Goal: Task Accomplishment & Management: Use online tool/utility

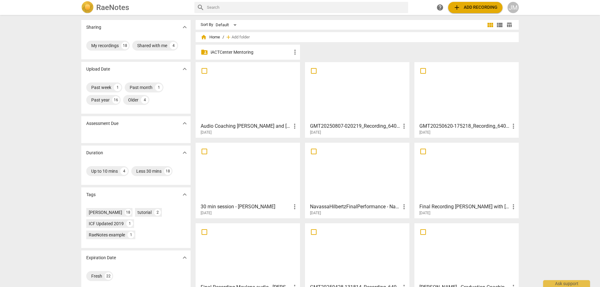
click at [243, 79] on div at bounding box center [248, 91] width 100 height 55
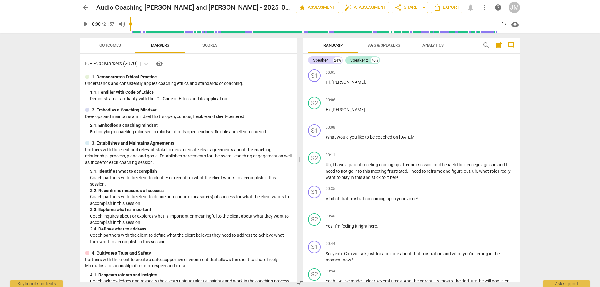
click at [85, 27] on span "play_arrow" at bounding box center [85, 23] width 7 height 7
click at [414, 137] on p "What would you like to be coached on [DATE] ?" at bounding box center [419, 137] width 189 height 7
drag, startPoint x: 414, startPoint y: 137, endPoint x: 322, endPoint y: 135, distance: 92.2
click at [322, 135] on div "S1 play_arrow pause 00:08 + Add competency keyboard_arrow_right What would you …" at bounding box center [411, 135] width 217 height 27
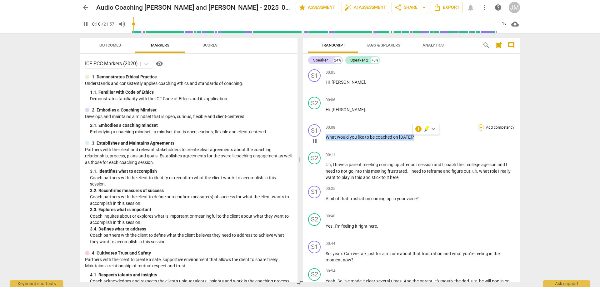
click at [478, 127] on div "+" at bounding box center [481, 127] width 6 height 6
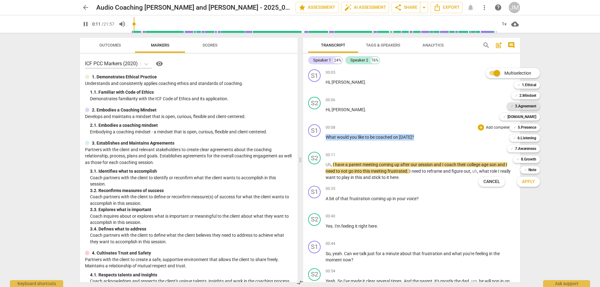
click at [513, 107] on span "✓" at bounding box center [511, 105] width 3 height 7
click at [528, 176] on div "Apply x" at bounding box center [531, 181] width 35 height 13
click at [528, 181] on span "Apply" at bounding box center [528, 182] width 13 height 6
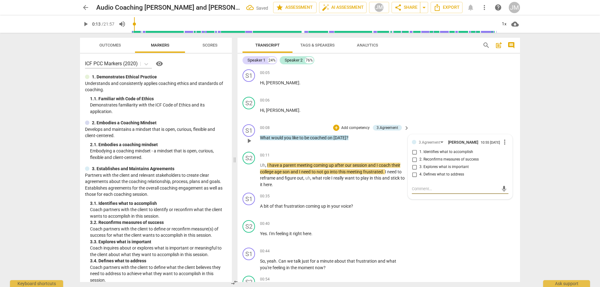
scroll to position [31, 0]
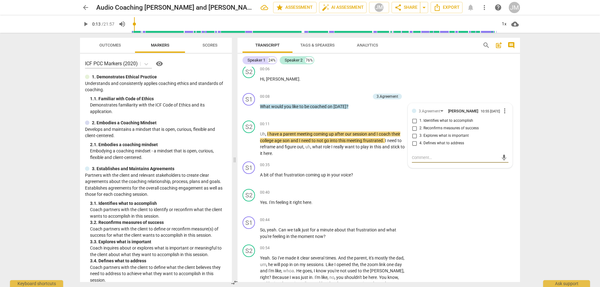
click at [141, 69] on div "ICF PCC Markers (2020) visibility 1. Demonstrates Ethical Practice Understands …" at bounding box center [156, 168] width 152 height 228
click at [145, 64] on icon at bounding box center [146, 64] width 6 height 6
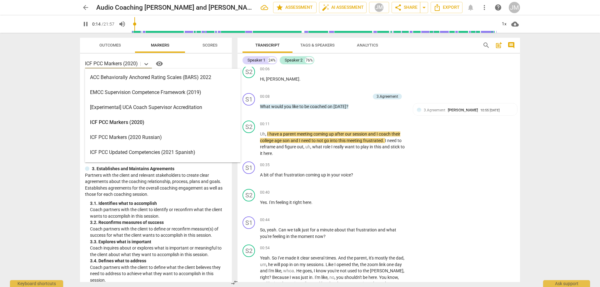
click at [145, 76] on div "ACC Behaviorally Anchored Rating Scales (BARS) 2022" at bounding box center [163, 77] width 156 height 15
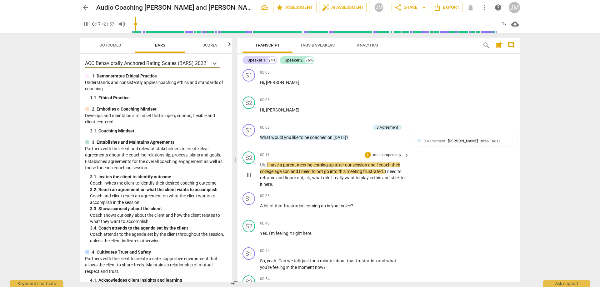
scroll to position [0, 0]
click at [327, 96] on div "S2 play_arrow pause 00:06 + Add competency keyboard_arrow_right Hi , [PERSON_NA…" at bounding box center [378, 107] width 282 height 27
drag, startPoint x: 261, startPoint y: 137, endPoint x: 349, endPoint y: 137, distance: 87.8
click at [348, 137] on p "What would you like to be coached on [DATE] ?" at bounding box center [333, 138] width 146 height 7
click at [433, 98] on div "S2 play_arrow pause 00:06 + Add competency keyboard_arrow_right Hi , [PERSON_NA…" at bounding box center [378, 107] width 282 height 27
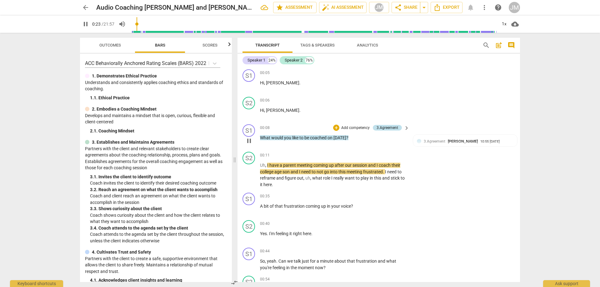
click at [392, 127] on div "3.Agreement" at bounding box center [387, 128] width 22 height 6
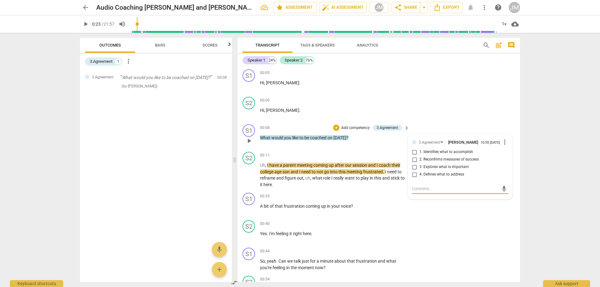
click at [503, 143] on span "more_vert" at bounding box center [504, 141] width 7 height 7
click at [504, 156] on li "Delete" at bounding box center [509, 155] width 22 height 12
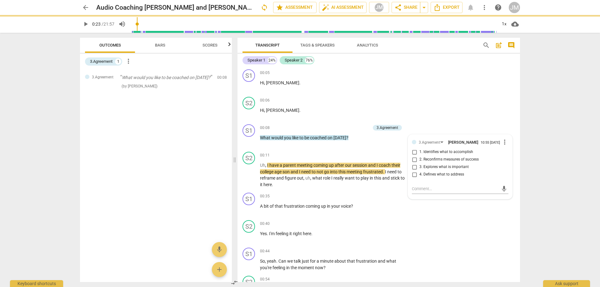
click at [331, 23] on div at bounding box center [300, 143] width 600 height 287
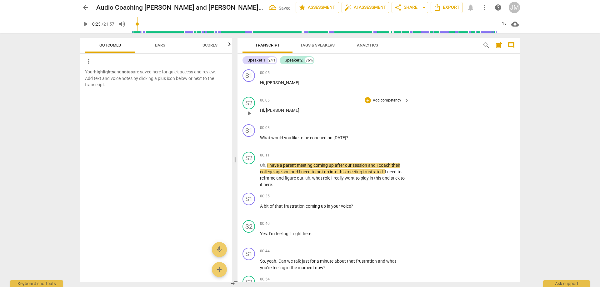
click at [332, 96] on div "S2 play_arrow pause 00:06 + Add competency keyboard_arrow_right Hi , [PERSON_NA…" at bounding box center [378, 107] width 282 height 27
click at [154, 45] on span "Bars" at bounding box center [159, 45] width 25 height 8
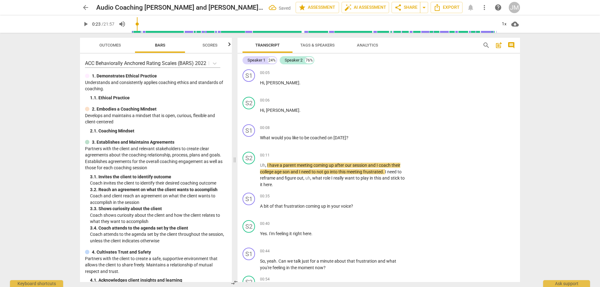
click at [113, 47] on span "Outcomes" at bounding box center [110, 45] width 22 height 5
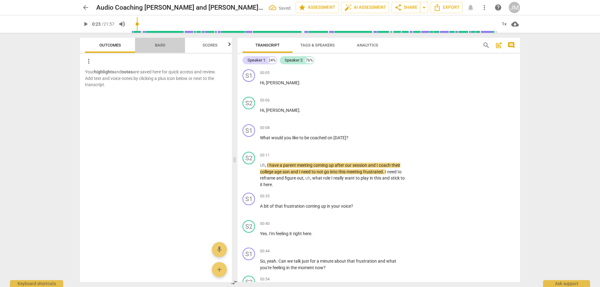
click at [177, 43] on span "Bars" at bounding box center [160, 45] width 50 height 8
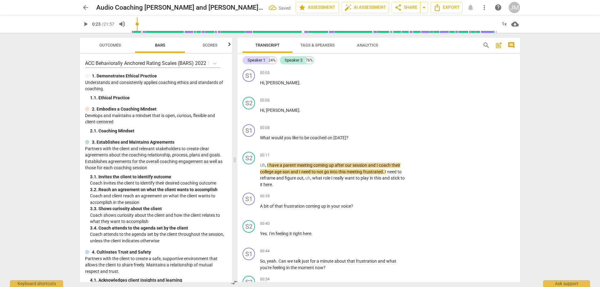
click at [122, 47] on span "Outcomes" at bounding box center [110, 45] width 37 height 8
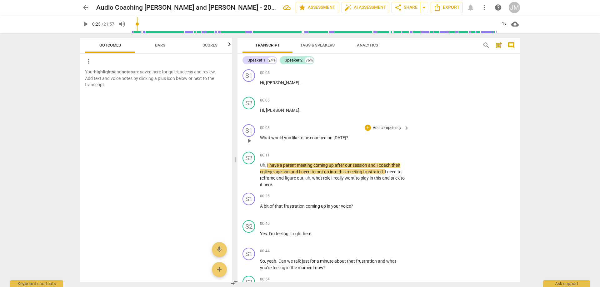
drag, startPoint x: 333, startPoint y: 143, endPoint x: 318, endPoint y: 144, distance: 15.0
click at [331, 143] on div "00:08 + Add competency keyboard_arrow_right What would you like to be coached o…" at bounding box center [335, 135] width 150 height 22
click at [274, 156] on div "00:11 + Add competency keyboard_arrow_right" at bounding box center [335, 155] width 150 height 7
drag, startPoint x: 281, startPoint y: 139, endPoint x: 350, endPoint y: 140, distance: 68.4
click at [350, 140] on p "What would you like to be coached on [DATE] ?" at bounding box center [333, 138] width 146 height 7
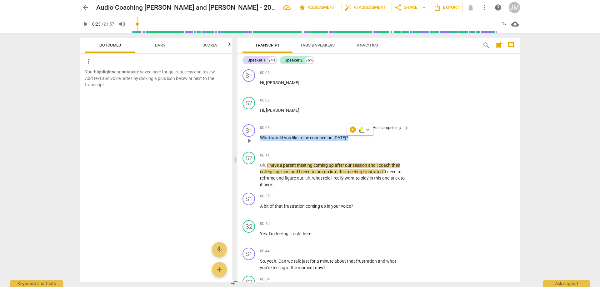
click at [393, 125] on p "Add competency" at bounding box center [387, 128] width 30 height 6
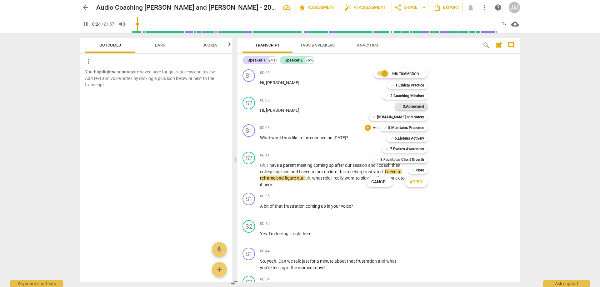
click at [416, 107] on b "3.Agreement" at bounding box center [413, 106] width 21 height 7
click at [421, 183] on span "Apply" at bounding box center [415, 182] width 13 height 6
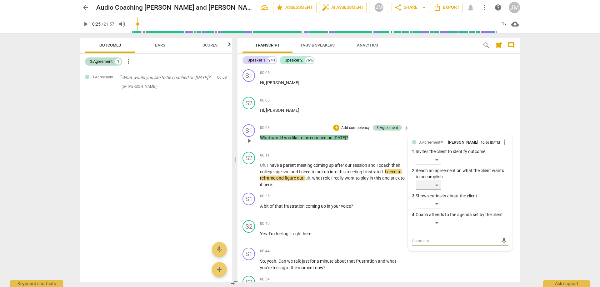
click at [434, 185] on div "​" at bounding box center [427, 185] width 25 height 10
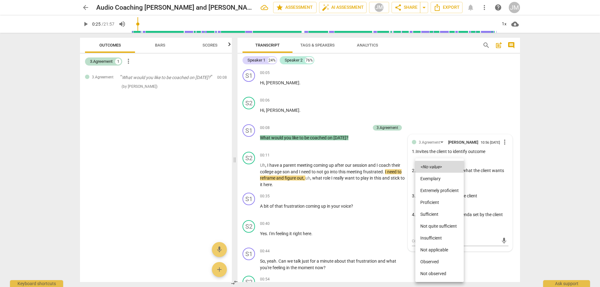
click at [443, 203] on li "Proficient" at bounding box center [439, 202] width 48 height 12
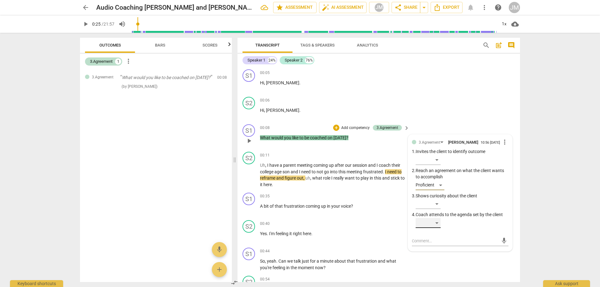
click at [432, 228] on div "​" at bounding box center [427, 223] width 25 height 10
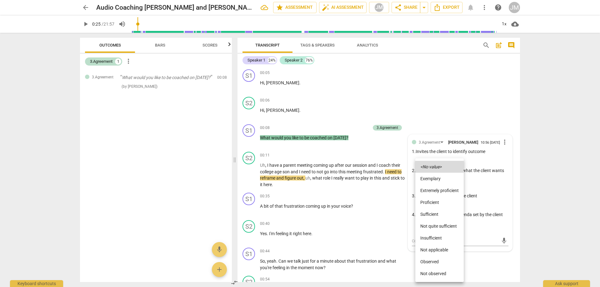
click at [443, 199] on li "Proficient" at bounding box center [439, 202] width 48 height 12
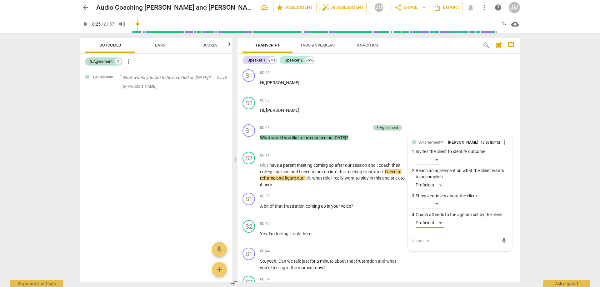
click at [464, 87] on div "S1 play_arrow pause 00:05 + Add competency keyboard_arrow_right Hi , [PERSON_NA…" at bounding box center [378, 80] width 282 height 27
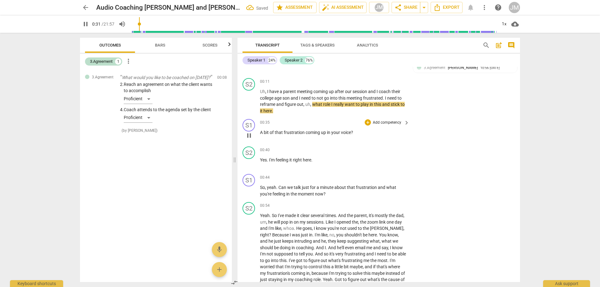
scroll to position [62, 0]
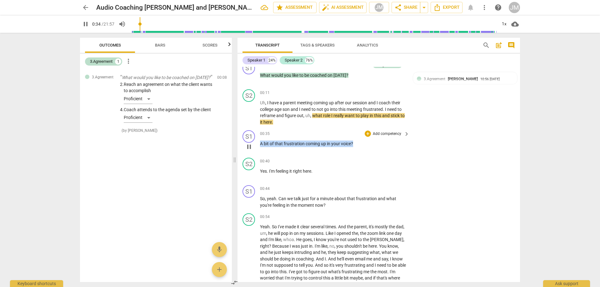
drag, startPoint x: 353, startPoint y: 143, endPoint x: 253, endPoint y: 144, distance: 99.3
click at [253, 144] on div "S1 play_arrow pause 00:35 + Add competency keyboard_arrow_right A bit of that f…" at bounding box center [378, 141] width 282 height 27
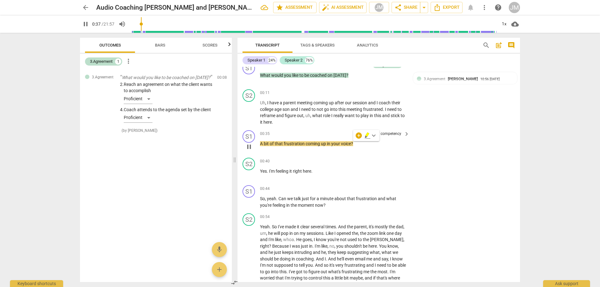
click at [392, 152] on div "00:35 + Add competency keyboard_arrow_right A bit of that frustration coming up…" at bounding box center [335, 141] width 150 height 22
click at [338, 146] on span "your" at bounding box center [336, 143] width 10 height 5
drag, startPoint x: 353, startPoint y: 145, endPoint x: 260, endPoint y: 147, distance: 93.1
click at [260, 147] on div "S1 play_arrow pause 00:35 + Add competency keyboard_arrow_right A bit of that f…" at bounding box center [378, 141] width 282 height 27
click at [360, 135] on div "+" at bounding box center [358, 135] width 6 height 6
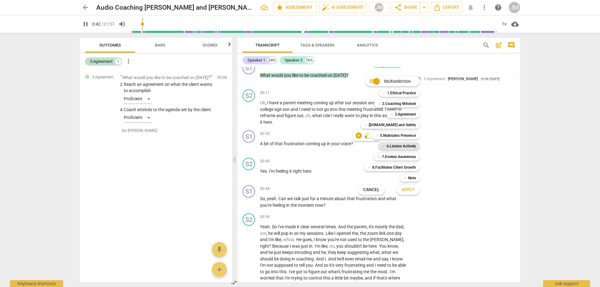
click at [390, 146] on b "6.Listens Actively" at bounding box center [400, 145] width 29 height 7
click at [409, 127] on b "[DOMAIN_NAME] and Safety" at bounding box center [392, 124] width 47 height 7
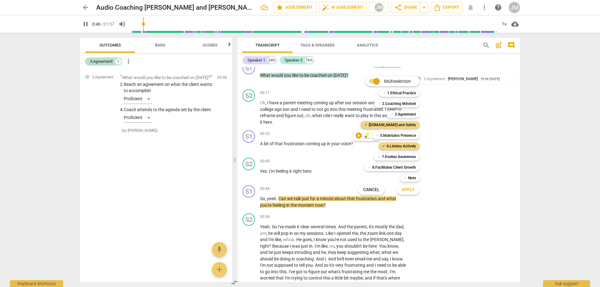
click at [410, 190] on span "Apply" at bounding box center [407, 190] width 13 height 6
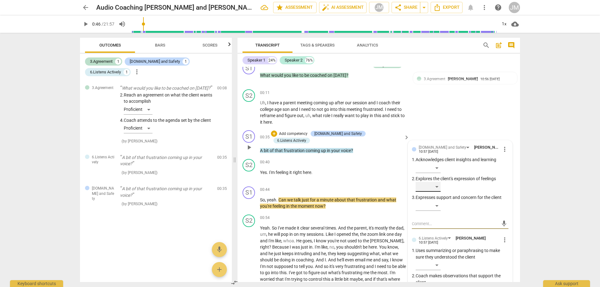
click at [435, 185] on div "​" at bounding box center [427, 187] width 25 height 10
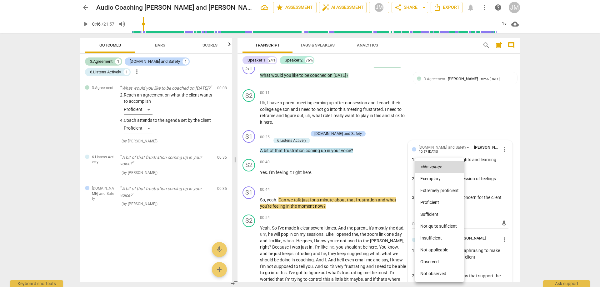
click at [438, 213] on li "Sufficient" at bounding box center [439, 214] width 48 height 12
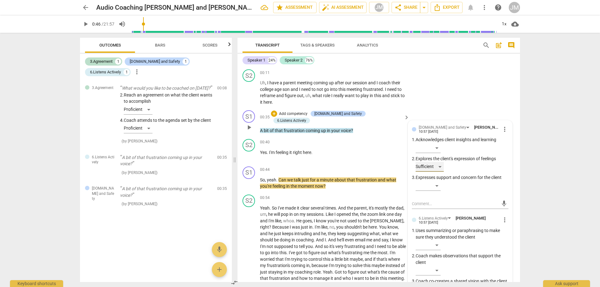
scroll to position [94, 0]
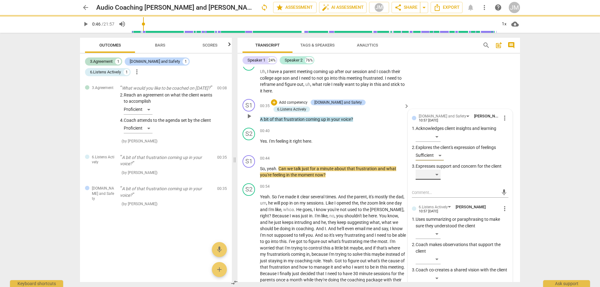
click at [437, 174] on div "​" at bounding box center [427, 175] width 25 height 10
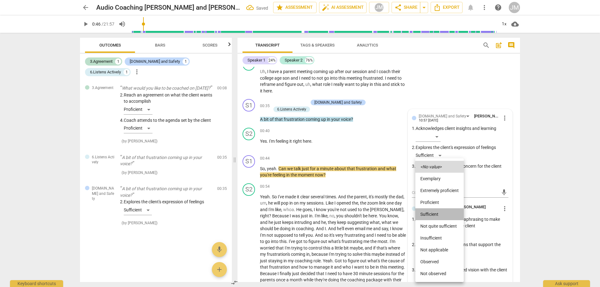
click at [440, 212] on li "Sufficient" at bounding box center [439, 214] width 48 height 12
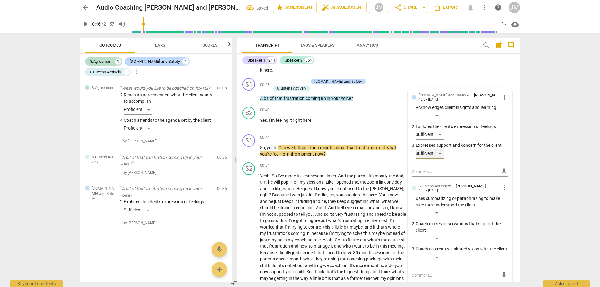
scroll to position [125, 0]
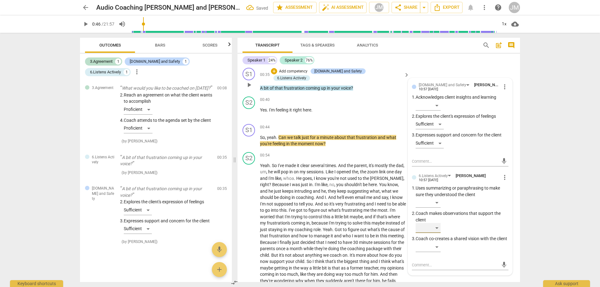
click at [437, 226] on div "​" at bounding box center [427, 228] width 25 height 10
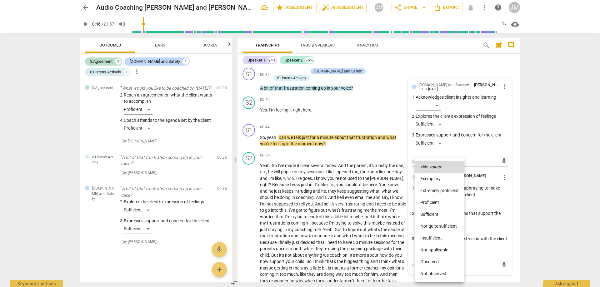
click at [440, 212] on li "Sufficient" at bounding box center [439, 214] width 48 height 12
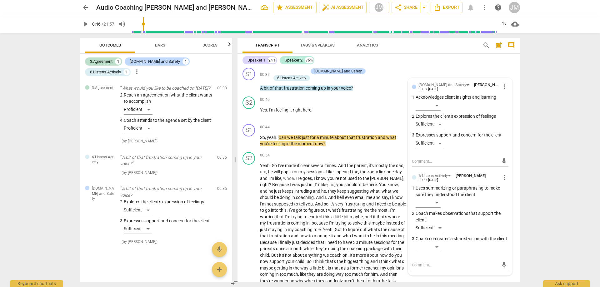
click at [563, 170] on div "arrow_back Audio Coaching [PERSON_NAME] and [PERSON_NAME] - 2025_08_29 07_52 PD…" at bounding box center [300, 143] width 600 height 287
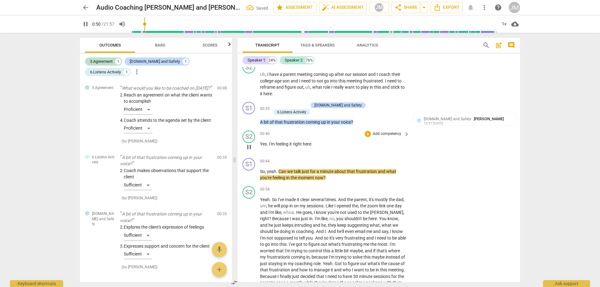
scroll to position [94, 0]
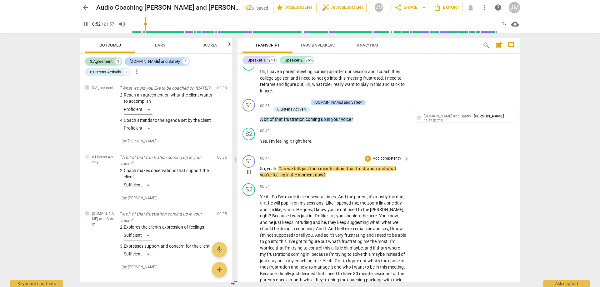
click at [312, 160] on div "00:44 + Add competency keyboard_arrow_right" at bounding box center [335, 158] width 150 height 7
click at [305, 159] on div "00:44 + Add competency keyboard_arrow_right" at bounding box center [335, 158] width 150 height 7
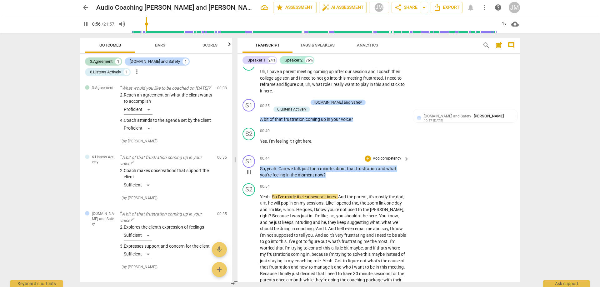
drag, startPoint x: 260, startPoint y: 166, endPoint x: 340, endPoint y: 175, distance: 79.5
click at [340, 175] on p "So , yeah . Can we talk just for a minute about that frustration and what you'r…" at bounding box center [333, 172] width 146 height 13
click at [367, 156] on div "+" at bounding box center [367, 159] width 6 height 6
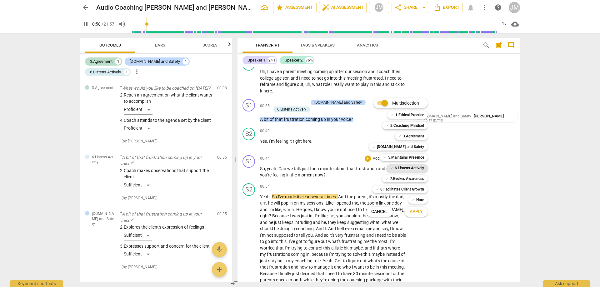
click at [390, 166] on span "✓" at bounding box center [391, 167] width 3 height 7
click at [406, 147] on b "[DOMAIN_NAME] and Safety" at bounding box center [400, 146] width 47 height 7
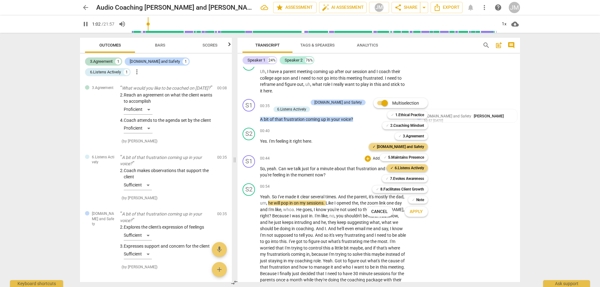
click at [415, 214] on span "Apply" at bounding box center [415, 212] width 13 height 6
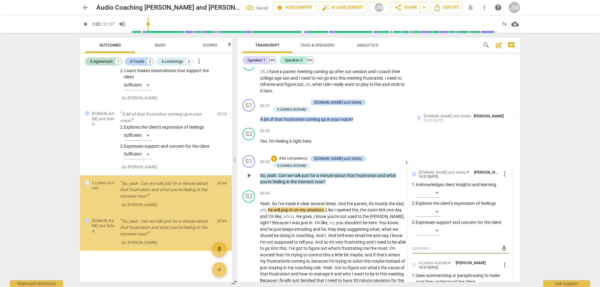
scroll to position [125, 0]
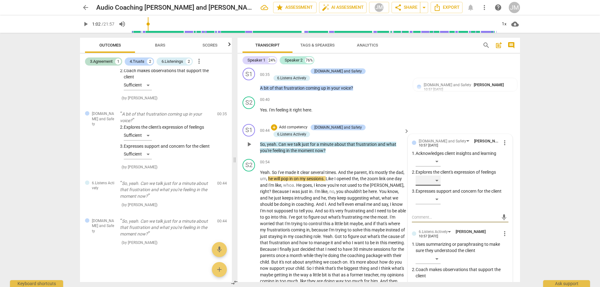
click at [436, 184] on div "​" at bounding box center [427, 181] width 25 height 10
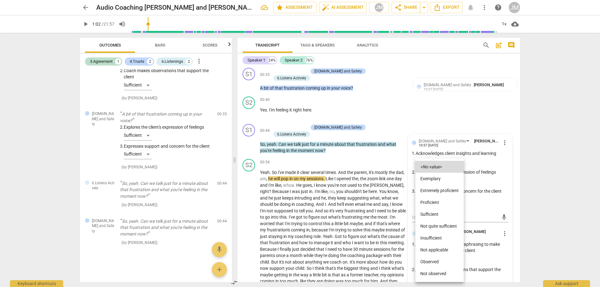
click at [436, 202] on li "Proficient" at bounding box center [439, 202] width 48 height 12
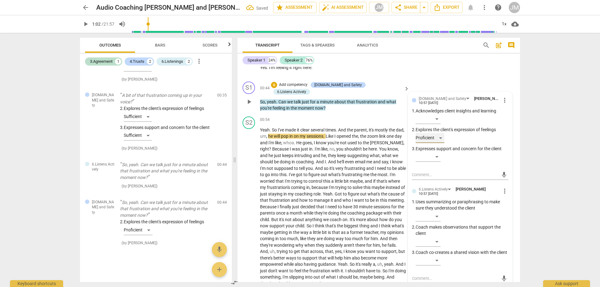
scroll to position [156, 0]
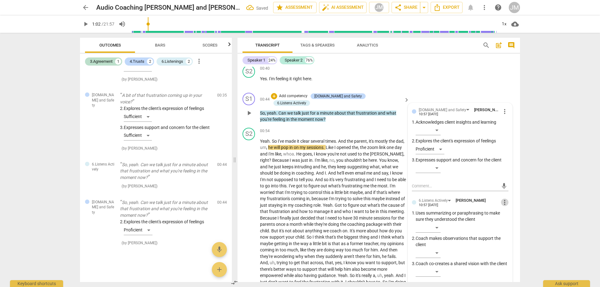
click at [501, 199] on span "more_vert" at bounding box center [504, 202] width 7 height 7
click at [504, 212] on li "Delete" at bounding box center [509, 213] width 22 height 12
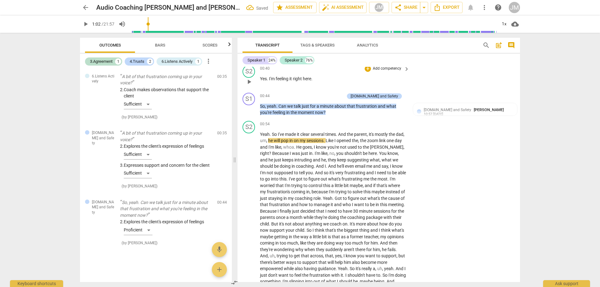
scroll to position [90, 0]
drag, startPoint x: 278, startPoint y: 107, endPoint x: 337, endPoint y: 116, distance: 59.6
click at [337, 116] on div "S1 play_arrow pause 00:44 + Add competency [DOMAIN_NAME] and Safety keyboard_ar…" at bounding box center [378, 104] width 282 height 28
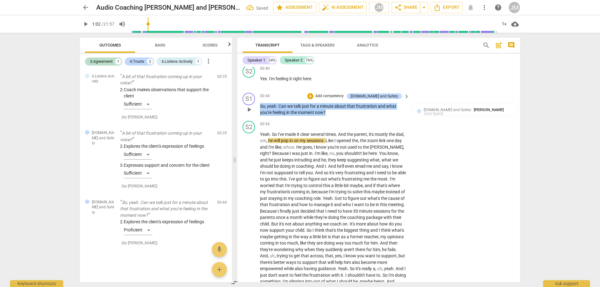
drag, startPoint x: 261, startPoint y: 103, endPoint x: 341, endPoint y: 115, distance: 81.5
click at [341, 115] on div "S1 play_arrow pause 00:44 + Add competency [DOMAIN_NAME] and Safety keyboard_ar…" at bounding box center [378, 104] width 282 height 28
click at [313, 94] on div "+" at bounding box center [310, 96] width 6 height 6
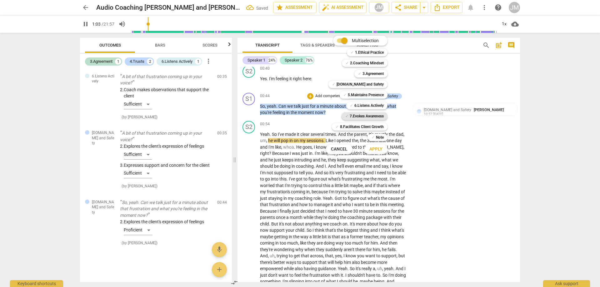
click at [375, 115] on b "7.Evokes Awareness" at bounding box center [367, 115] width 34 height 7
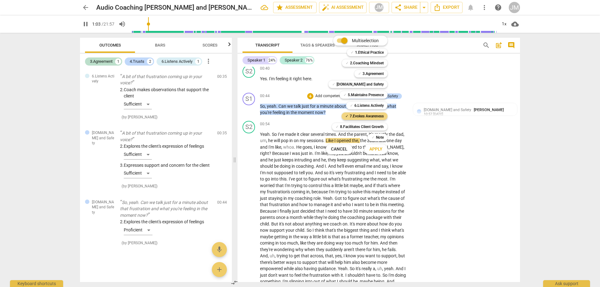
click at [372, 149] on span "Apply" at bounding box center [375, 149] width 13 height 6
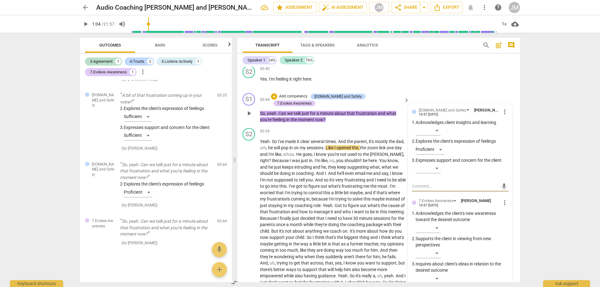
scroll to position [156, 0]
click at [501, 201] on span "more_vert" at bounding box center [504, 202] width 7 height 7
click at [508, 212] on li "Delete" at bounding box center [509, 213] width 22 height 12
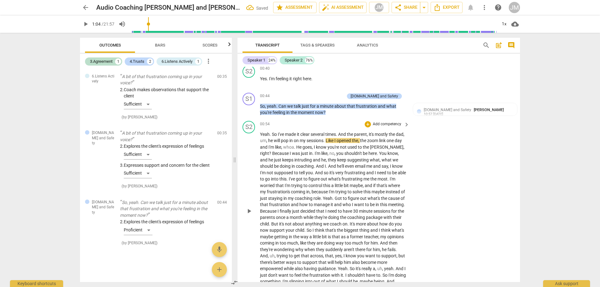
scroll to position [90, 0]
click at [249, 211] on span "play_arrow" at bounding box center [248, 210] width 7 height 7
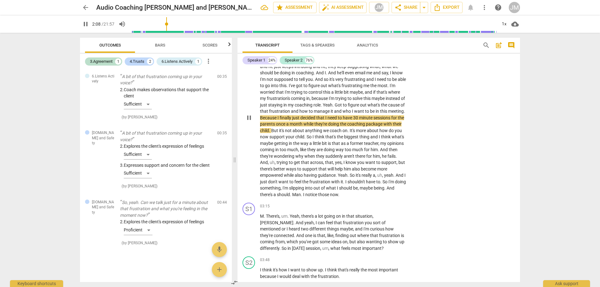
scroll to position [250, 0]
click at [87, 24] on span "pause" at bounding box center [85, 23] width 7 height 7
click at [243, 117] on div "S2 play_arrow pause" at bounding box center [250, 112] width 17 height 171
click at [246, 117] on span "play_arrow" at bounding box center [248, 117] width 7 height 7
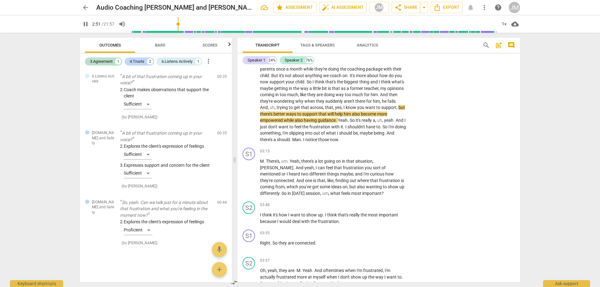
scroll to position [312, 0]
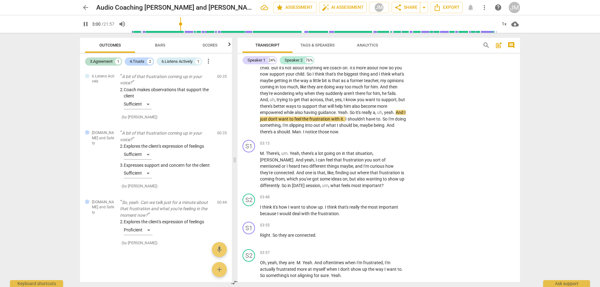
drag, startPoint x: 260, startPoint y: 131, endPoint x: 413, endPoint y: 131, distance: 153.4
click at [413, 131] on div "S2 play_arrow pause 00:54 + Add competency keyboard_arrow_right Yeah . So I've …" at bounding box center [378, 50] width 282 height 176
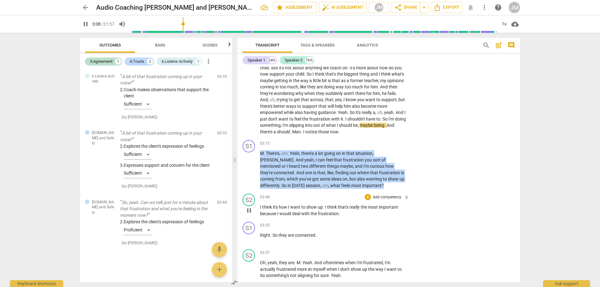
drag, startPoint x: 260, startPoint y: 152, endPoint x: 414, endPoint y: 205, distance: 162.3
click at [414, 205] on div "S1 play_arrow pause 00:05 + Add competency keyboard_arrow_right Hi , [PERSON_NA…" at bounding box center [378, 174] width 282 height 215
click at [368, 141] on div "+" at bounding box center [367, 143] width 6 height 6
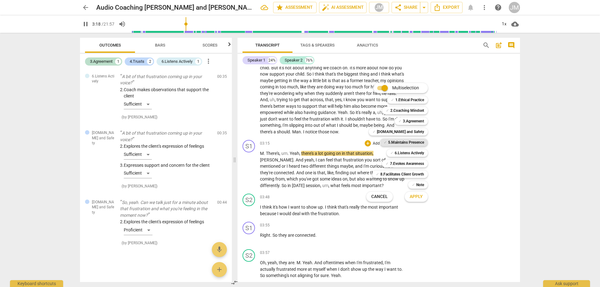
click at [399, 143] on b "5.Maintains Presence" at bounding box center [406, 142] width 36 height 7
click at [403, 155] on b "6.Listens Actively" at bounding box center [408, 152] width 29 height 7
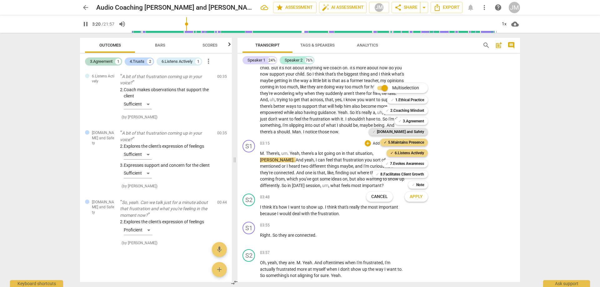
click at [419, 132] on b "[DOMAIN_NAME] and Safety" at bounding box center [400, 131] width 47 height 7
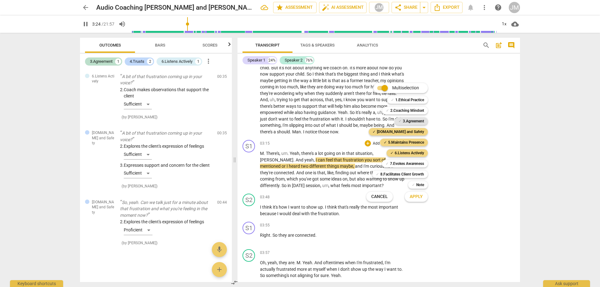
click at [422, 123] on b "3.Agreement" at bounding box center [413, 120] width 21 height 7
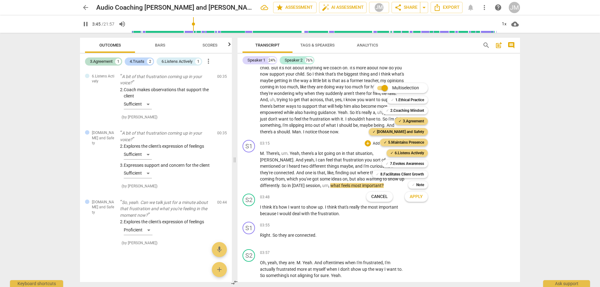
click at [417, 199] on span "Apply" at bounding box center [415, 197] width 13 height 6
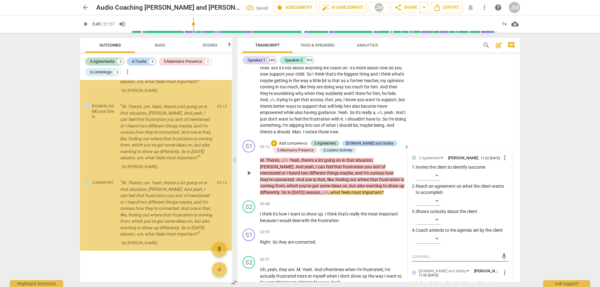
scroll to position [431, 0]
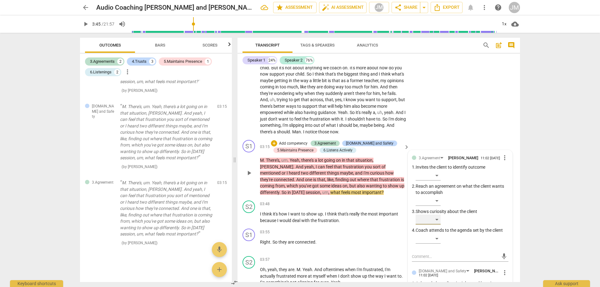
click at [435, 223] on div "​" at bounding box center [427, 220] width 25 height 10
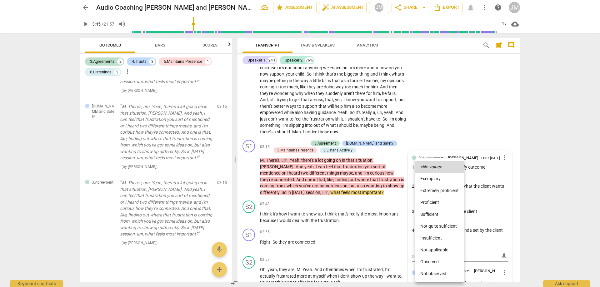
click at [437, 201] on li "Proficient" at bounding box center [439, 202] width 48 height 12
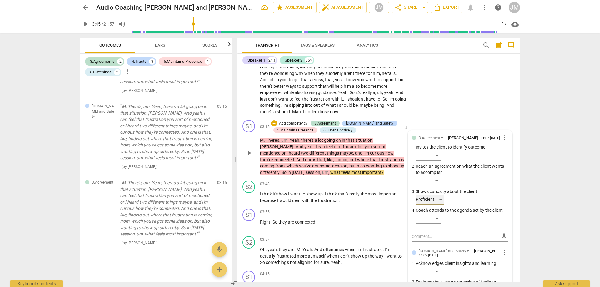
scroll to position [344, 0]
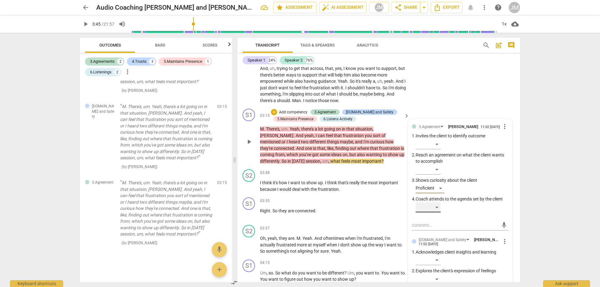
click at [438, 206] on div "​" at bounding box center [427, 207] width 25 height 10
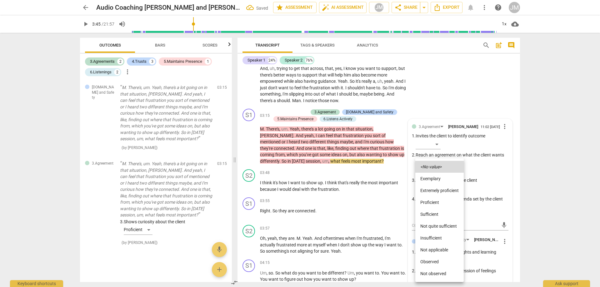
click at [439, 191] on li "Extremely proficient" at bounding box center [439, 191] width 48 height 12
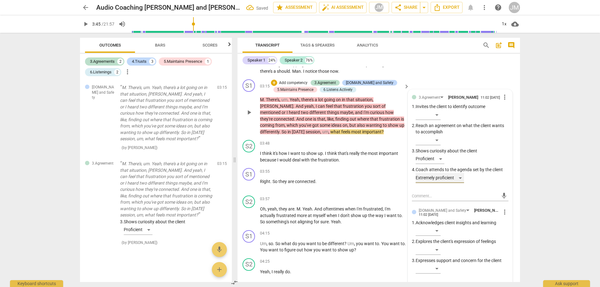
scroll to position [406, 0]
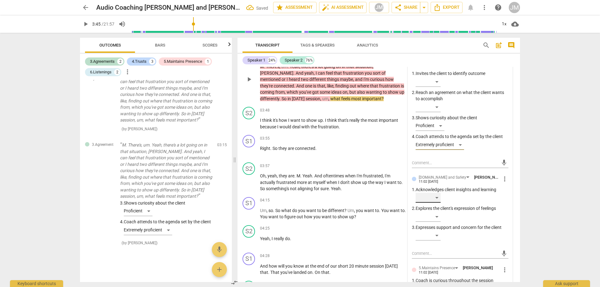
click at [435, 200] on div "​" at bounding box center [427, 198] width 25 height 10
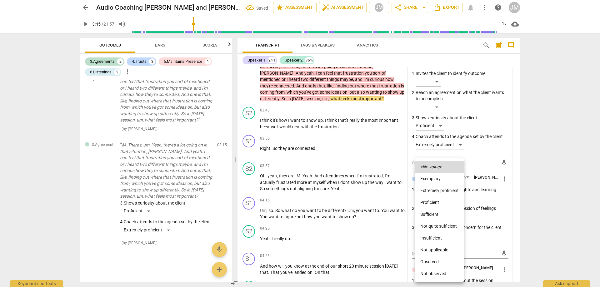
click at [437, 203] on li "Proficient" at bounding box center [439, 202] width 48 height 12
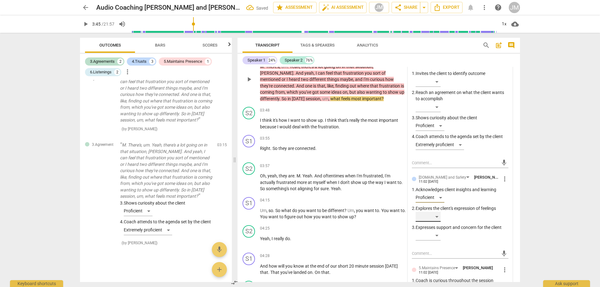
click at [437, 221] on div "​" at bounding box center [427, 217] width 25 height 10
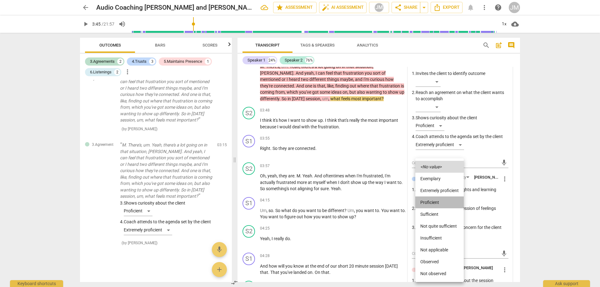
click at [439, 200] on li "Proficient" at bounding box center [439, 202] width 48 height 12
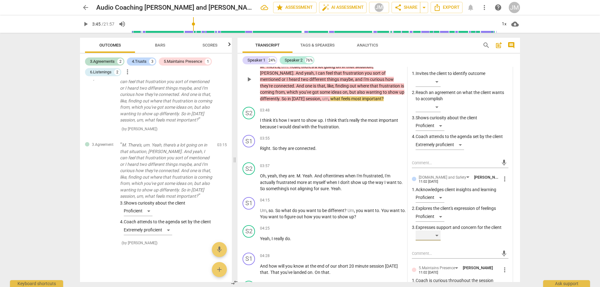
click at [437, 233] on div "​" at bounding box center [427, 236] width 25 height 10
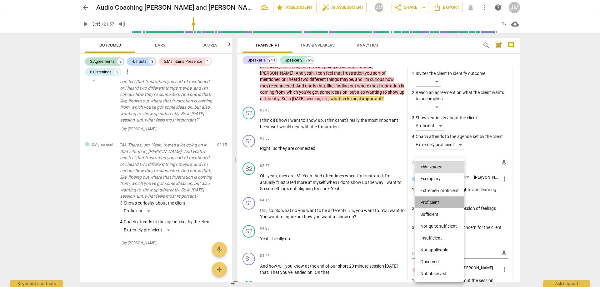
click at [439, 201] on li "Proficient" at bounding box center [439, 202] width 48 height 12
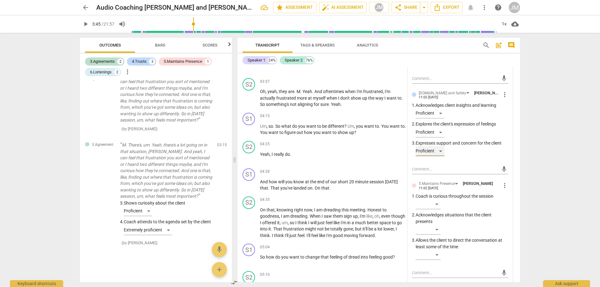
scroll to position [500, 0]
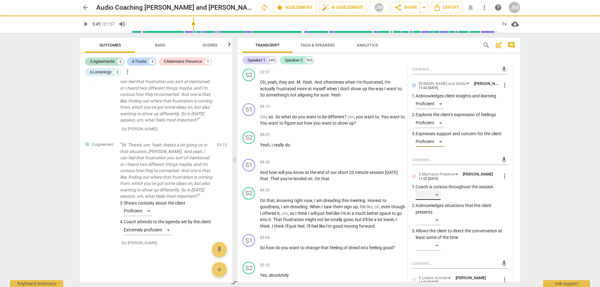
click at [436, 196] on div "​" at bounding box center [427, 195] width 25 height 10
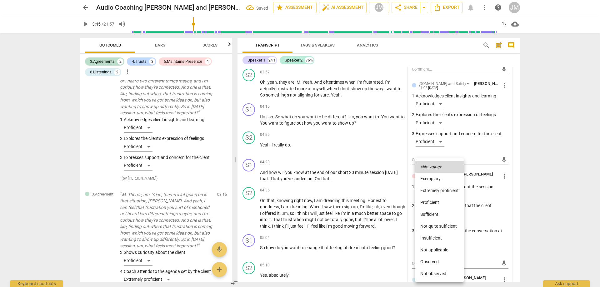
click at [438, 202] on li "Proficient" at bounding box center [439, 202] width 48 height 12
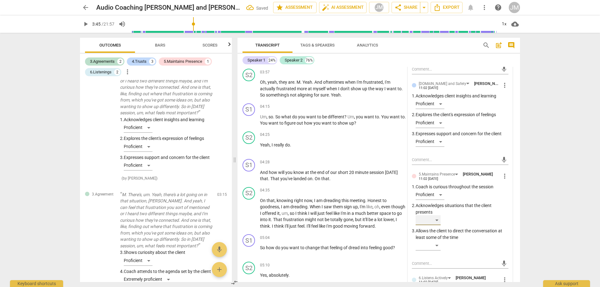
click at [435, 219] on div "​" at bounding box center [427, 220] width 25 height 10
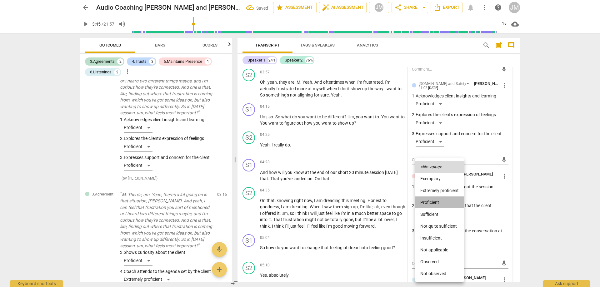
click at [436, 200] on li "Proficient" at bounding box center [439, 202] width 48 height 12
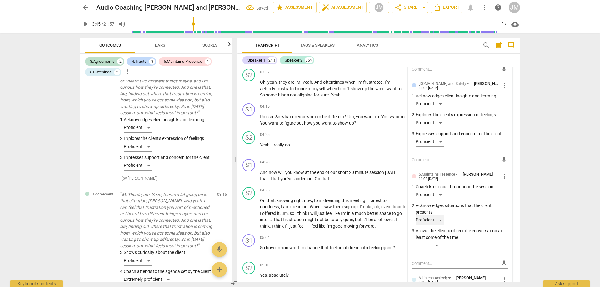
scroll to position [593, 0]
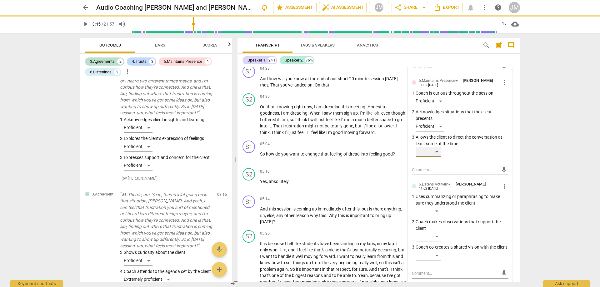
click at [436, 156] on div "​" at bounding box center [427, 152] width 25 height 10
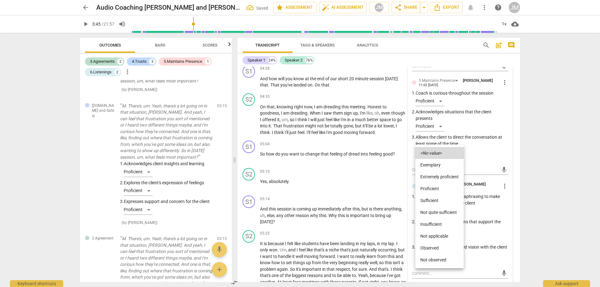
scroll to position [475, 0]
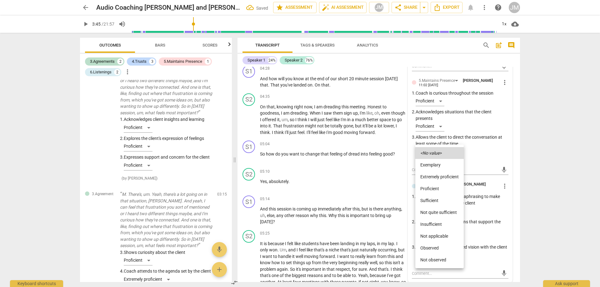
click at [436, 174] on li "Extremely proficient" at bounding box center [439, 177] width 48 height 12
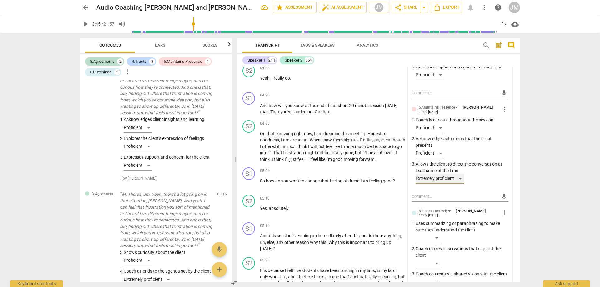
scroll to position [593, 0]
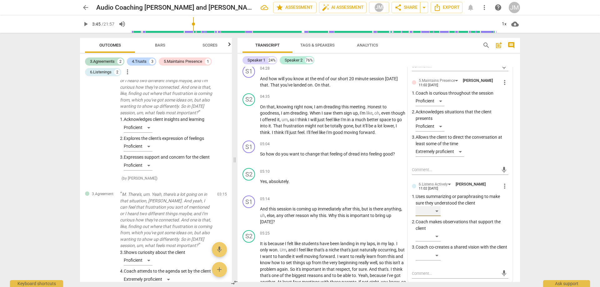
click at [438, 215] on div "​" at bounding box center [427, 211] width 25 height 10
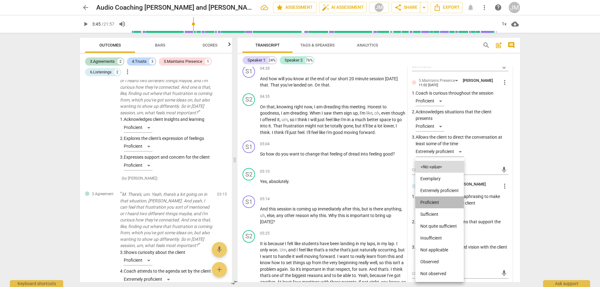
click at [439, 200] on li "Proficient" at bounding box center [439, 202] width 48 height 12
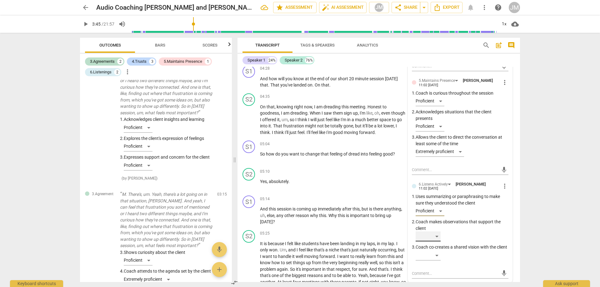
click at [439, 238] on div "​" at bounding box center [427, 236] width 25 height 10
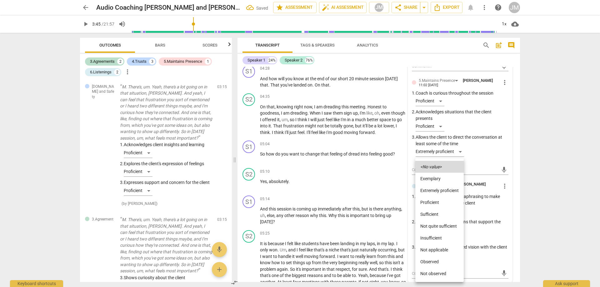
click at [444, 199] on li "Proficient" at bounding box center [439, 202] width 48 height 12
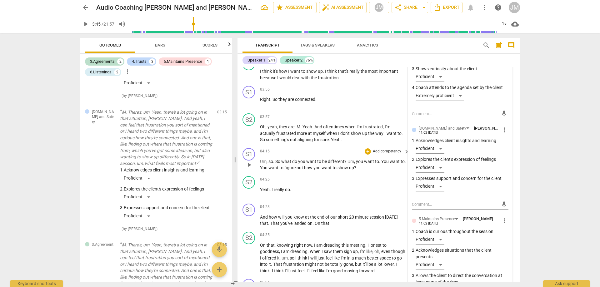
scroll to position [406, 0]
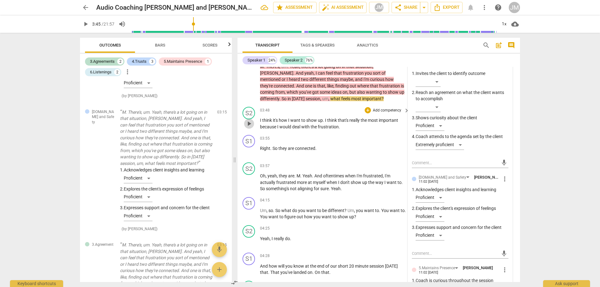
click at [253, 124] on span "play_arrow" at bounding box center [248, 123] width 7 height 7
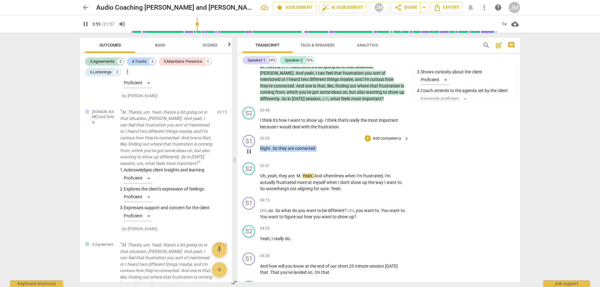
drag, startPoint x: 260, startPoint y: 146, endPoint x: 338, endPoint y: 148, distance: 78.1
click at [338, 148] on p "Right . So they are connected ." at bounding box center [333, 148] width 146 height 7
click at [372, 135] on div "+ Add competency keyboard_arrow_right" at bounding box center [386, 138] width 47 height 7
click at [370, 136] on div "+ Add competency" at bounding box center [382, 138] width 37 height 6
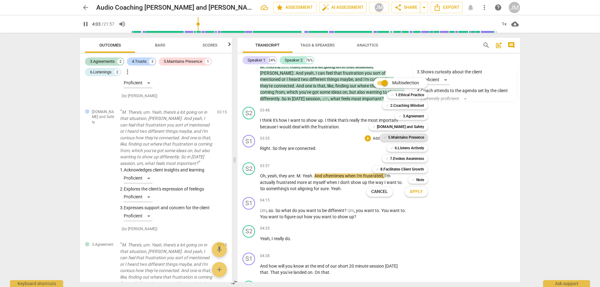
click at [402, 138] on b "5.Maintains Presence" at bounding box center [406, 137] width 36 height 7
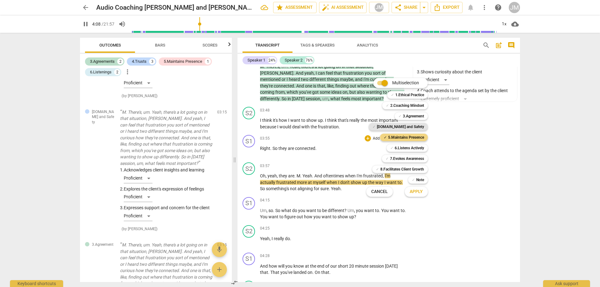
click at [404, 126] on b "[DOMAIN_NAME] and Safety" at bounding box center [400, 126] width 47 height 7
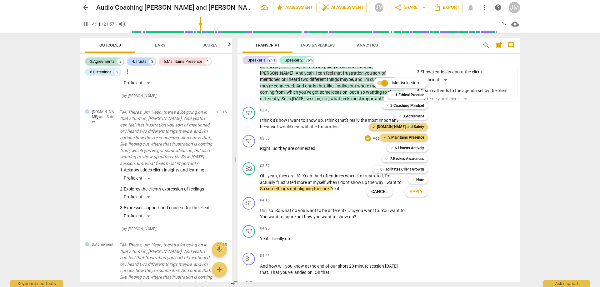
click at [411, 194] on span "Apply" at bounding box center [415, 192] width 13 height 6
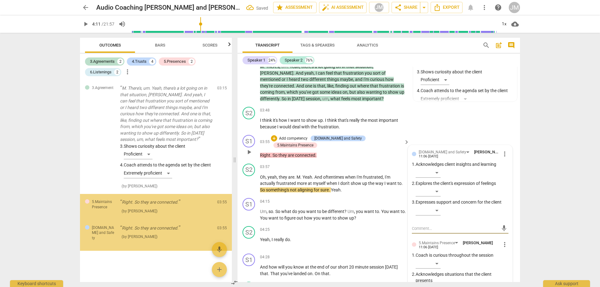
scroll to position [710, 0]
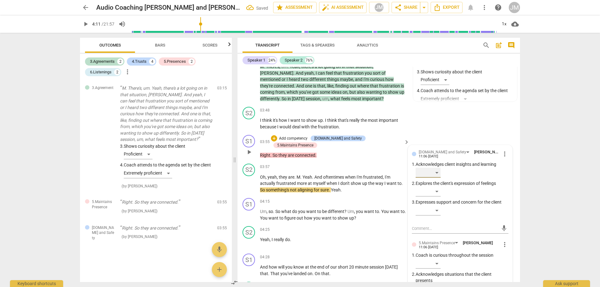
click at [437, 170] on div "​" at bounding box center [427, 173] width 25 height 10
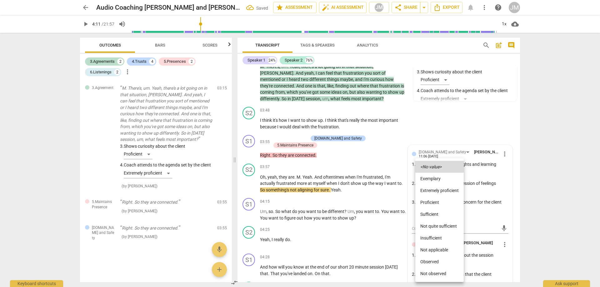
click at [438, 202] on li "Proficient" at bounding box center [439, 202] width 48 height 12
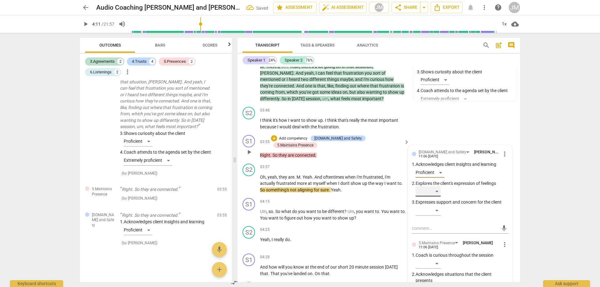
click at [439, 189] on div "​" at bounding box center [427, 191] width 25 height 10
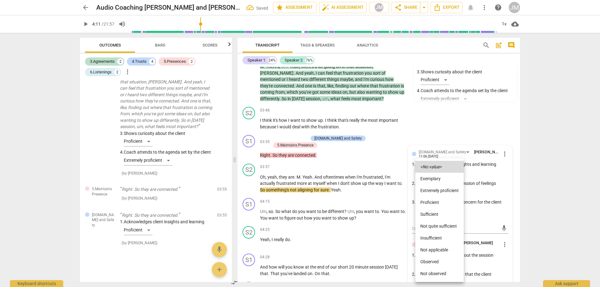
click at [474, 137] on div at bounding box center [300, 143] width 600 height 287
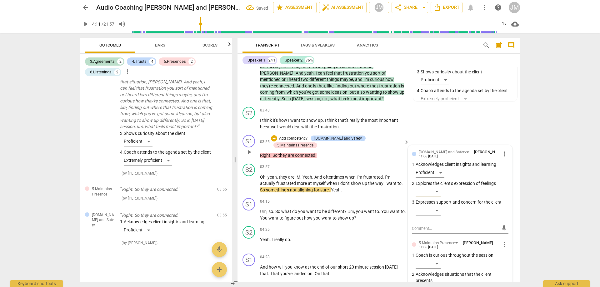
click at [441, 206] on div "​" at bounding box center [461, 212] width 93 height 12
click at [439, 208] on div "​" at bounding box center [427, 211] width 25 height 10
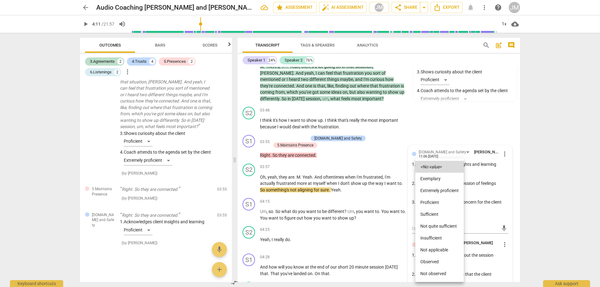
click at [439, 220] on li "Sufficient" at bounding box center [439, 214] width 48 height 12
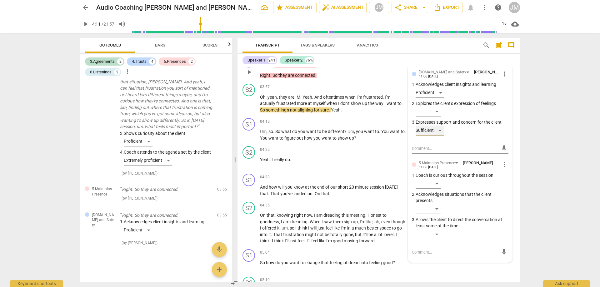
scroll to position [500, 0]
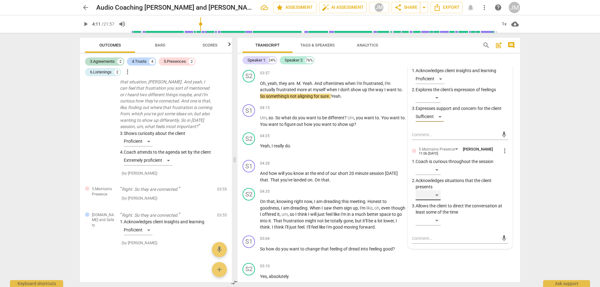
click at [432, 190] on div "​" at bounding box center [427, 195] width 25 height 10
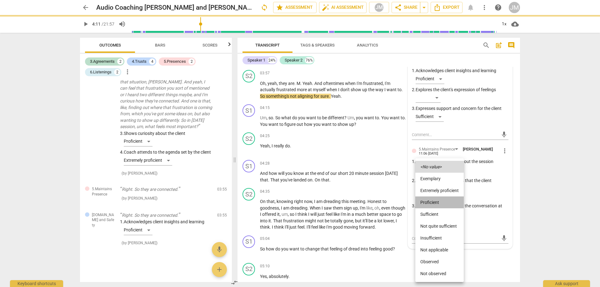
click at [436, 201] on li "Proficient" at bounding box center [439, 202] width 48 height 12
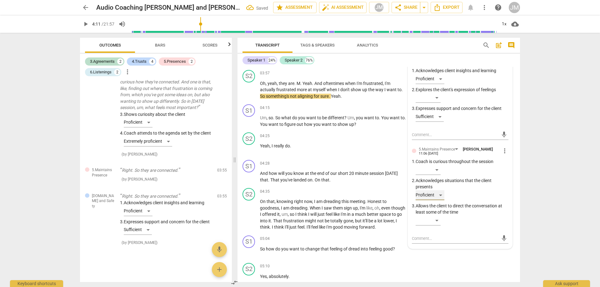
click at [440, 195] on div "Proficient" at bounding box center [429, 195] width 29 height 10
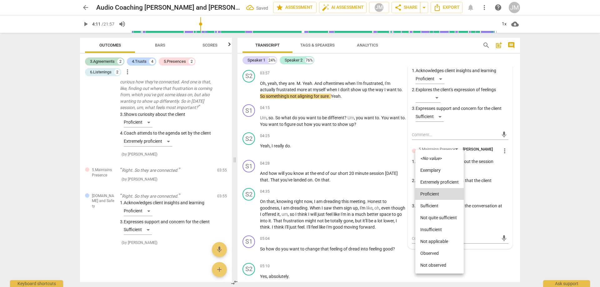
click at [438, 178] on li "Extremely proficient" at bounding box center [439, 182] width 48 height 12
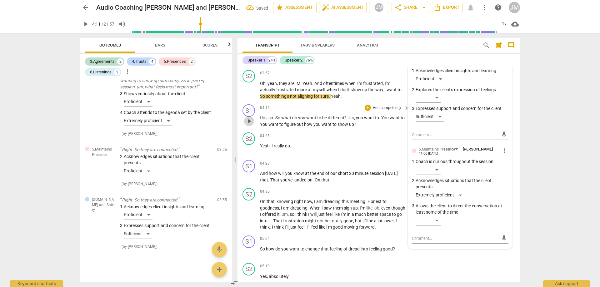
click at [249, 117] on span "play_arrow" at bounding box center [248, 120] width 7 height 7
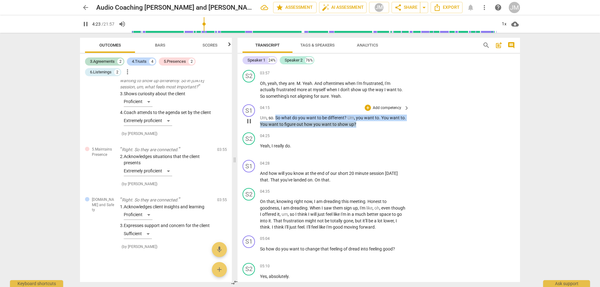
drag, startPoint x: 276, startPoint y: 114, endPoint x: 361, endPoint y: 123, distance: 85.1
click at [361, 123] on p "Um , so . So what do you want to be different ? Um , you want to . You want to …" at bounding box center [333, 121] width 146 height 13
click at [366, 105] on div "+" at bounding box center [367, 108] width 6 height 6
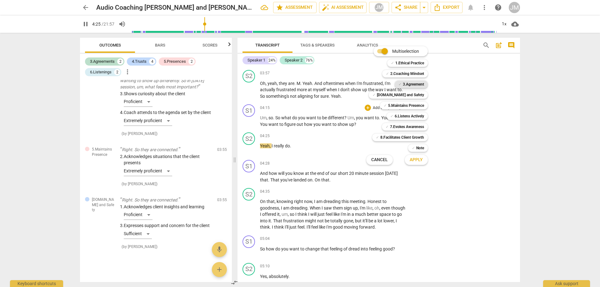
click at [415, 83] on b "3.Agreement" at bounding box center [413, 84] width 21 height 7
click at [417, 161] on span "Apply" at bounding box center [415, 160] width 13 height 6
type input "267"
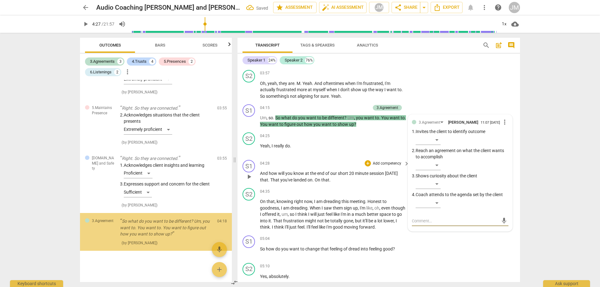
scroll to position [815, 0]
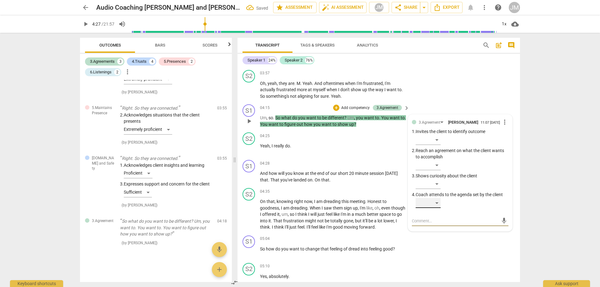
click at [438, 204] on div "​" at bounding box center [427, 203] width 25 height 10
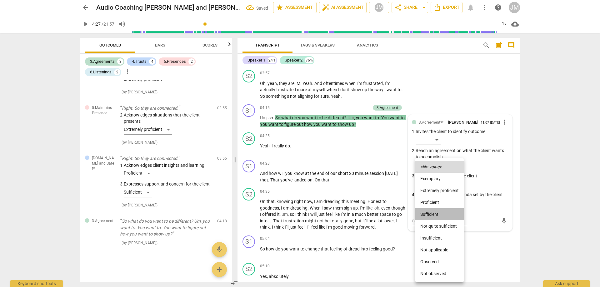
click at [438, 218] on li "Sufficient" at bounding box center [439, 214] width 48 height 12
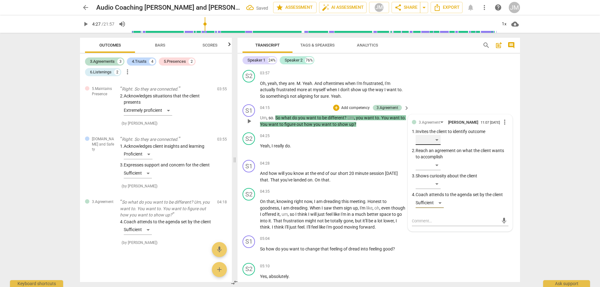
click at [433, 144] on div "​" at bounding box center [427, 140] width 25 height 10
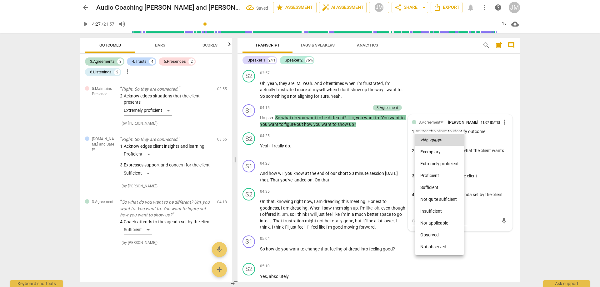
click at [434, 188] on li "Sufficient" at bounding box center [439, 187] width 48 height 12
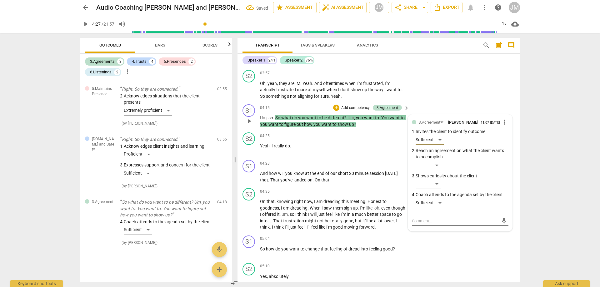
click at [440, 224] on textarea at bounding box center [455, 221] width 87 height 6
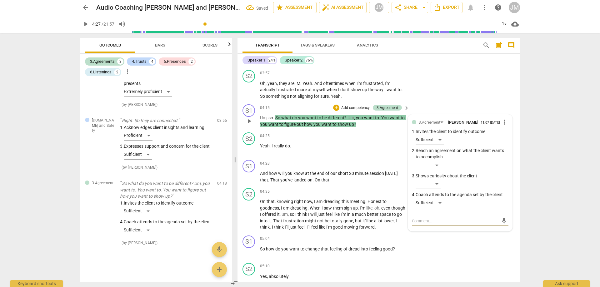
click at [444, 223] on textarea at bounding box center [455, 221] width 87 height 6
type textarea "j"
type textarea "ju"
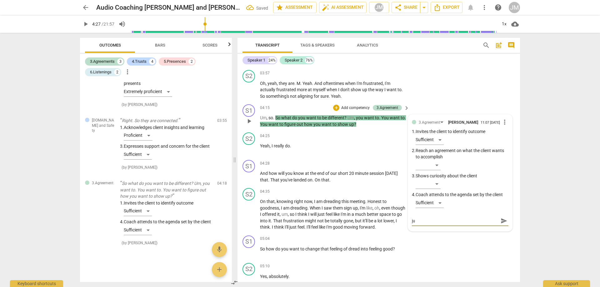
type textarea "jus"
type textarea "just"
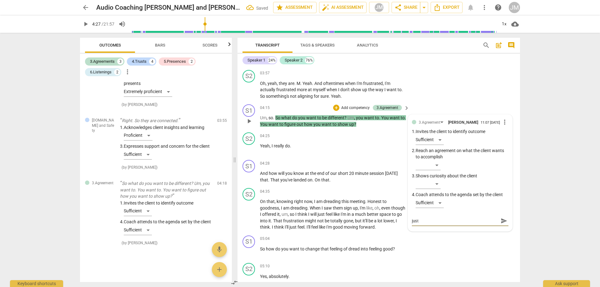
type textarea "just"
type textarea "just a"
type textarea "just"
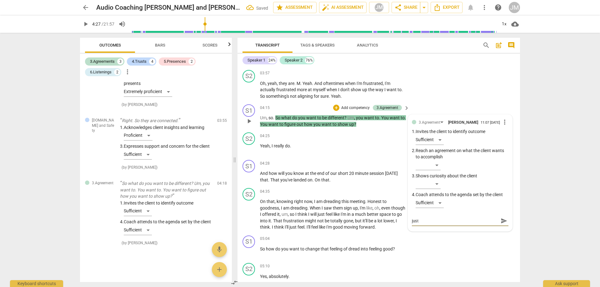
type textarea "just s"
type textarea "just st"
type textarea "just sta"
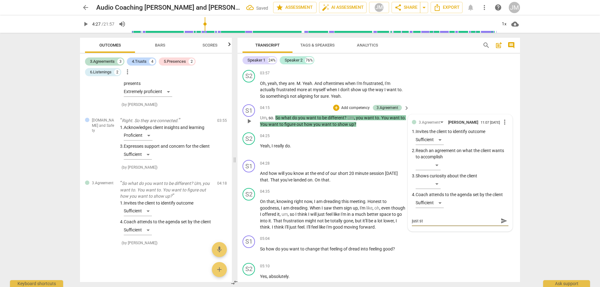
type textarea "just sta"
type textarea "just stac"
type textarea "just stack"
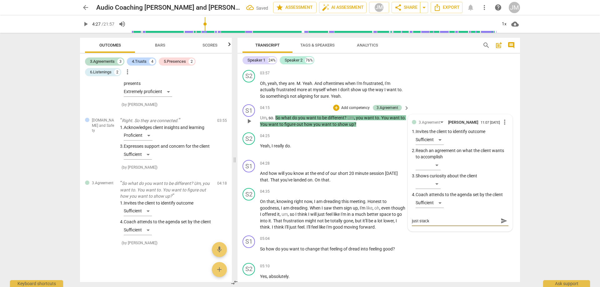
type textarea "just stacke"
type textarea "just stacked"
click at [504, 220] on span "send" at bounding box center [503, 220] width 7 height 7
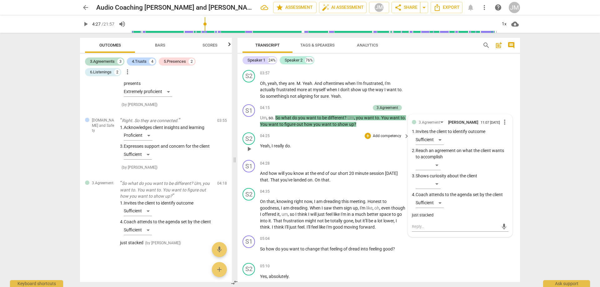
click at [250, 146] on span "play_arrow" at bounding box center [248, 148] width 7 height 7
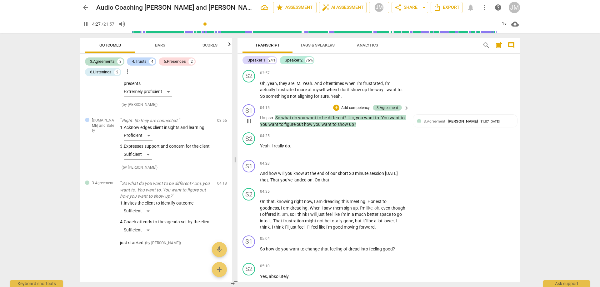
click at [369, 117] on span "want" at bounding box center [369, 117] width 11 height 5
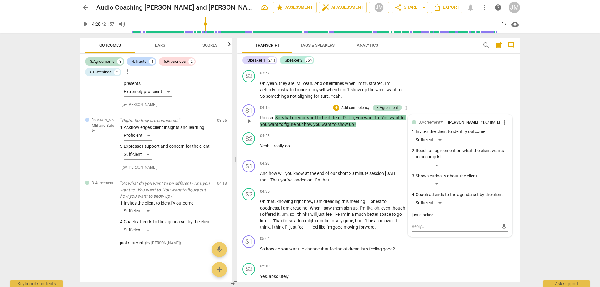
click at [377, 115] on span "to" at bounding box center [377, 117] width 4 height 5
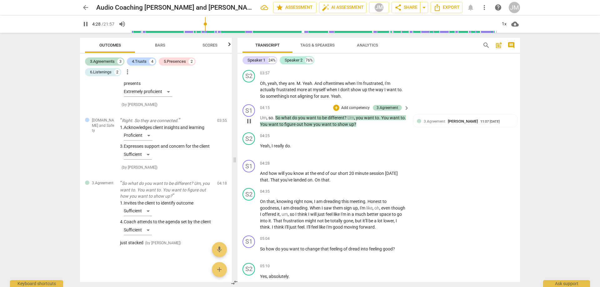
click at [377, 115] on span "to" at bounding box center [377, 117] width 4 height 5
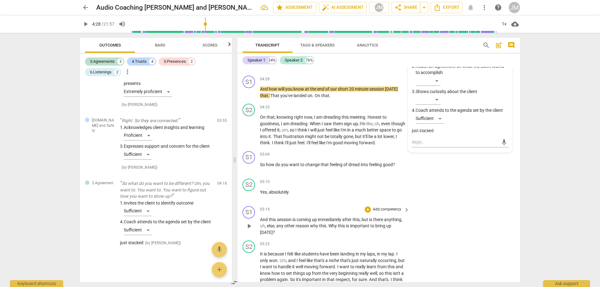
scroll to position [531, 0]
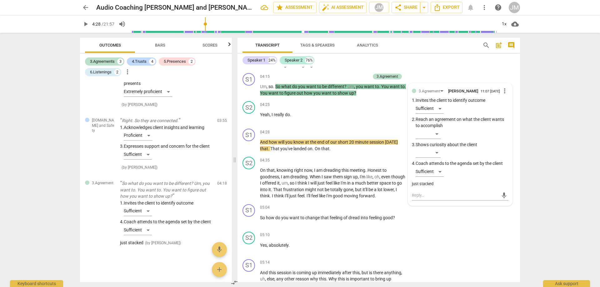
click at [422, 63] on div "Speaker 1 24% Speaker 2 76%" at bounding box center [378, 60] width 272 height 11
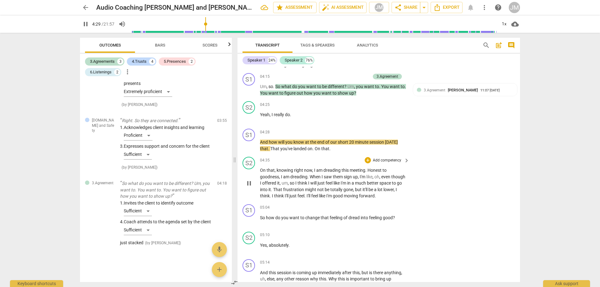
scroll to position [469, 0]
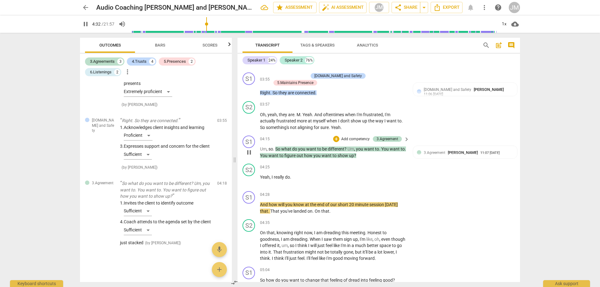
click at [372, 146] on span "want" at bounding box center [369, 148] width 11 height 5
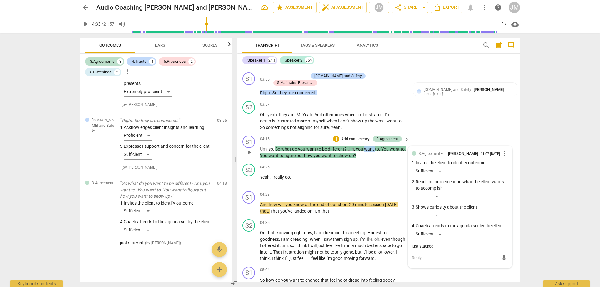
click at [372, 146] on span "want" at bounding box center [369, 148] width 11 height 5
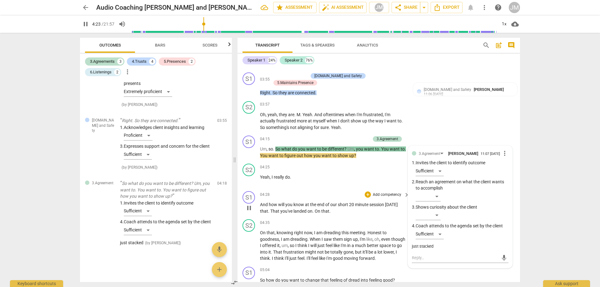
scroll to position [500, 0]
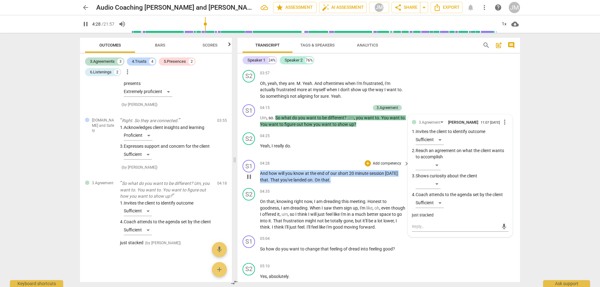
drag, startPoint x: 260, startPoint y: 169, endPoint x: 333, endPoint y: 180, distance: 74.1
click at [333, 180] on p "And how will you know at the end of our short 20 minute session [DATE] that . T…" at bounding box center [333, 176] width 146 height 13
click at [366, 161] on div "+" at bounding box center [367, 163] width 6 height 6
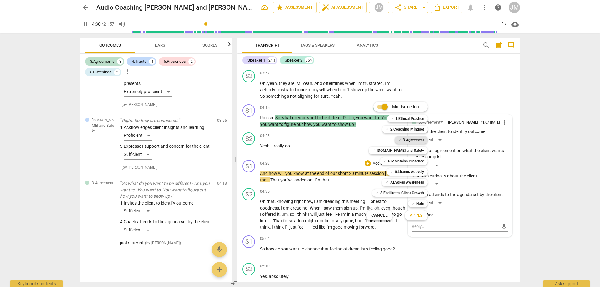
click at [404, 141] on b "3.Agreement" at bounding box center [413, 139] width 21 height 7
click at [413, 216] on span "Apply" at bounding box center [415, 215] width 13 height 6
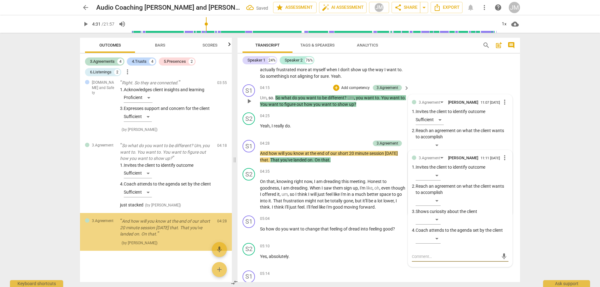
scroll to position [531, 0]
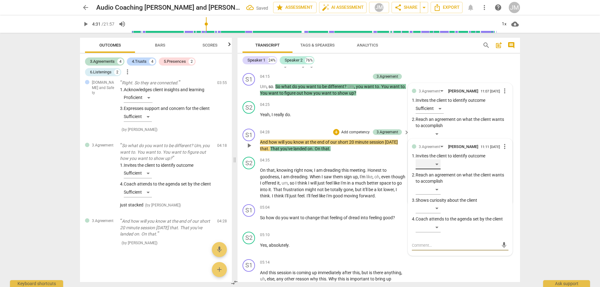
click at [438, 164] on div "​" at bounding box center [427, 164] width 25 height 10
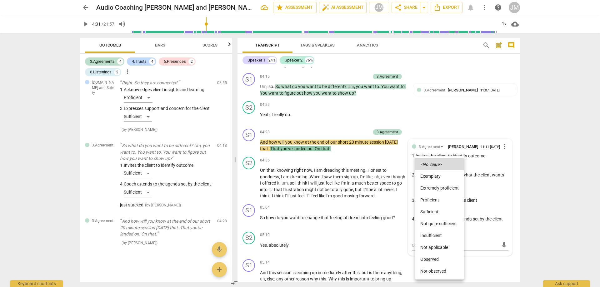
click at [433, 196] on li "Proficient" at bounding box center [439, 200] width 48 height 12
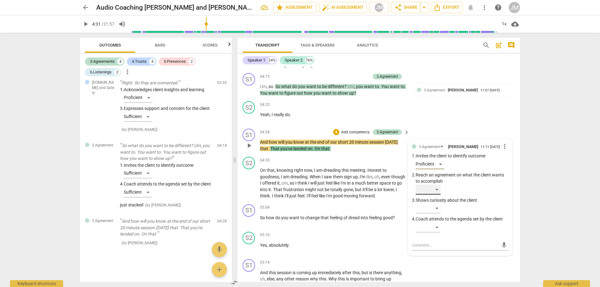
click at [438, 192] on div "​" at bounding box center [427, 190] width 25 height 10
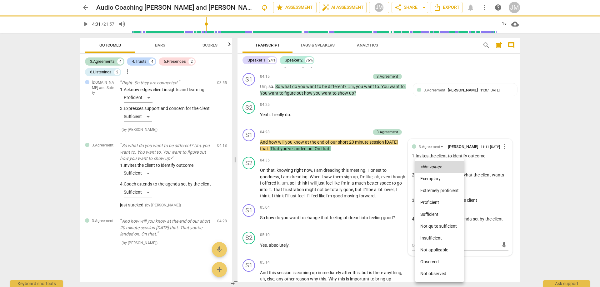
click at [435, 201] on li "Proficient" at bounding box center [439, 202] width 48 height 12
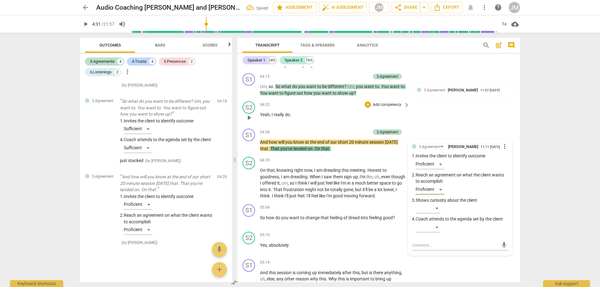
click at [451, 99] on div "S2 play_arrow pause 04:25 + Add competency keyboard_arrow_right Yeah , I really…" at bounding box center [378, 112] width 282 height 27
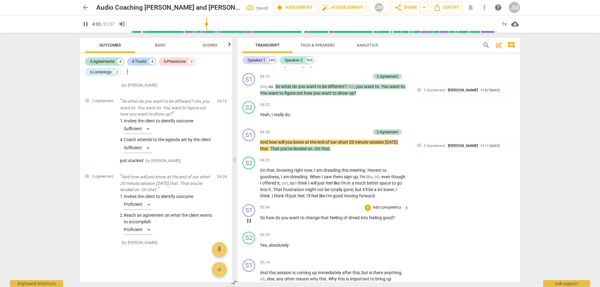
scroll to position [562, 0]
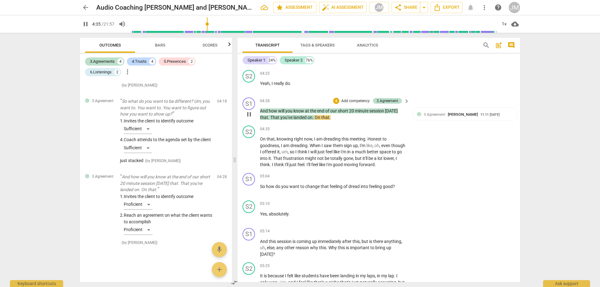
click at [343, 108] on span "short" at bounding box center [343, 110] width 11 height 5
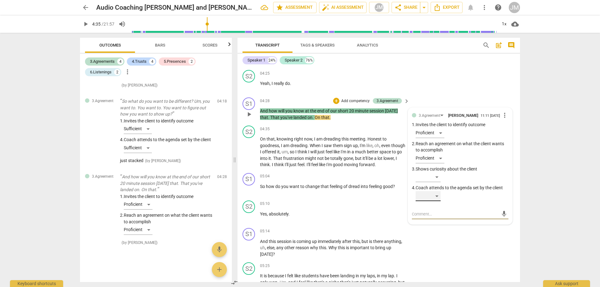
click at [435, 198] on div "​" at bounding box center [427, 196] width 25 height 10
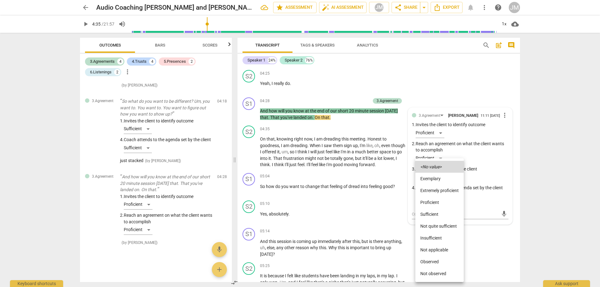
click at [435, 201] on li "Proficient" at bounding box center [439, 202] width 48 height 12
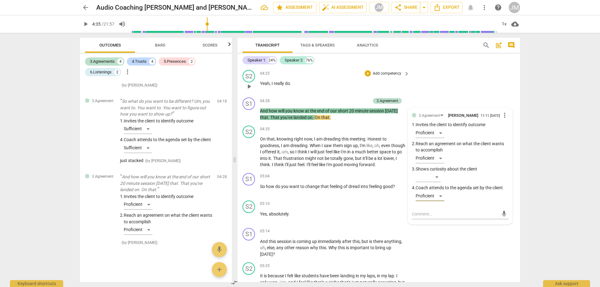
click at [435, 73] on div "S2 play_arrow pause 04:25 + Add competency keyboard_arrow_right Yeah , I really…" at bounding box center [378, 80] width 282 height 27
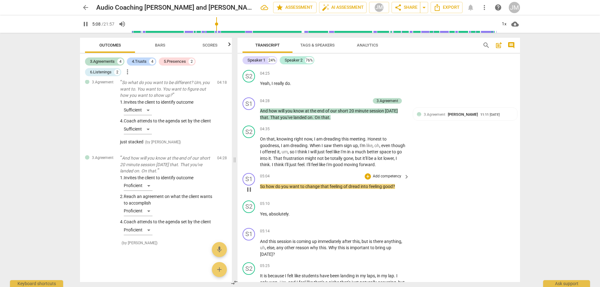
click at [260, 185] on span "So" at bounding box center [263, 186] width 6 height 5
drag, startPoint x: 260, startPoint y: 185, endPoint x: 416, endPoint y: 186, distance: 155.6
click at [416, 186] on div "S1 play_arrow pause 05:04 + Add competency keyboard_arrow_right So how do you w…" at bounding box center [378, 184] width 282 height 27
click at [367, 173] on div "+" at bounding box center [367, 176] width 6 height 6
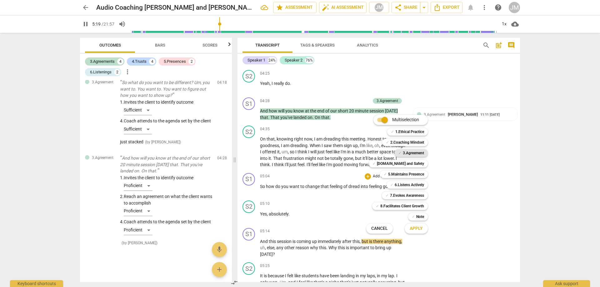
click at [422, 152] on b "3.Agreement" at bounding box center [413, 152] width 21 height 7
click at [416, 228] on span "Apply" at bounding box center [415, 229] width 13 height 6
type input "321"
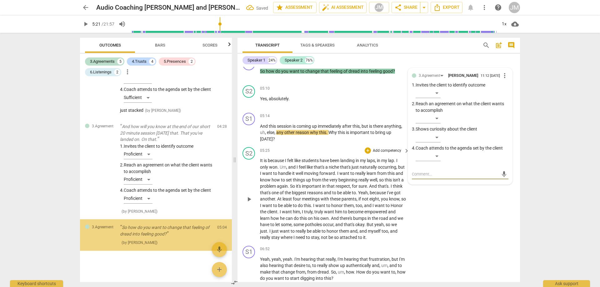
scroll to position [584, 0]
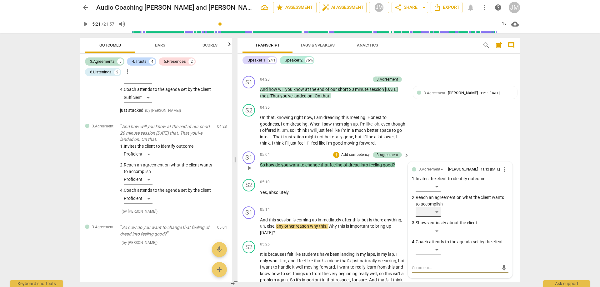
click at [435, 211] on div "​" at bounding box center [427, 212] width 25 height 10
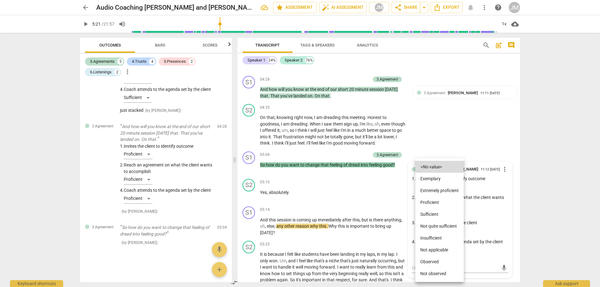
click at [438, 237] on li "Insufficient" at bounding box center [439, 238] width 48 height 12
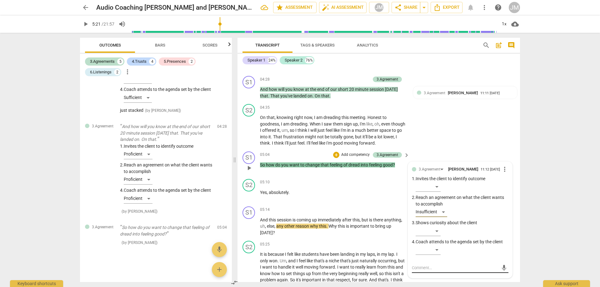
click at [434, 269] on textarea at bounding box center [455, 268] width 87 height 6
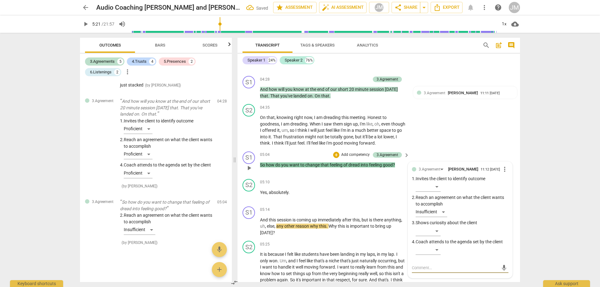
click at [451, 263] on div "mic" at bounding box center [460, 268] width 97 height 10
click at [452, 267] on textarea at bounding box center [455, 268] width 87 height 6
type textarea "T"
type textarea "Th"
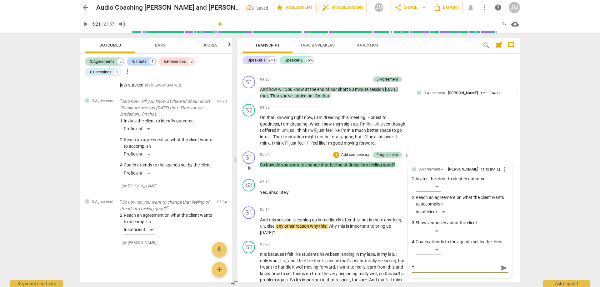
type textarea "Th"
type textarea "Thi"
type textarea "This"
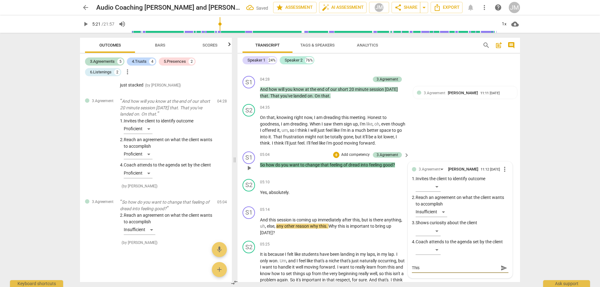
type textarea "This"
type textarea "This s"
type textarea "This se"
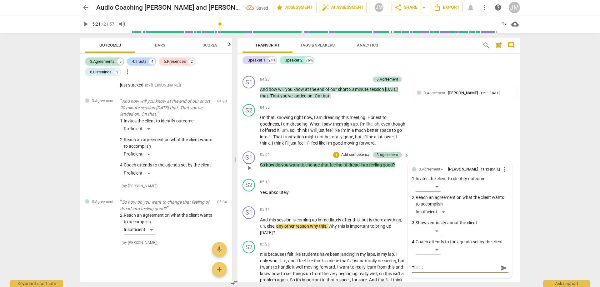
type textarea "This se"
type textarea "This sem"
type textarea "This se"
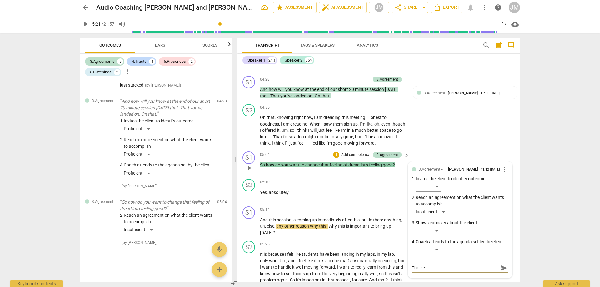
type textarea "This see"
type textarea "This seem"
type textarea "This seems"
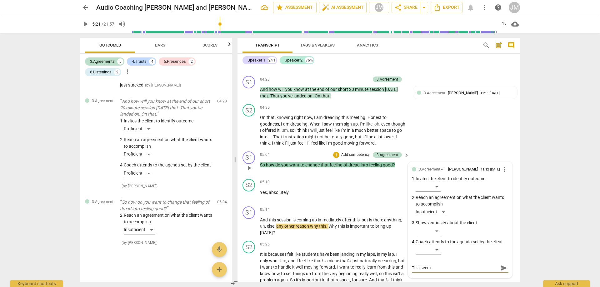
type textarea "This seems"
type textarea "This seems a"
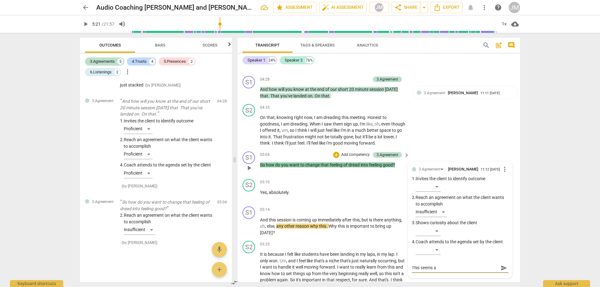
type textarea "This seems a"
type textarea "This seems a q"
type textarea "This seems a qu"
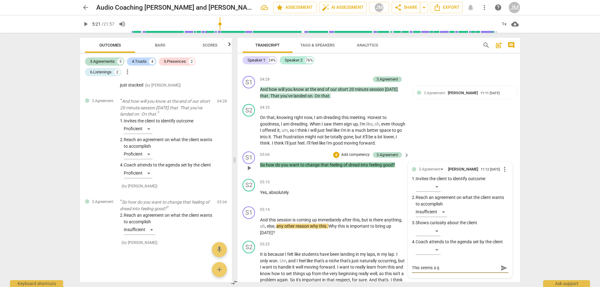
type textarea "This seems a qu"
type textarea "This seems a que"
type textarea "This seems a ques"
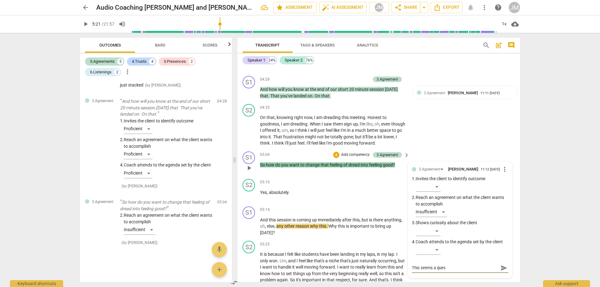
type textarea "This seems a quest"
type textarea "This seems a questi"
type textarea "This seems a questio"
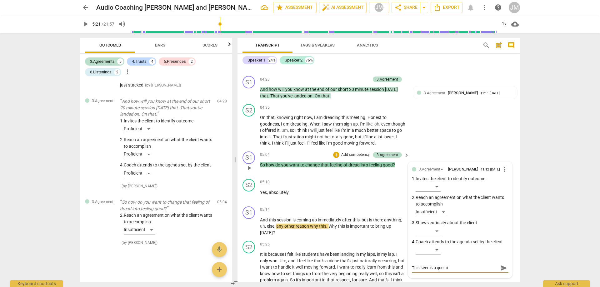
type textarea "This seems a questio"
type textarea "This seems a question"
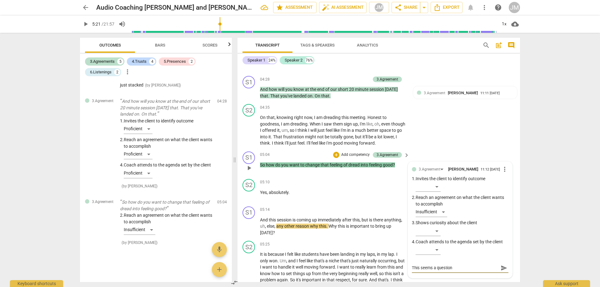
type textarea "This seems a question t"
type textarea "This seems a question th"
type textarea "This seems a question the"
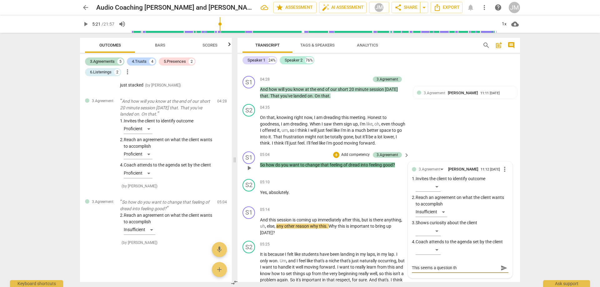
type textarea "This seems a question the"
type textarea "This seems a question the c"
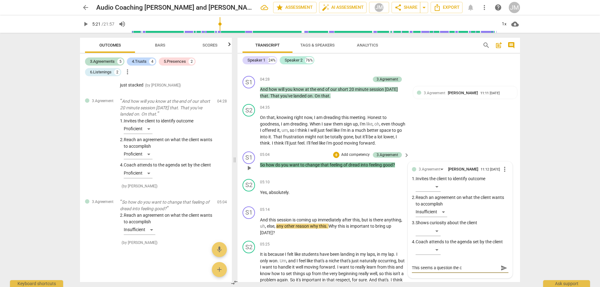
type textarea "This seems a question the cl"
type textarea "This seems a question the cli"
type textarea "This seems a question the clie"
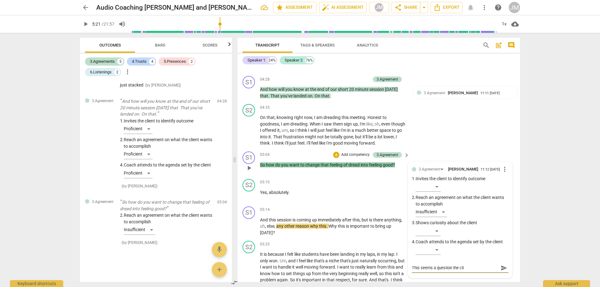
type textarea "This seems a question the clie"
type textarea "This seems a question the clien"
type textarea "This seems a question the client"
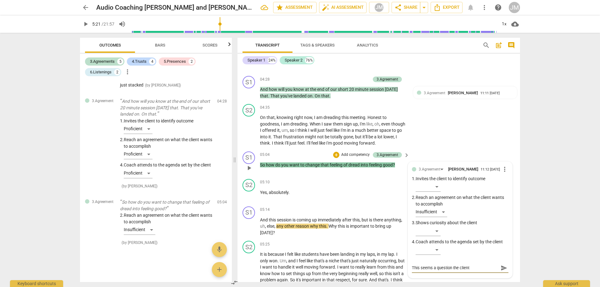
type textarea "This seems a question the client"
type textarea "This seems a question the client m"
type textarea "This seems a question the client mi"
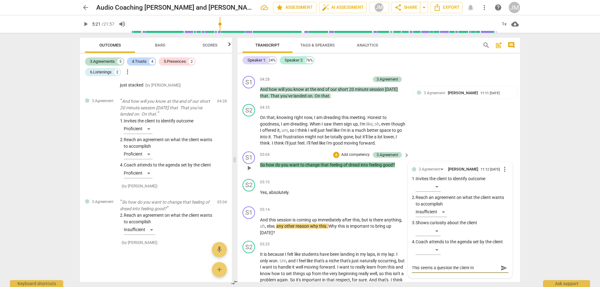
type textarea "This seems a question the client mi"
type textarea "This seems a question the client mis"
type textarea "This seems a question the client misu"
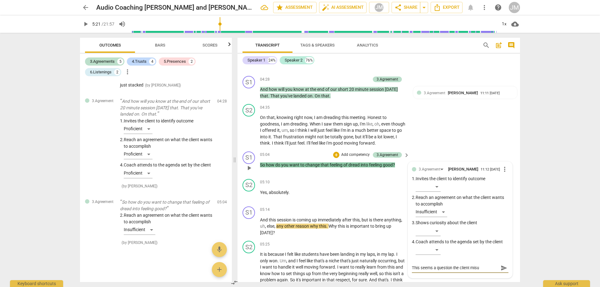
type textarea "This seems a question the client [PERSON_NAME]"
type textarea "This seems a question the client misund"
type textarea "This seems a question the client misunde"
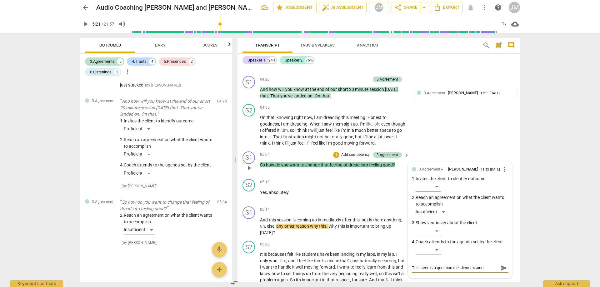
type textarea "This seems a question the client misunde"
type textarea "This seems a question the client misunder"
type textarea "This seems a question the client misunders"
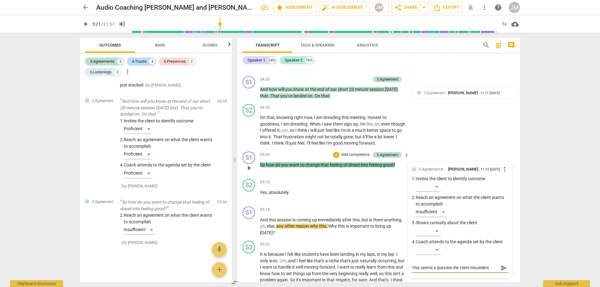
type textarea "This seems a question the client misunderst"
type textarea "This seems a question the client misundersto"
type textarea "This seems a question the client misunderstoo"
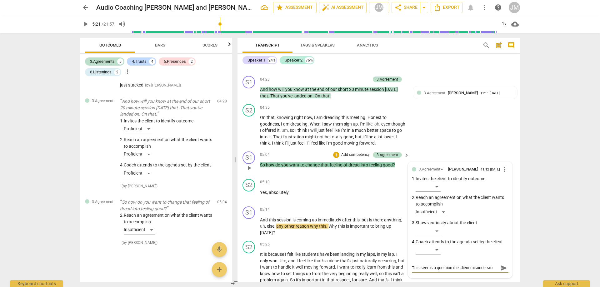
type textarea "This seems a question the client misunderstoo"
type textarea "This seems a question the client misunderstood"
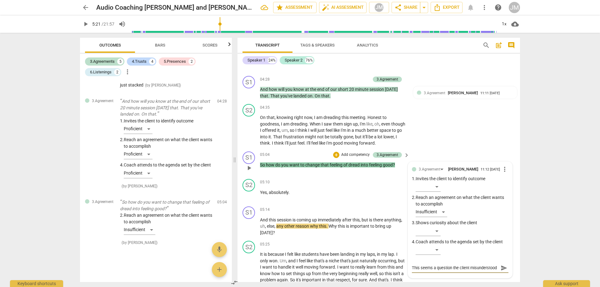
type textarea "This seems a question the client misunderstood f"
type textarea "This seems a question the client misunderstood fr"
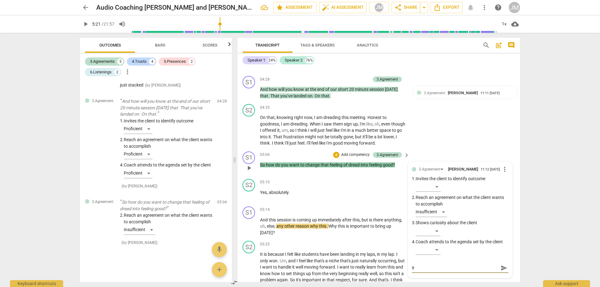
type textarea "This seems a question the client misunderstood fro"
type textarea "This seems a question the client misunderstood from"
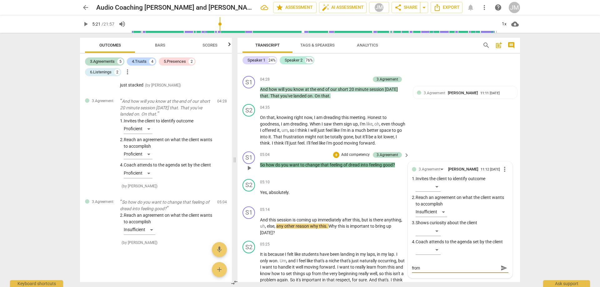
type textarea "This seems a question the client misunderstood from"
type textarea "This seems a question the client misunderstood from c"
type textarea "This seems a question the client misunderstood from co"
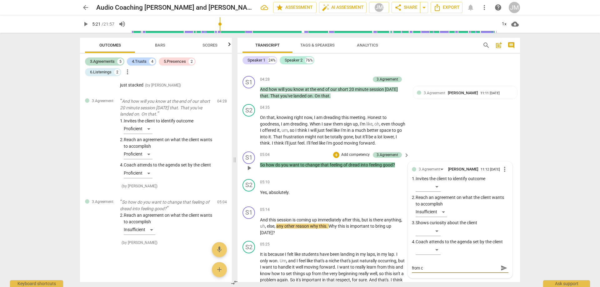
scroll to position [0, 0]
type textarea "This seems a question the client misunderstood from coa"
type textarea "This seems a question the client misunderstood from coac"
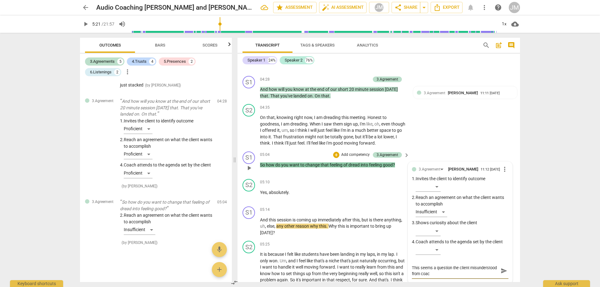
type textarea "This seems a question the client misunderstood from coach"
type textarea "This seems a question the client misunderstood from coach b"
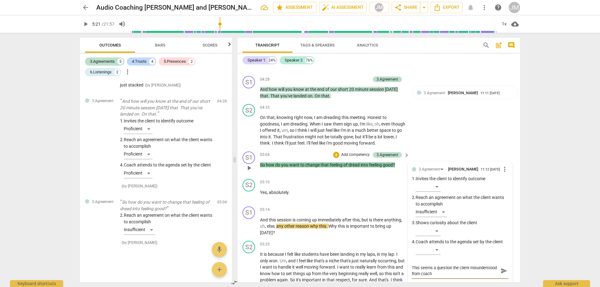
type textarea "This seems a question the client misunderstood from coach b"
type textarea "This seems a question the client misunderstood from coach bu"
type textarea "This seems a question the client misunderstood from coach but"
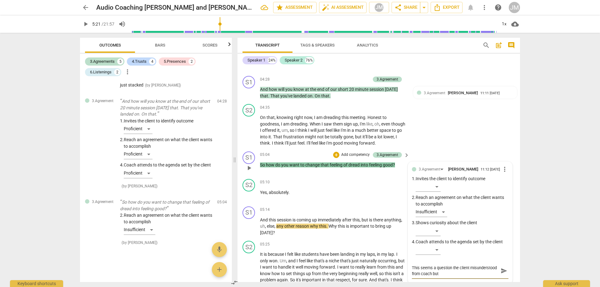
type textarea "This seems a question the client misunderstood from coach but"
type textarea "This seems a question the client misunderstood from coach but c"
type textarea "This seems a question the client misunderstood from coach but co"
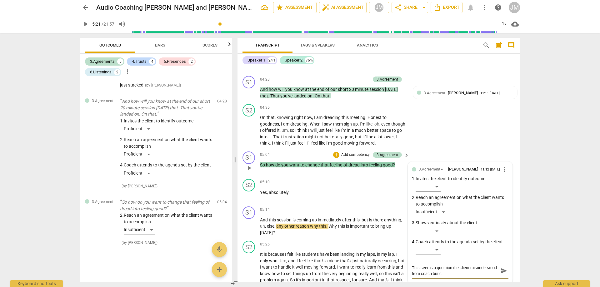
type textarea "This seems a question the client misunderstood from coach but co"
type textarea "This seems a question the client misunderstood from coach but coa"
type textarea "This seems a question the client misunderstood from coach but coac"
type textarea "This seems a question the client misunderstood from coach but coach"
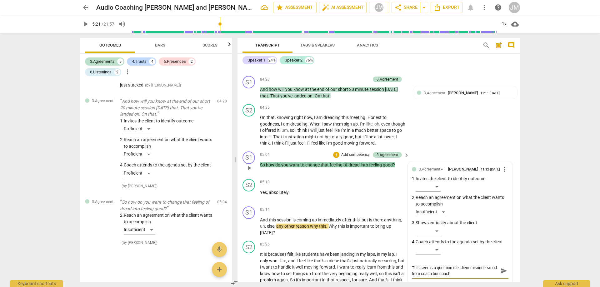
type textarea "This seems a question the client misunderstood from coach but coach"
type textarea "This seems a question the client misunderstood from coach but coach d"
type textarea "This seems a question the client misunderstood from coach but coach di"
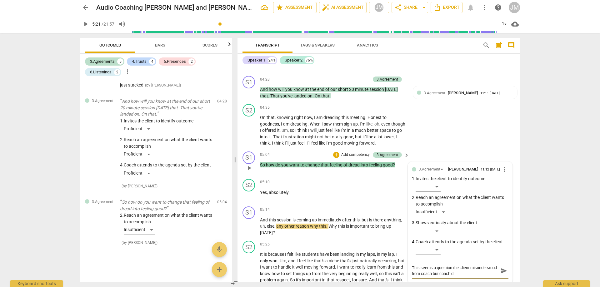
type textarea "This seems a question the client misunderstood from coach but coach di"
type textarea "This seems a question the client misunderstood from coach but coach did"
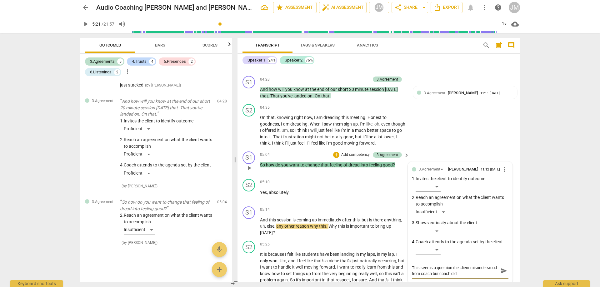
type textarea "This seems a question the client misunderstood from coach but coach did n"
type textarea "This seems a question the client misunderstood from coach but coach did no"
type textarea "This seems a question the client misunderstood from coach but coach did not"
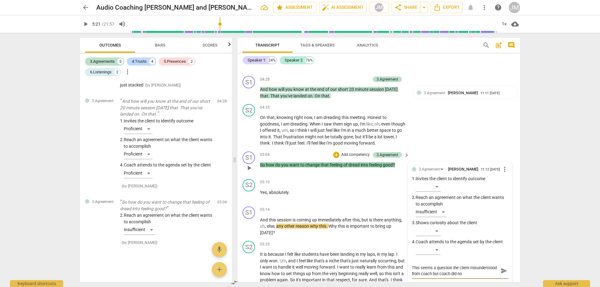
type textarea "This seems a question the client misunderstood from coach but coach did not"
type textarea "This seems a question the client misunderstood from coach but coach did not c"
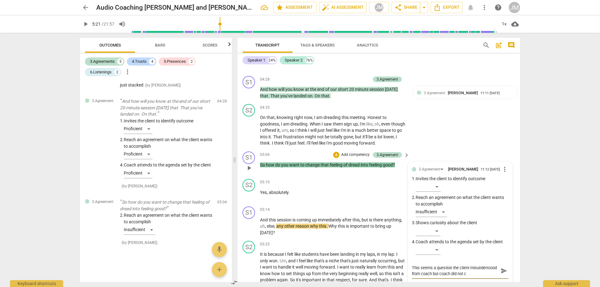
type textarea "This seems a question the client misunderstood from coach but coach did not cl"
type textarea "This seems a question the client misunderstood from coach but coach did not cla"
type textarea "This seems a question the client misunderstood from coach but coach did not clar"
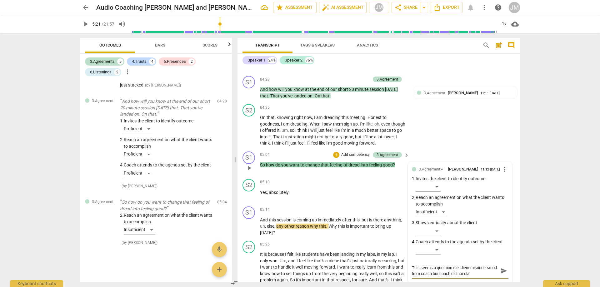
type textarea "This seems a question the client misunderstood from coach but coach did not clar"
type textarea "This seems a question the client misunderstood from coach but coach did not cla…"
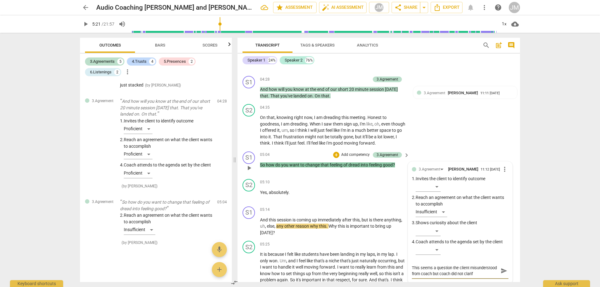
type textarea "This seems a question the client misunderstood from coach but coach did not cla…"
drag, startPoint x: 501, startPoint y: 275, endPoint x: 530, endPoint y: 241, distance: 43.6
click at [501, 275] on span "send" at bounding box center [503, 273] width 7 height 7
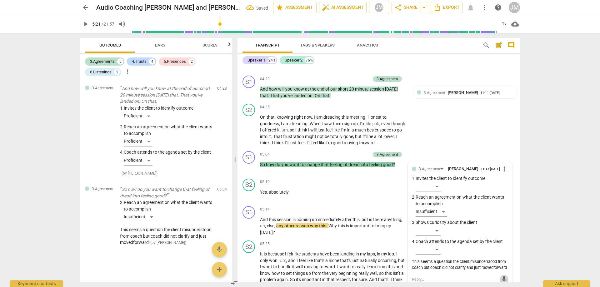
click at [569, 186] on div "arrow_back Audio Coaching [PERSON_NAME] and [PERSON_NAME] - 2025_08_29 07_52 PD…" at bounding box center [300, 143] width 600 height 287
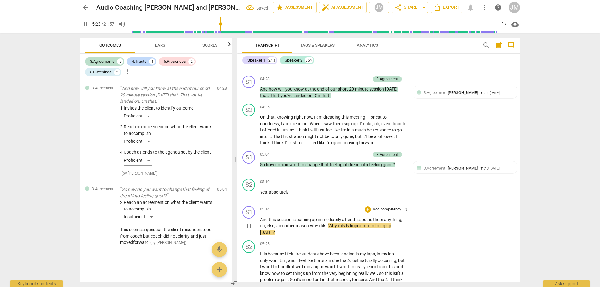
click at [267, 219] on span "And" at bounding box center [264, 219] width 9 height 5
drag, startPoint x: 260, startPoint y: 216, endPoint x: 335, endPoint y: 219, distance: 75.0
click at [335, 219] on div "S1 play_arrow pause 05:14 + Add competency keyboard_arrow_right And this sessio…" at bounding box center [378, 221] width 282 height 35
drag, startPoint x: 363, startPoint y: 216, endPoint x: 259, endPoint y: 215, distance: 104.6
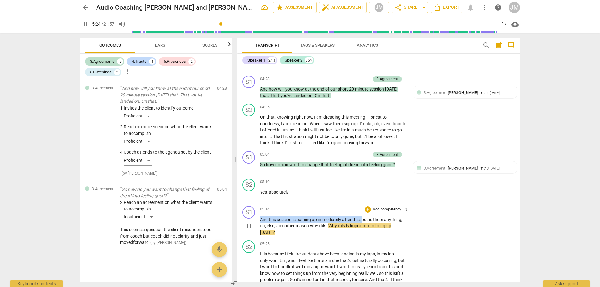
click at [259, 215] on div "S1 play_arrow pause 05:14 + Add competency keyboard_arrow_right And this sessio…" at bounding box center [378, 221] width 282 height 35
click at [368, 208] on div "+" at bounding box center [369, 209] width 6 height 6
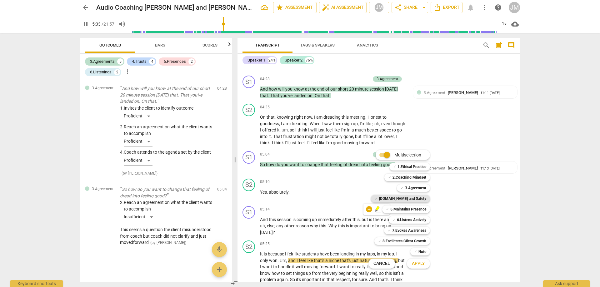
click at [409, 200] on b "[DOMAIN_NAME] and Safety" at bounding box center [402, 198] width 47 height 7
click at [419, 264] on span "Apply" at bounding box center [418, 263] width 13 height 6
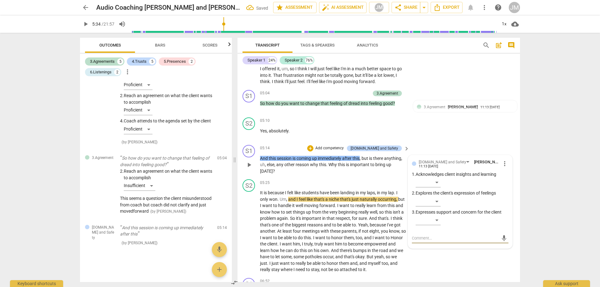
scroll to position [645, 0]
click at [394, 147] on div "[DOMAIN_NAME] and Safety" at bounding box center [373, 149] width 47 height 6
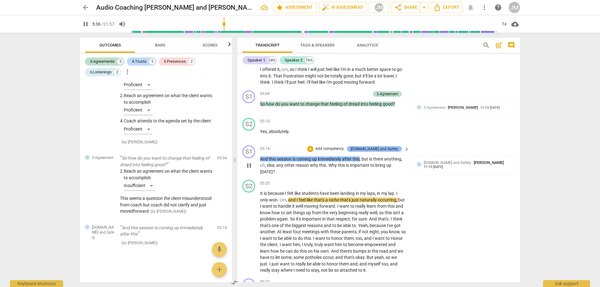
click at [375, 146] on div "[DOMAIN_NAME] and Safety" at bounding box center [373, 149] width 47 height 6
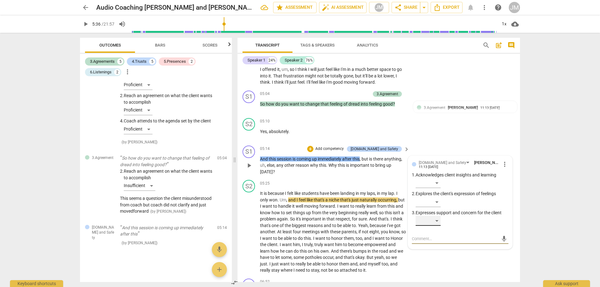
click at [436, 217] on div "​" at bounding box center [427, 221] width 25 height 10
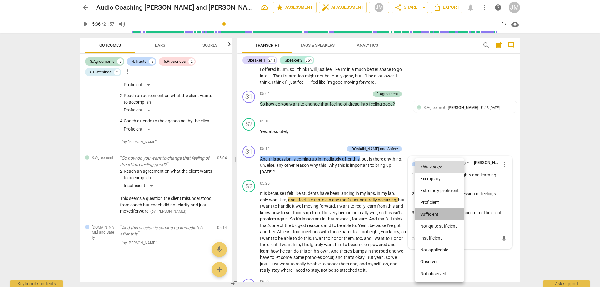
click at [435, 213] on li "Sufficient" at bounding box center [439, 214] width 48 height 12
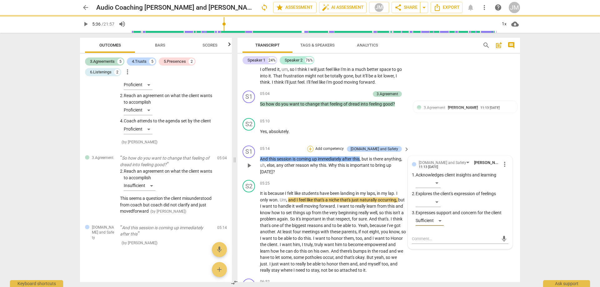
click at [313, 147] on div "+" at bounding box center [310, 149] width 6 height 6
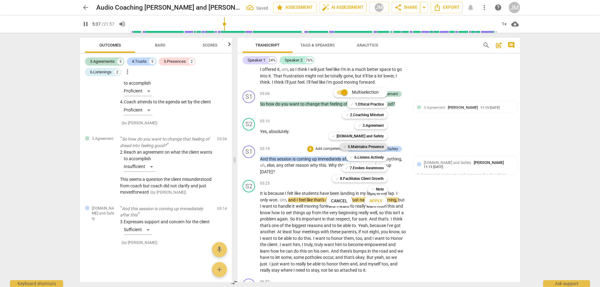
click at [368, 146] on b "5.Maintains Presence" at bounding box center [366, 146] width 36 height 7
click at [379, 200] on span "Apply" at bounding box center [375, 201] width 13 height 6
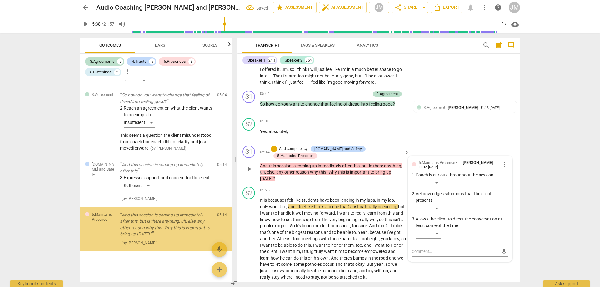
scroll to position [1137, 0]
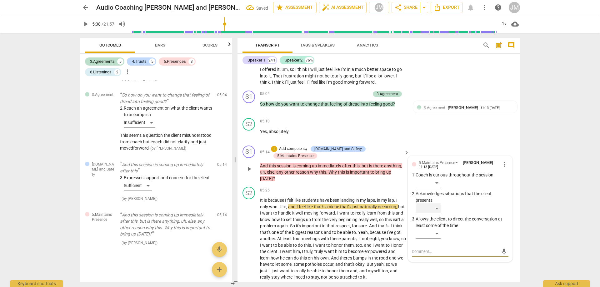
click at [438, 205] on div "​" at bounding box center [427, 208] width 25 height 10
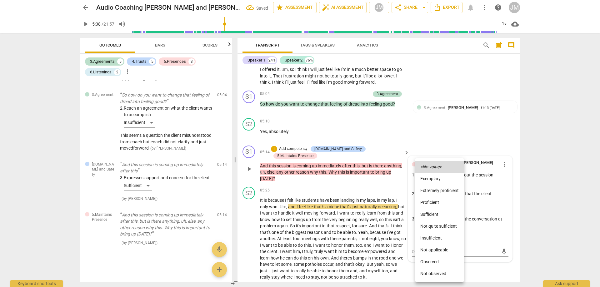
click at [438, 205] on li "Proficient" at bounding box center [439, 202] width 48 height 12
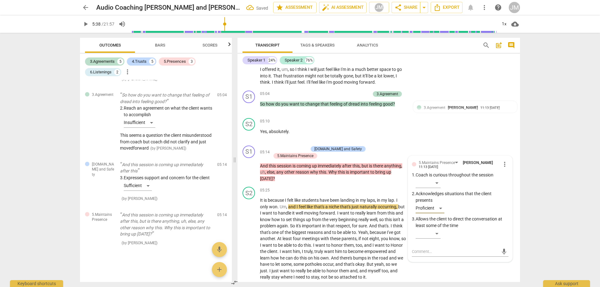
click at [443, 135] on div "S2 play_arrow pause 05:10 + Add competency keyboard_arrow_right Yes , absolutel…" at bounding box center [378, 129] width 282 height 27
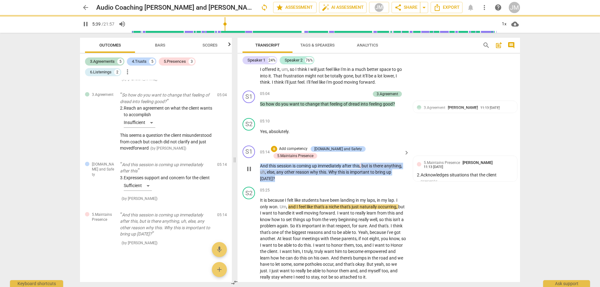
drag, startPoint x: 362, startPoint y: 157, endPoint x: 370, endPoint y: 168, distance: 13.9
click at [370, 168] on p "And this session is coming up immediately after this , but is there anything , …" at bounding box center [333, 172] width 146 height 19
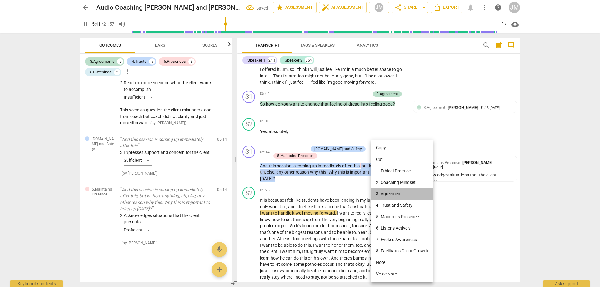
click at [393, 190] on li "3. Agreement" at bounding box center [402, 194] width 62 height 12
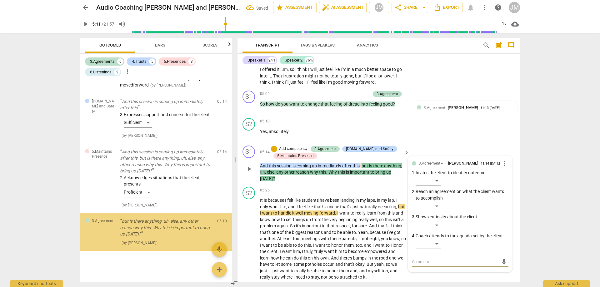
scroll to position [1200, 0]
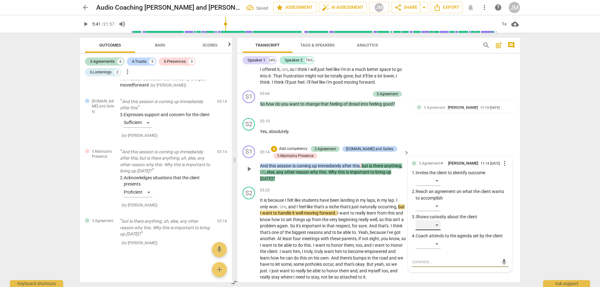
click at [433, 224] on div "​" at bounding box center [427, 225] width 25 height 10
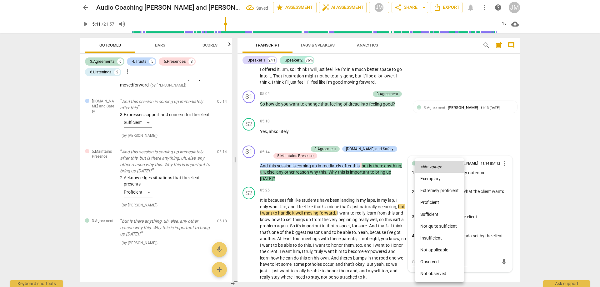
click at [431, 202] on li "Proficient" at bounding box center [439, 202] width 48 height 12
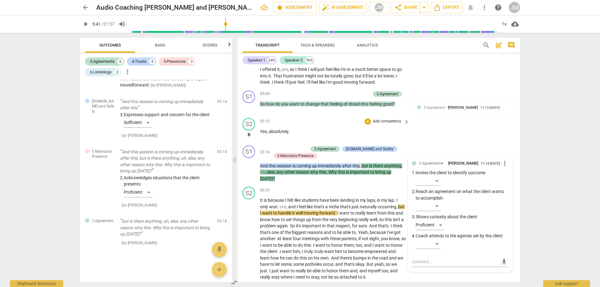
click at [411, 138] on div "S2 play_arrow pause 05:10 + Add competency keyboard_arrow_right Yes , absolutel…" at bounding box center [378, 129] width 282 height 27
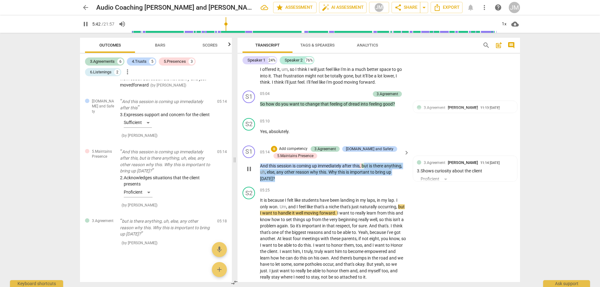
drag, startPoint x: 365, startPoint y: 164, endPoint x: 374, endPoint y: 175, distance: 14.6
click at [375, 178] on p "And this session is coming up immediately after this , but is there anything , …" at bounding box center [333, 172] width 146 height 19
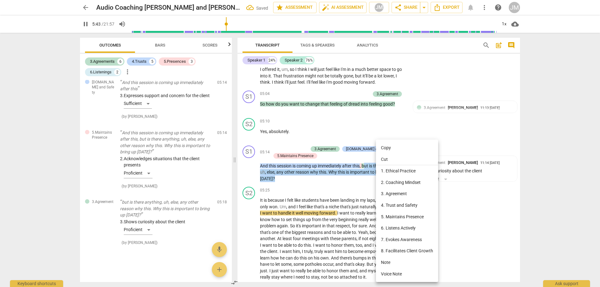
click at [401, 236] on li "7. Evokes Awareness" at bounding box center [407, 240] width 62 height 12
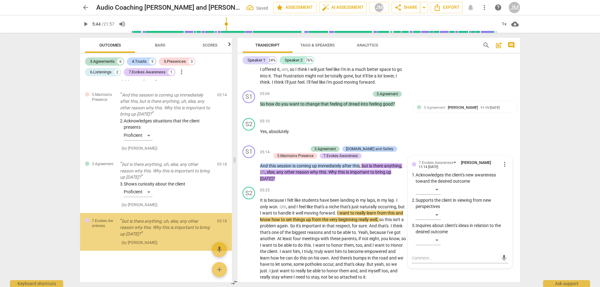
scroll to position [1257, 0]
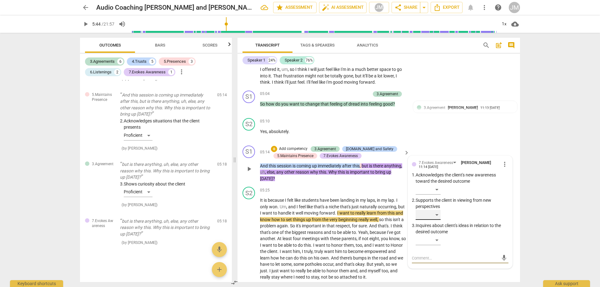
click at [434, 211] on div "​" at bounding box center [427, 215] width 25 height 10
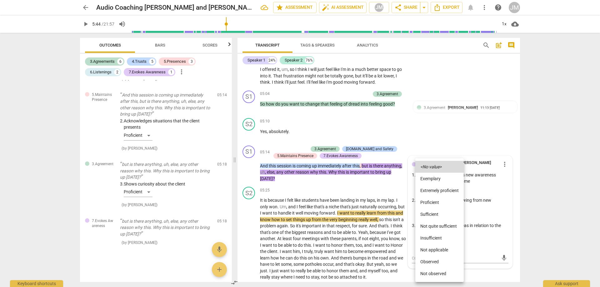
click at [434, 203] on li "Proficient" at bounding box center [439, 202] width 48 height 12
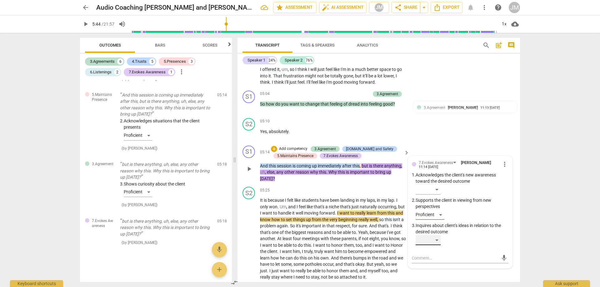
click at [436, 238] on div "​" at bounding box center [427, 240] width 25 height 10
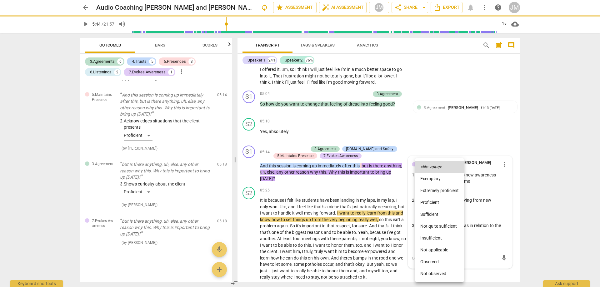
click at [434, 205] on li "Proficient" at bounding box center [439, 202] width 48 height 12
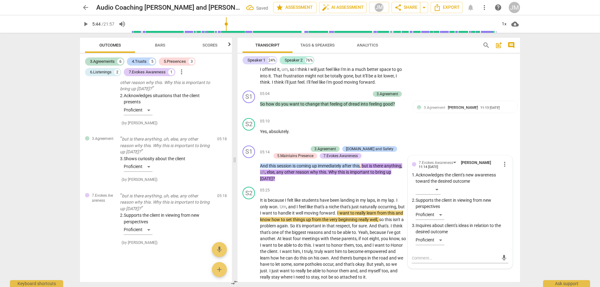
click at [449, 134] on div "S2 play_arrow pause 05:10 + Add competency keyboard_arrow_right Yes , absolutel…" at bounding box center [378, 129] width 282 height 27
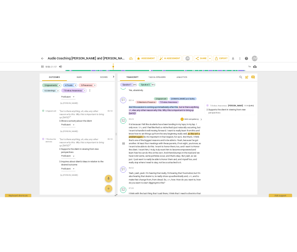
scroll to position [738, 0]
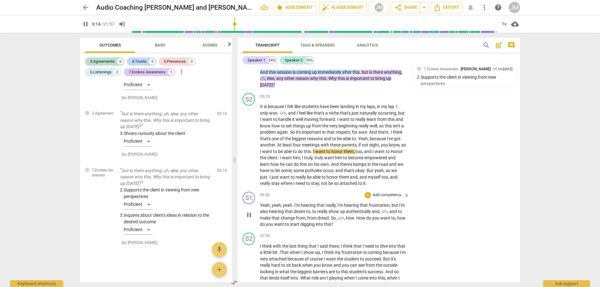
click at [255, 212] on div "play_arrow pause" at bounding box center [252, 215] width 16 height 22
click at [249, 211] on span "pause" at bounding box center [248, 214] width 7 height 7
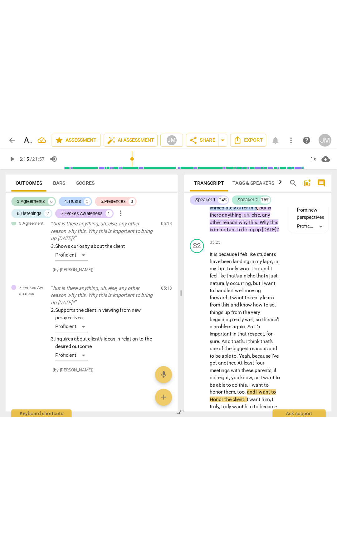
scroll to position [1059, 0]
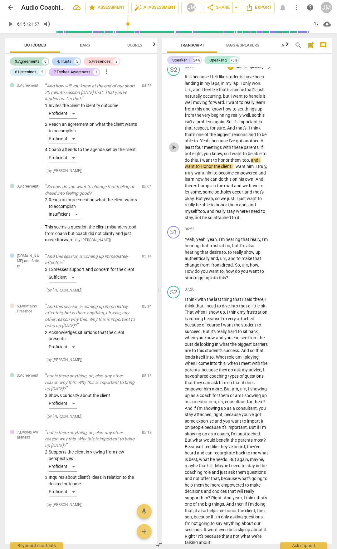
click at [174, 151] on span "play_arrow" at bounding box center [173, 147] width 7 height 7
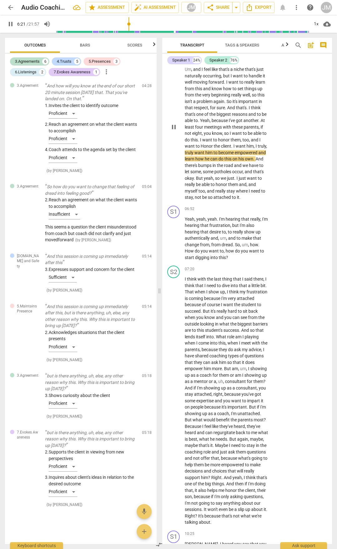
scroll to position [1090, 0]
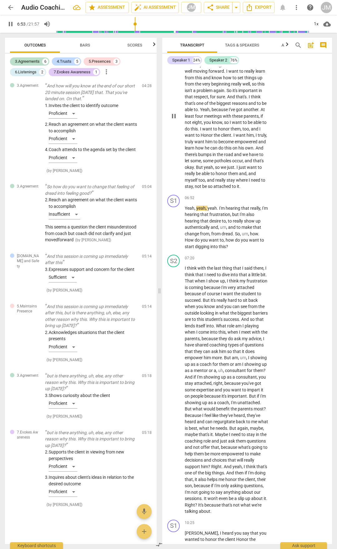
click at [175, 120] on span "pause" at bounding box center [173, 115] width 7 height 7
drag, startPoint x: 242, startPoint y: 229, endPoint x: 164, endPoint y: 226, distance: 77.8
click at [164, 192] on div "S2 play_arrow pause 05:25 + Add competency keyboard_arrow_right It is because I…" at bounding box center [247, 111] width 170 height 163
click at [199, 189] on span "not" at bounding box center [198, 186] width 7 height 5
click at [174, 231] on span "play_arrow" at bounding box center [173, 227] width 7 height 7
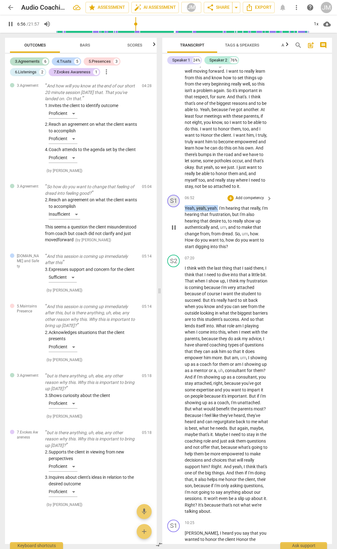
drag, startPoint x: 218, startPoint y: 249, endPoint x: 176, endPoint y: 250, distance: 41.6
click at [176, 250] on div "S1 play_arrow pause 06:52 + Add competency keyboard_arrow_right Yeah , yeah , y…" at bounding box center [247, 222] width 170 height 60
click at [227, 241] on div "+" at bounding box center [224, 244] width 6 height 6
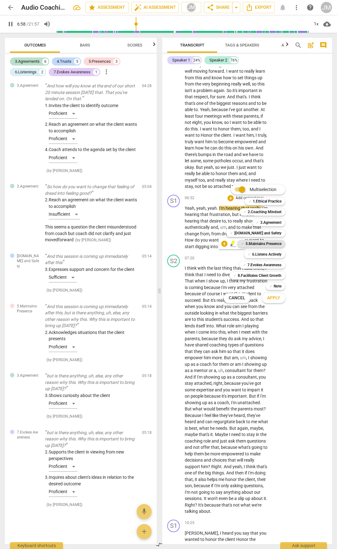
click at [243, 243] on span "✓" at bounding box center [242, 243] width 3 height 7
click at [274, 287] on button "Apply" at bounding box center [273, 298] width 23 height 11
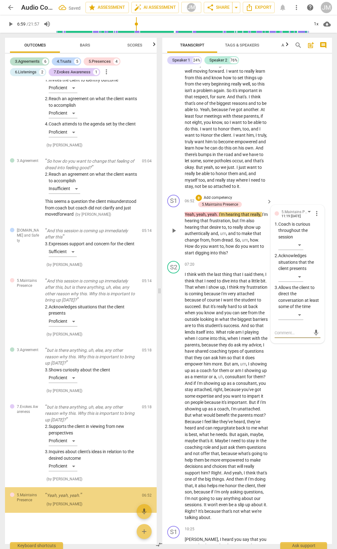
scroll to position [1071, 0]
click at [299, 287] on div "​" at bounding box center [291, 315] width 25 height 10
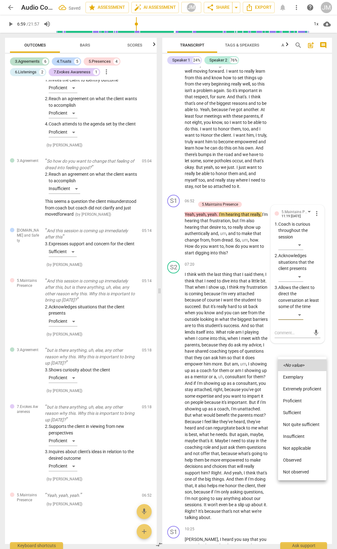
click at [297, 287] on li "Extremely proficient" at bounding box center [302, 389] width 48 height 12
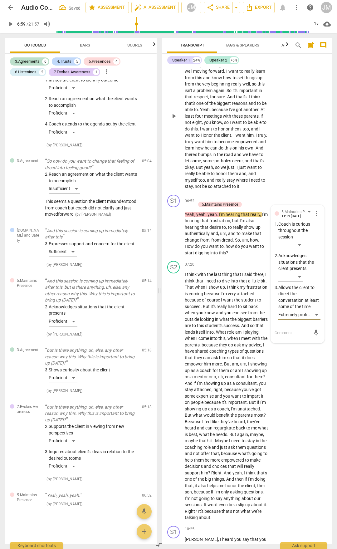
click at [300, 192] on div "S2 play_arrow pause 05:25 + Add competency keyboard_arrow_right It is because I…" at bounding box center [247, 111] width 170 height 163
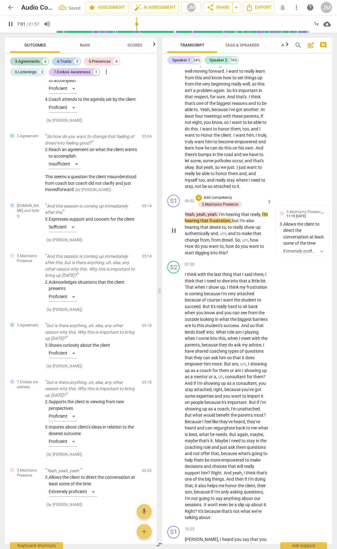
scroll to position [1095, 0]
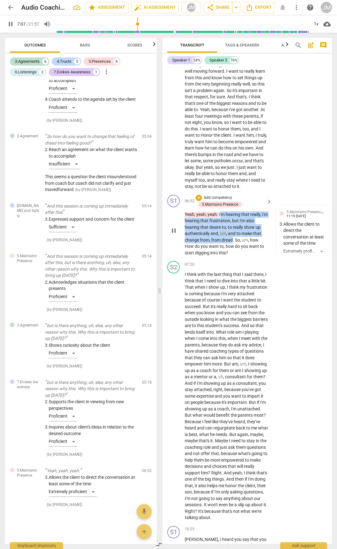
drag, startPoint x: 221, startPoint y: 259, endPoint x: 232, endPoint y: 281, distance: 24.7
click at [232, 256] on p "Yeah , yeah , yeah . I'm hearing that really , I'm hearing that frustration , b…" at bounding box center [227, 233] width 84 height 45
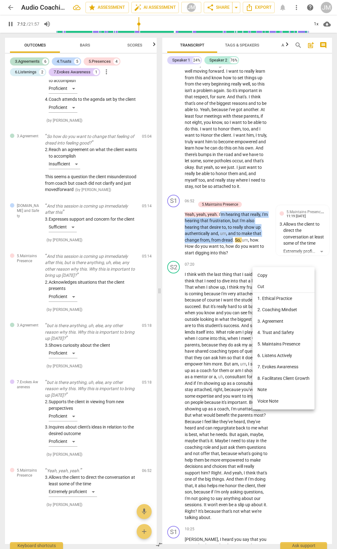
click at [285, 287] on li "4. Trust and Safety" at bounding box center [284, 333] width 62 height 12
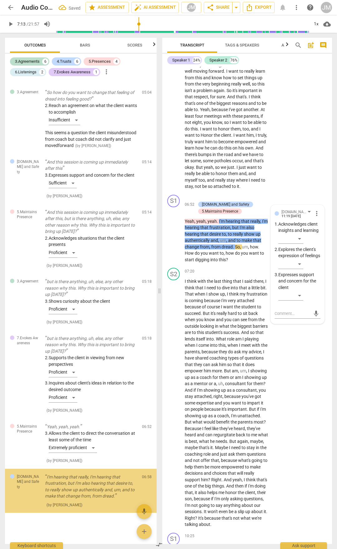
scroll to position [1140, 0]
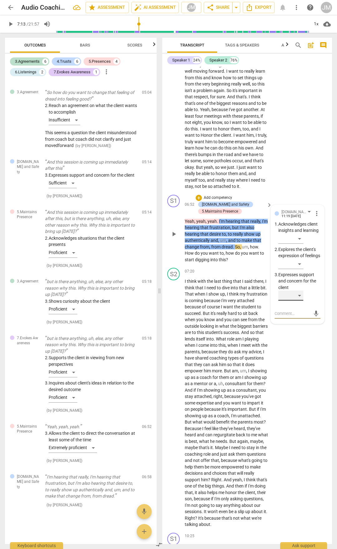
click at [300, 287] on div "​" at bounding box center [291, 296] width 25 height 10
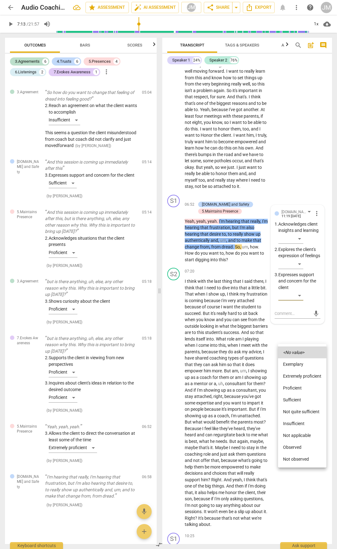
click at [296, 287] on li "Extremely proficient" at bounding box center [302, 376] width 48 height 12
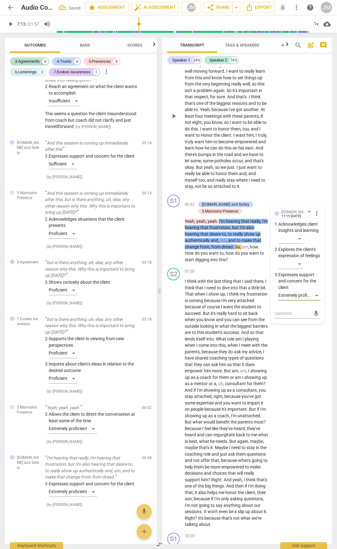
scroll to position [1165, 0]
click at [295, 192] on div "S2 play_arrow pause 05:25 + Add competency keyboard_arrow_right It is because I…" at bounding box center [247, 111] width 170 height 163
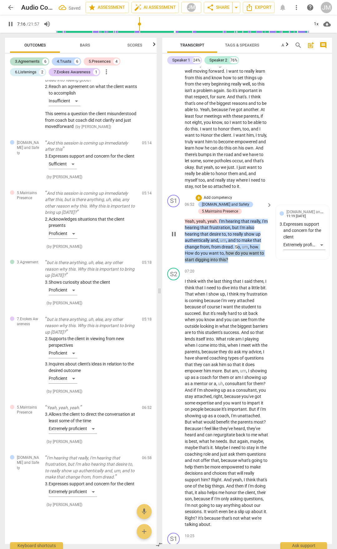
drag, startPoint x: 237, startPoint y: 291, endPoint x: 242, endPoint y: 306, distance: 15.7
click at [242, 263] on p "Yeah , yeah , yeah . I'm hearing that really , I'm hearing that frustration , b…" at bounding box center [227, 240] width 84 height 45
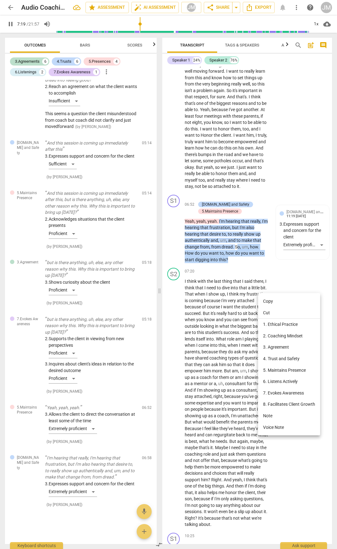
click at [282, 287] on li "3. Agreement" at bounding box center [289, 348] width 62 height 12
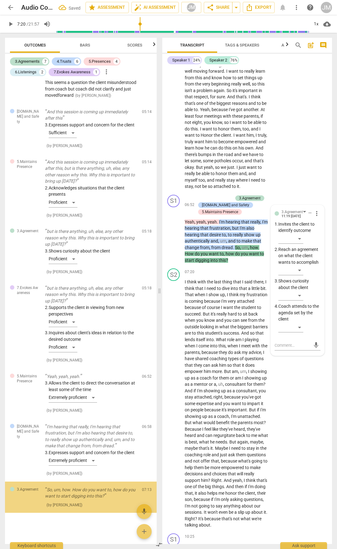
scroll to position [1196, 0]
click at [298, 287] on div "​" at bounding box center [291, 328] width 25 height 10
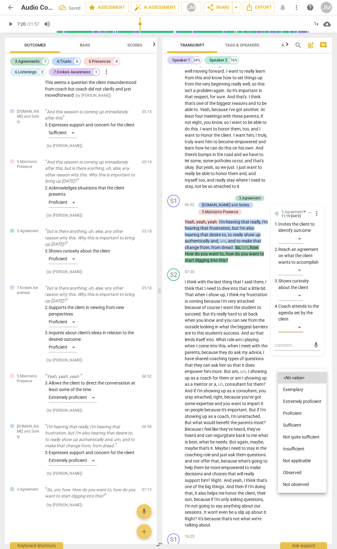
click at [294, 287] on li "Proficient" at bounding box center [302, 414] width 48 height 12
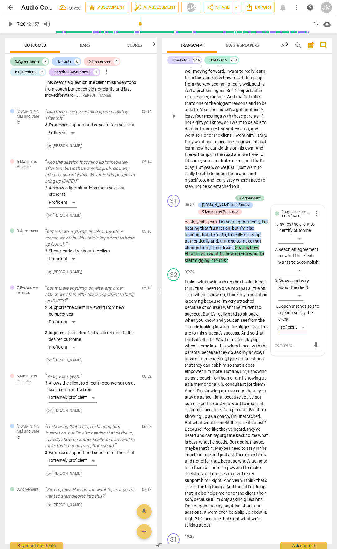
click at [292, 192] on div "S2 play_arrow pause 05:25 + Add competency keyboard_arrow_right It is because I…" at bounding box center [247, 111] width 170 height 163
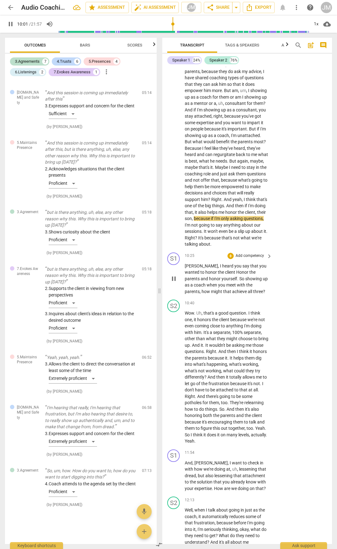
scroll to position [1402, 0]
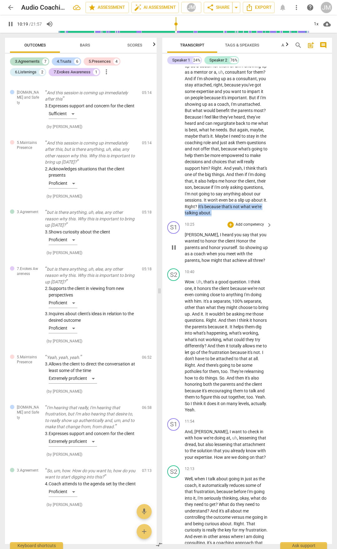
drag, startPoint x: 203, startPoint y: 265, endPoint x: 229, endPoint y: 278, distance: 28.8
click at [229, 278] on div "S1 play_arrow pause 00:05 + Add competency keyboard_arrow_right Hi , [PERSON_NA…" at bounding box center [247, 306] width 170 height 478
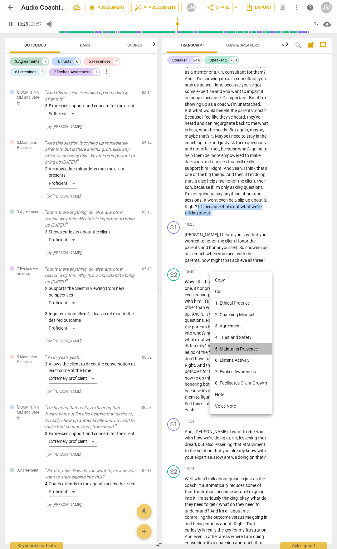
click at [239, 287] on li "5. Maintains Presence" at bounding box center [241, 350] width 62 height 12
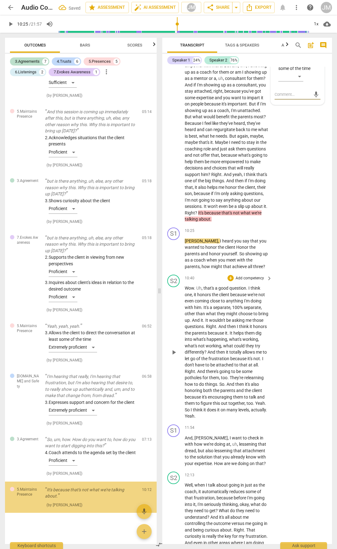
scroll to position [1253, 0]
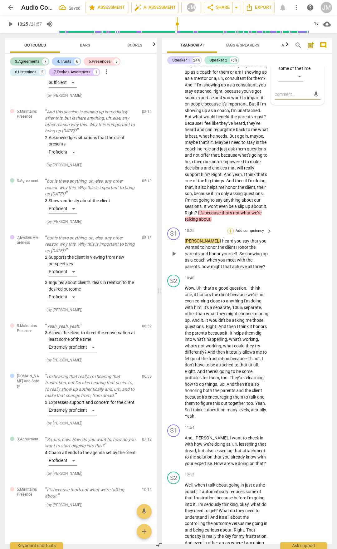
click at [232, 234] on div "+" at bounding box center [231, 231] width 6 height 6
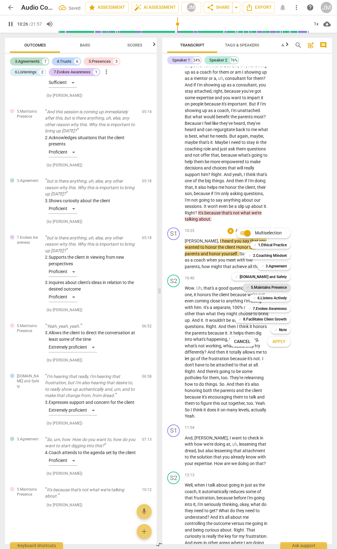
click at [262, 285] on b "5.Maintains Presence" at bounding box center [269, 287] width 36 height 7
click at [231, 270] on div "Multiselection m ✓ 1.Ethical Practice 1 ✓ 2.Coaching Mindset 2 ✓ 3.Agreement 3 …" at bounding box center [265, 288] width 76 height 122
click at [231, 269] on div "Multiselection m ✓ 1.Ethical Practice 1 ✓ 2.Coaching Mindset 2 ✓ 3.Agreement 3 …" at bounding box center [265, 288] width 76 height 122
click at [222, 268] on div at bounding box center [168, 274] width 337 height 549
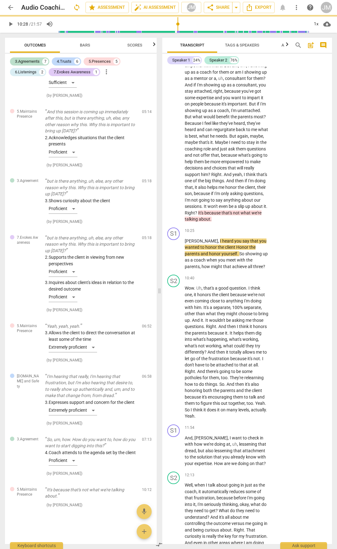
click at [222, 268] on div at bounding box center [168, 274] width 337 height 549
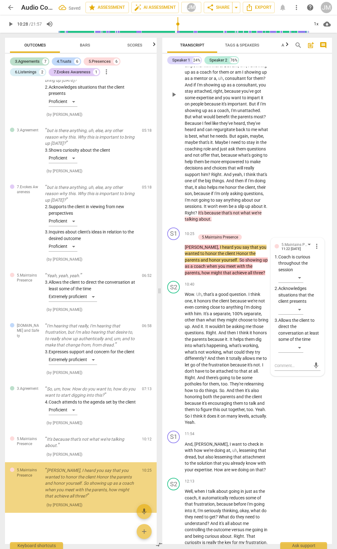
click at [220, 216] on span "because" at bounding box center [213, 213] width 17 height 5
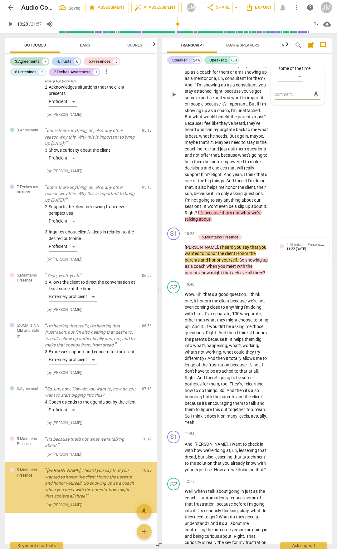
scroll to position [1304, 0]
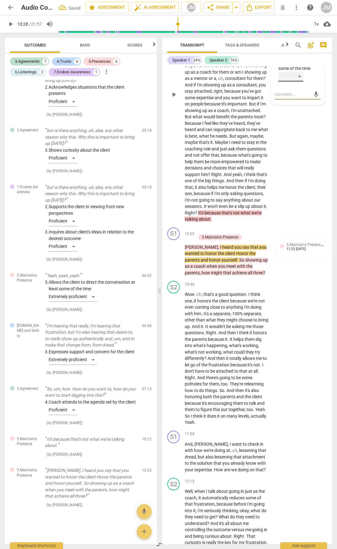
click at [300, 82] on div "​" at bounding box center [291, 77] width 25 height 10
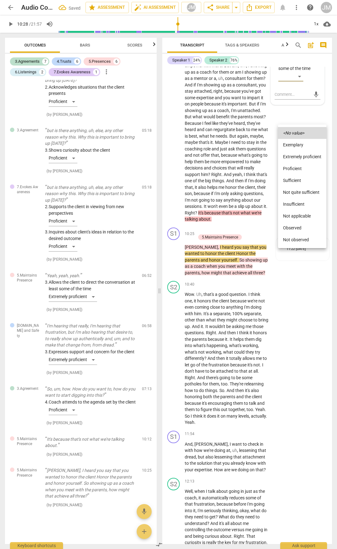
click at [297, 156] on li "Extremely proficient" at bounding box center [302, 157] width 48 height 12
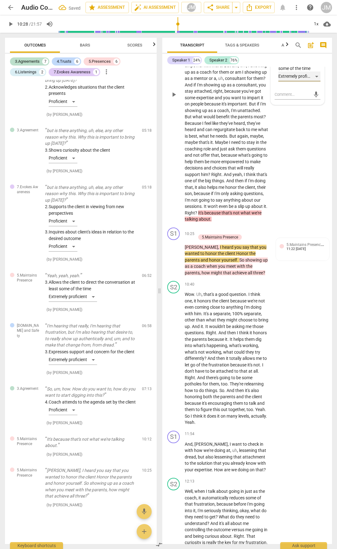
click at [314, 82] on div "Extremely proficient" at bounding box center [300, 77] width 42 height 10
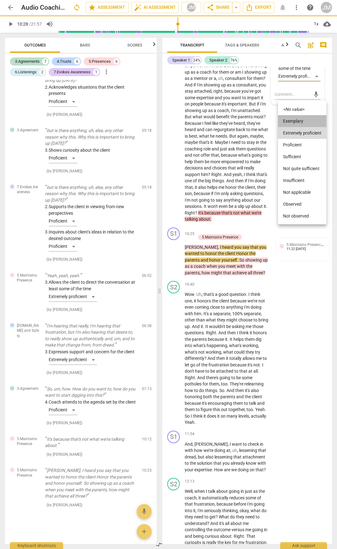
click at [301, 124] on li "Exemplary" at bounding box center [302, 121] width 48 height 12
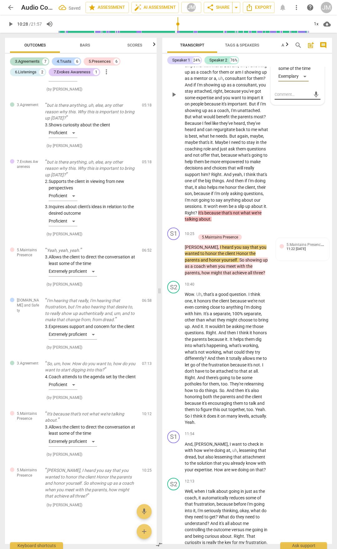
click at [293, 100] on div "mic" at bounding box center [298, 95] width 46 height 10
click at [292, 97] on textarea at bounding box center [293, 95] width 36 height 6
click at [301, 225] on div "S2 play_arrow pause 07:20 + Add competency 5.Maintains Presence keyboard_arrow_…" at bounding box center [247, 89] width 170 height 271
click at [287, 251] on div "11:22 [DATE]" at bounding box center [296, 249] width 19 height 4
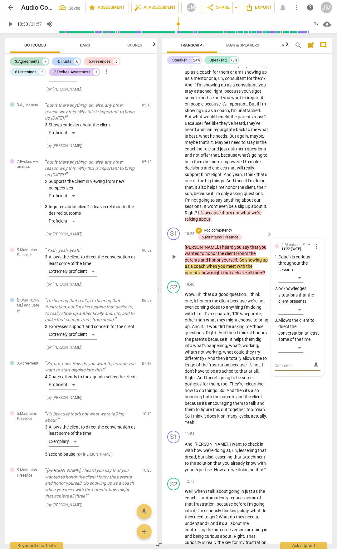
click at [319, 287] on div "5.Maintains Presence [PERSON_NAME] 11:22 [DATE] more_vert 1. Coach is curious t…" at bounding box center [297, 307] width 53 height 138
click at [317, 250] on span "more_vert" at bounding box center [316, 246] width 7 height 7
click at [317, 287] on li "Delete" at bounding box center [321, 315] width 22 height 12
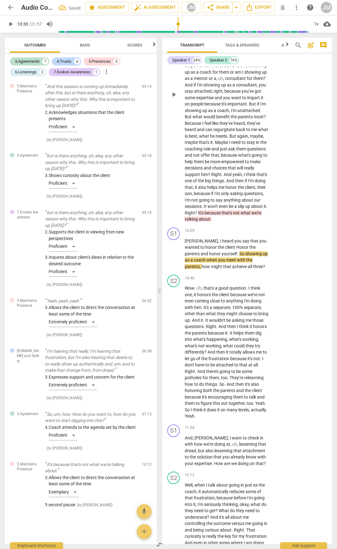
scroll to position [1278, 0]
click at [270, 270] on div "[PERSON_NAME] , I heard you say that you wanted to honor the client Honor the p…" at bounding box center [229, 254] width 88 height 32
click at [174, 258] on span "play_arrow" at bounding box center [173, 253] width 7 height 7
drag, startPoint x: 185, startPoint y: 298, endPoint x: 214, endPoint y: 311, distance: 31.3
click at [214, 270] on p "[PERSON_NAME] , I heard you say that you wanted to honor the client Honor the p…" at bounding box center [227, 254] width 84 height 32
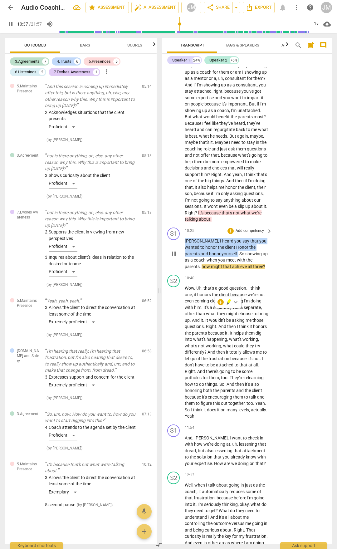
click at [233, 234] on div "+ Add competency" at bounding box center [246, 231] width 37 height 6
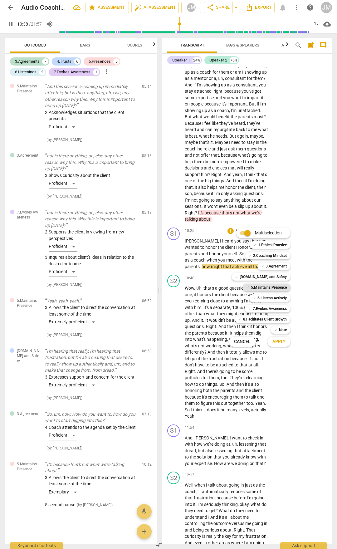
click at [263, 287] on b "5.Maintains Presence" at bounding box center [269, 287] width 36 height 7
click at [268, 287] on div "✓ 6.Listens Actively 6" at bounding box center [273, 298] width 53 height 11
click at [268, 287] on b "6.Listens Actively" at bounding box center [272, 298] width 29 height 7
click at [278, 287] on span "Apply" at bounding box center [279, 342] width 13 height 6
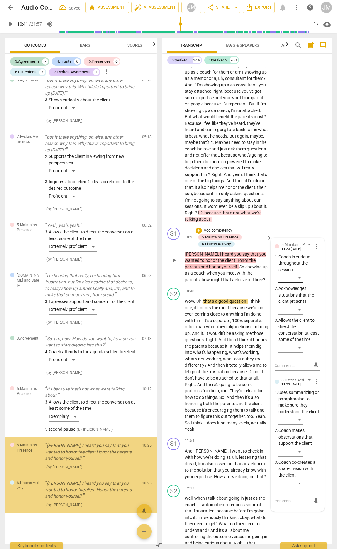
scroll to position [1354, 0]
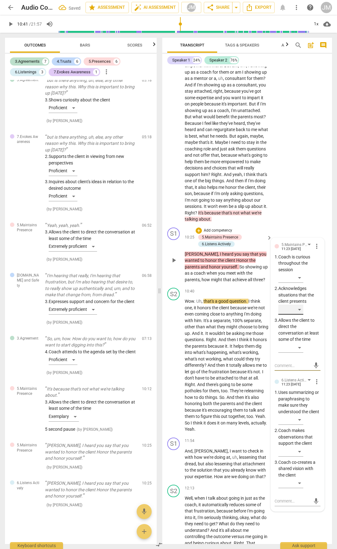
click at [303, 287] on div "​" at bounding box center [291, 310] width 25 height 10
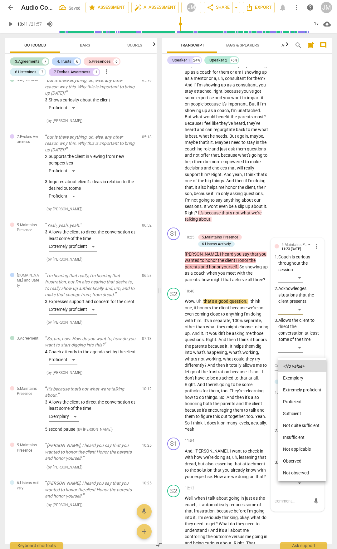
click at [295, 287] on li "Proficient" at bounding box center [302, 402] width 48 height 12
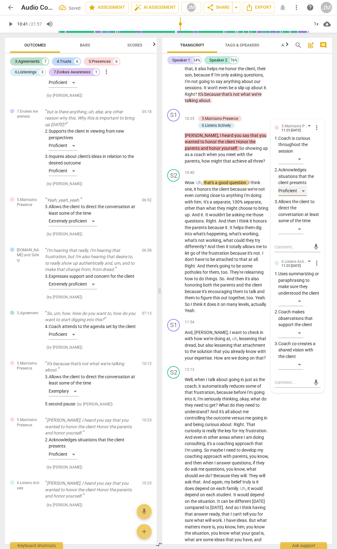
scroll to position [1527, 0]
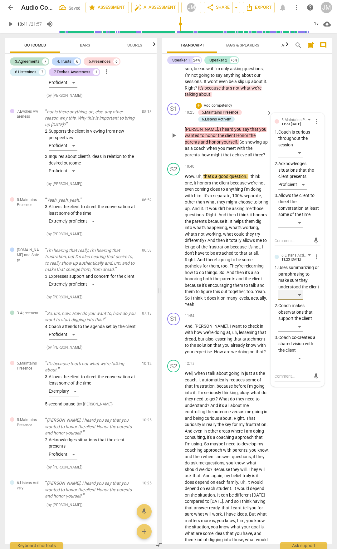
click at [300, 287] on div "​" at bounding box center [291, 295] width 25 height 10
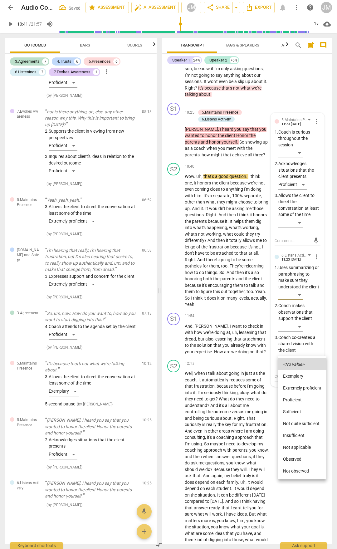
click at [296, 287] on li "Proficient" at bounding box center [302, 400] width 48 height 12
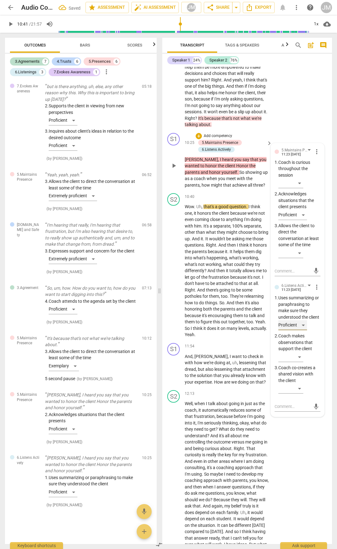
scroll to position [1559, 0]
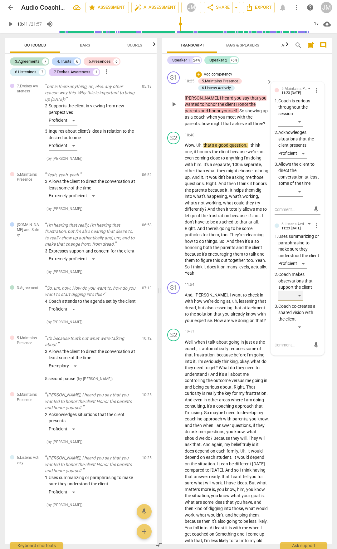
click at [300, 287] on div "​" at bounding box center [291, 296] width 25 height 10
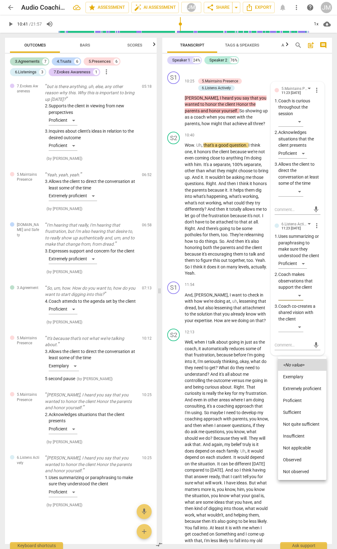
click at [300, 102] on div at bounding box center [168, 274] width 337 height 549
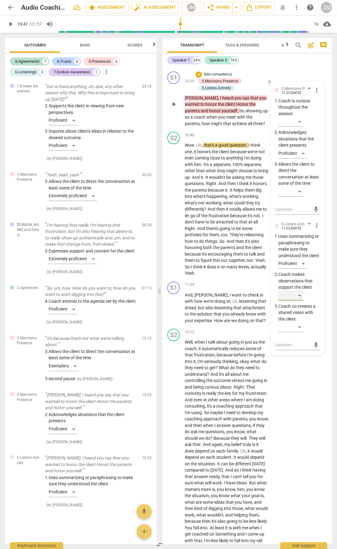
click at [300, 287] on div "​" at bounding box center [291, 296] width 25 height 10
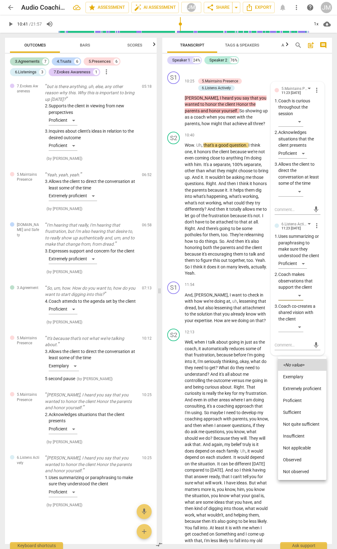
drag, startPoint x: 299, startPoint y: 401, endPoint x: 303, endPoint y: 381, distance: 20.6
click at [299, 287] on li "Proficient" at bounding box center [302, 401] width 48 height 12
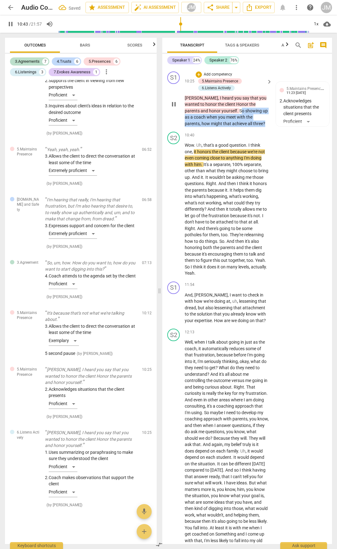
drag, startPoint x: 217, startPoint y: 166, endPoint x: 245, endPoint y: 182, distance: 32.0
click at [245, 127] on p "[PERSON_NAME] , I heard you say that you wanted to honor the client Honor the p…" at bounding box center [227, 111] width 84 height 32
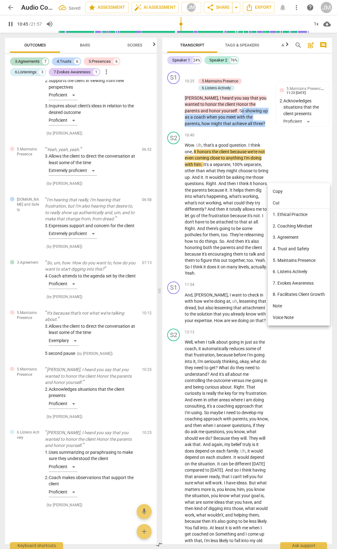
click at [288, 285] on li "7. Evokes Awareness" at bounding box center [299, 284] width 62 height 12
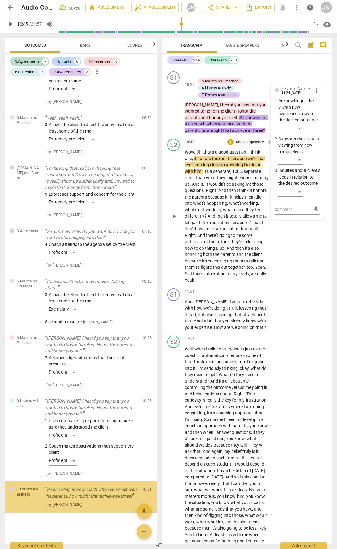
scroll to position [1468, 0]
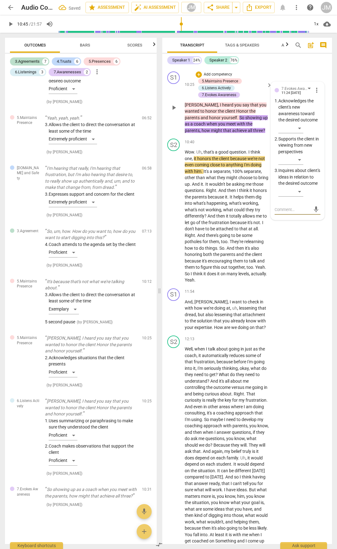
click at [245, 120] on span "showing" at bounding box center [253, 117] width 17 height 5
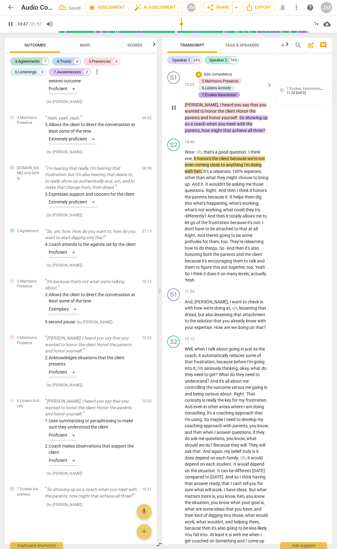
drag, startPoint x: 236, startPoint y: 174, endPoint x: 216, endPoint y: 153, distance: 28.9
click at [216, 98] on div "7.Evokes Awareness" at bounding box center [219, 95] width 34 height 6
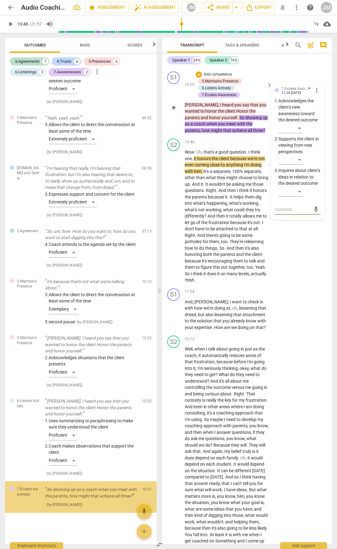
click at [314, 94] on span "more_vert" at bounding box center [316, 90] width 7 height 7
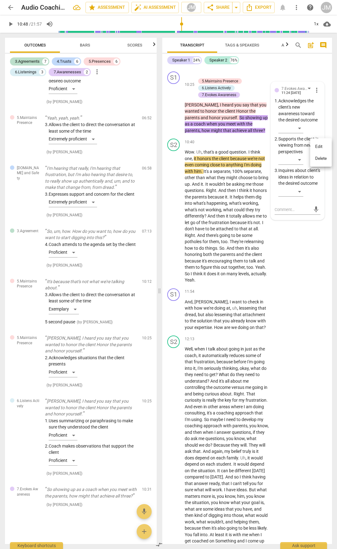
click at [317, 159] on li "Delete" at bounding box center [321, 159] width 22 height 12
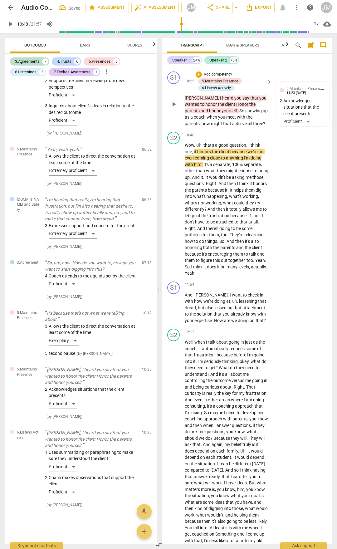
scroll to position [1430, 0]
drag, startPoint x: 216, startPoint y: 169, endPoint x: 241, endPoint y: 181, distance: 28.2
click at [241, 127] on p "[PERSON_NAME] , I heard you say that you wanted to honor the client Honor the p…" at bounding box center [227, 111] width 84 height 32
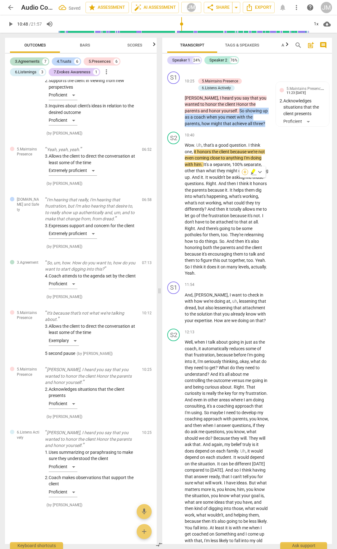
click at [245, 172] on div "+" at bounding box center [245, 172] width 6 height 6
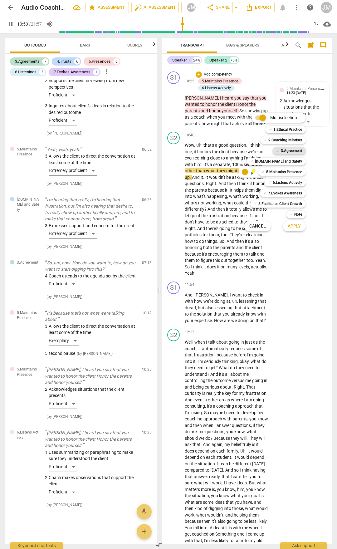
click at [296, 150] on b "3.Agreement" at bounding box center [291, 150] width 21 height 7
click at [299, 191] on b "7.Evokes Awareness" at bounding box center [285, 193] width 34 height 7
click at [296, 229] on span "Apply" at bounding box center [294, 226] width 13 height 6
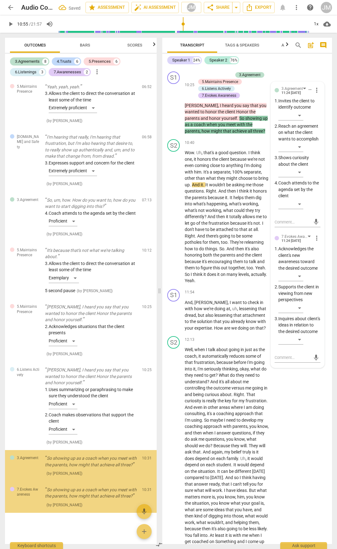
scroll to position [1505, 0]
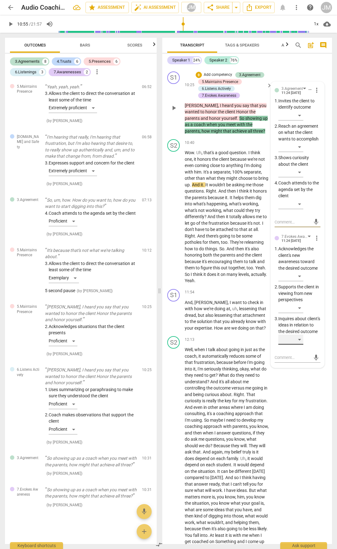
click at [301, 287] on div "​" at bounding box center [291, 340] width 25 height 10
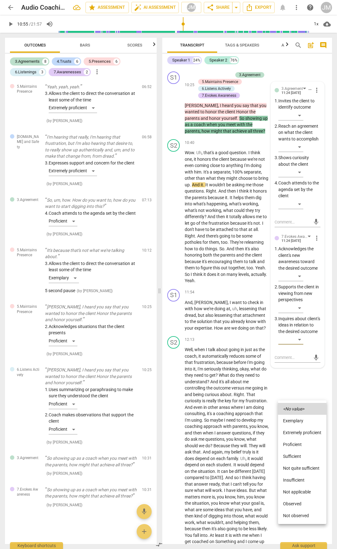
click at [304, 287] on li "Proficient" at bounding box center [302, 445] width 48 height 12
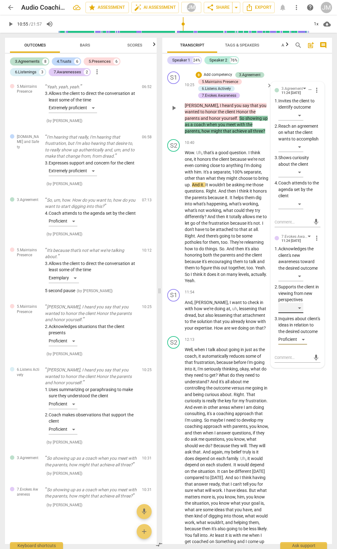
click at [299, 287] on div "​" at bounding box center [291, 308] width 25 height 10
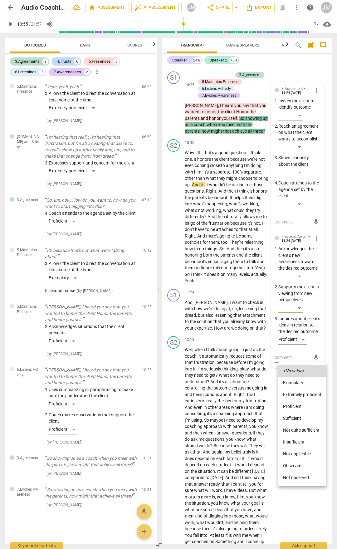
click at [294, 287] on li "Proficient" at bounding box center [302, 407] width 48 height 12
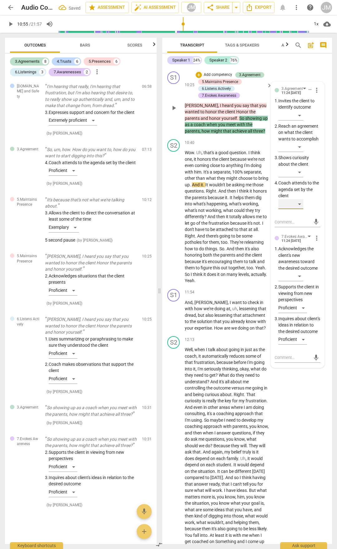
click at [294, 209] on div "​" at bounding box center [291, 204] width 25 height 10
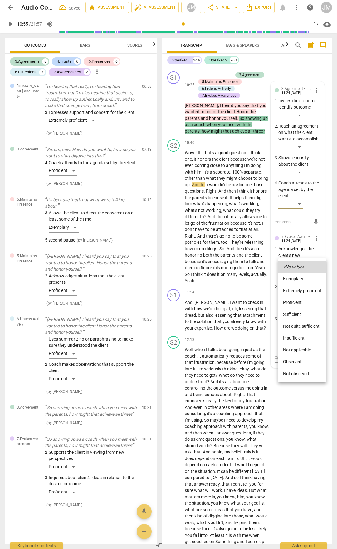
click at [294, 287] on li "Proficient" at bounding box center [302, 303] width 48 height 12
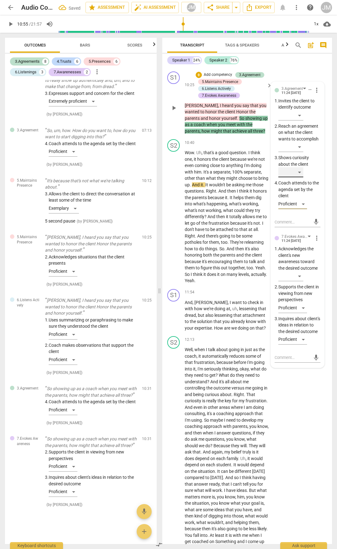
click at [301, 177] on div "​" at bounding box center [291, 172] width 25 height 10
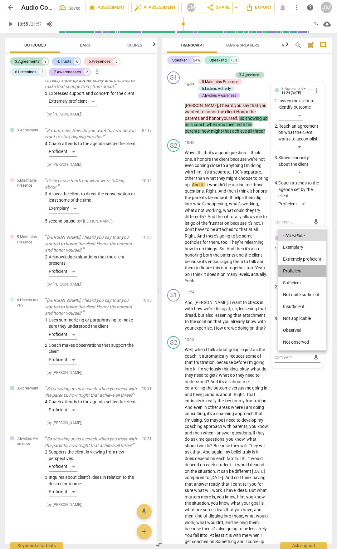
click at [291, 274] on li "Proficient" at bounding box center [302, 271] width 48 height 12
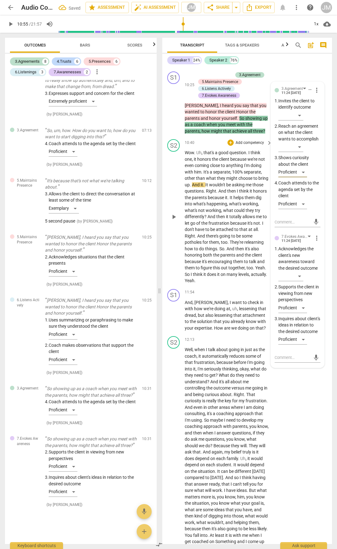
click at [187, 155] on span "Wow" at bounding box center [189, 152] width 9 height 5
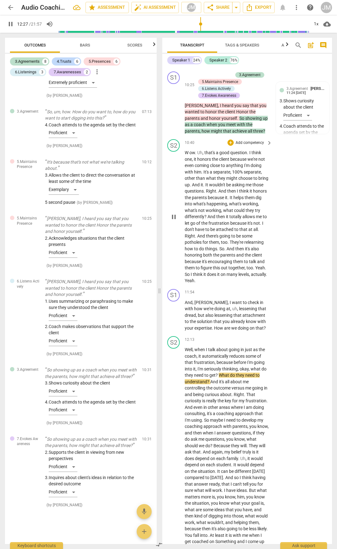
click at [195, 239] on span "Right" at bounding box center [190, 236] width 10 height 5
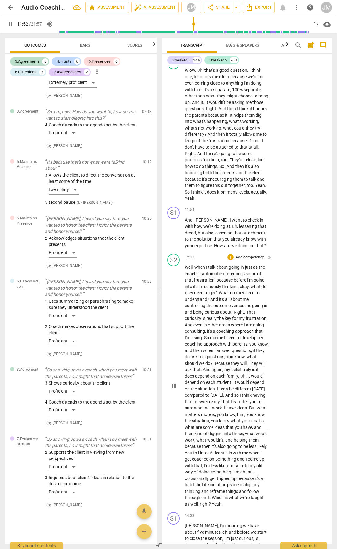
scroll to position [1652, 0]
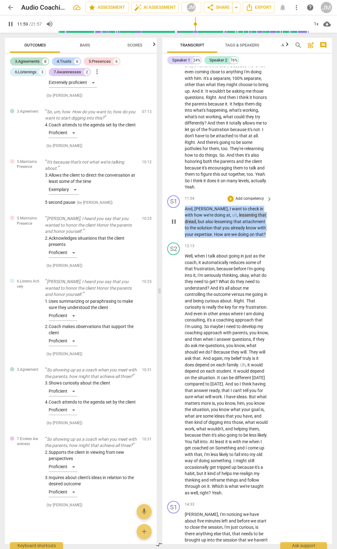
drag, startPoint x: 186, startPoint y: 277, endPoint x: 262, endPoint y: 305, distance: 81.3
click at [262, 238] on p "And , [PERSON_NAME] , I want to check in with how we're doing at , uh , lesseni…" at bounding box center [227, 222] width 84 height 32
click at [229, 202] on div "+" at bounding box center [231, 199] width 6 height 6
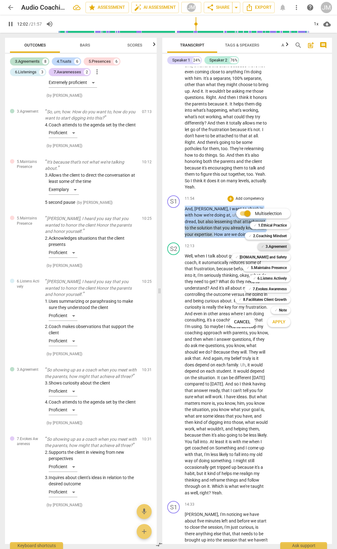
click at [272, 246] on b "3.Agreement" at bounding box center [276, 246] width 21 height 7
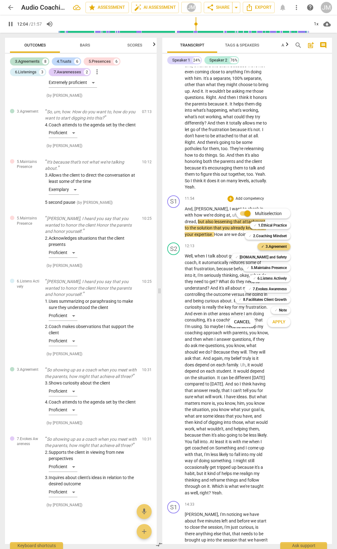
click at [285, 287] on span "Apply" at bounding box center [279, 322] width 13 height 6
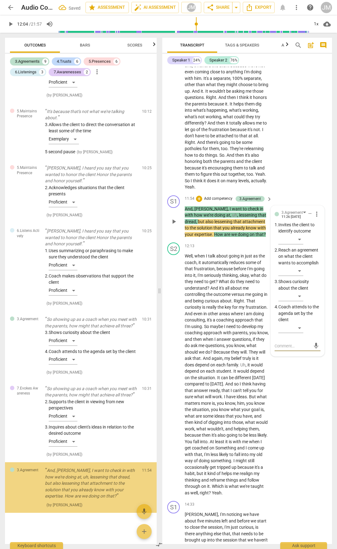
scroll to position [1651, 0]
click at [302, 287] on div "​" at bounding box center [291, 328] width 25 height 10
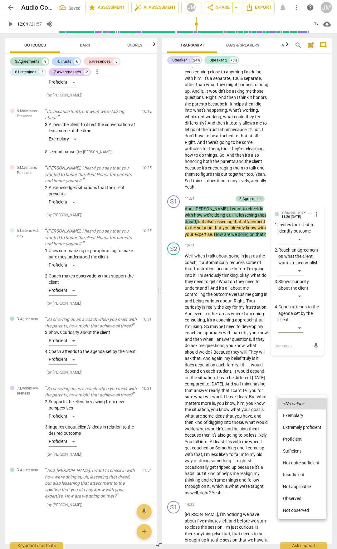
click at [298, 287] on li "Exemplary" at bounding box center [302, 416] width 48 height 12
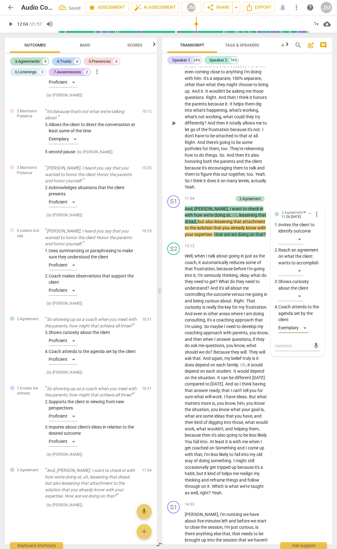
click at [308, 193] on div "S2 play_arrow pause 10:40 + Add competency keyboard_arrow_right W ow . Uh , tha…" at bounding box center [247, 118] width 170 height 150
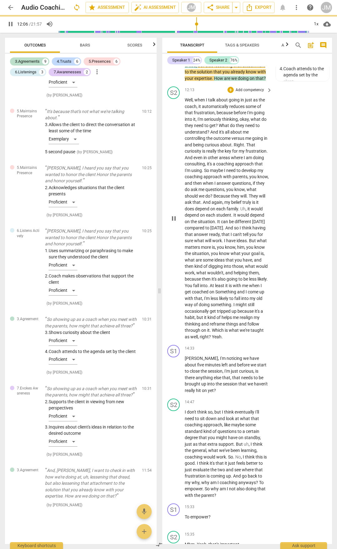
scroll to position [1840, 0]
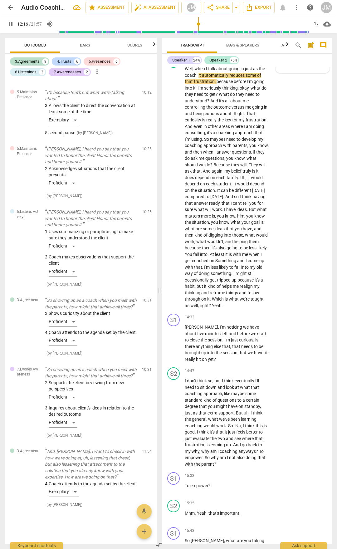
click at [306, 73] on div "3.Agreement [PERSON_NAME] 11:26 [DATE] 4. Coach attends to the agenda set by th…" at bounding box center [302, 45] width 53 height 55
click at [288, 164] on div "mic" at bounding box center [298, 159] width 46 height 10
click at [288, 162] on textarea at bounding box center [293, 159] width 36 height 6
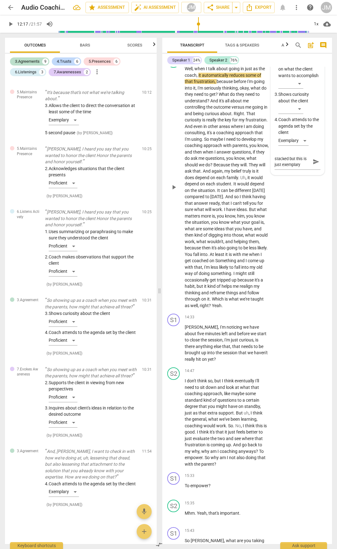
click at [302, 282] on div "S2 play_arrow pause 12:13 + Add competency keyboard_arrow_right Well , when I t…" at bounding box center [247, 182] width 170 height 259
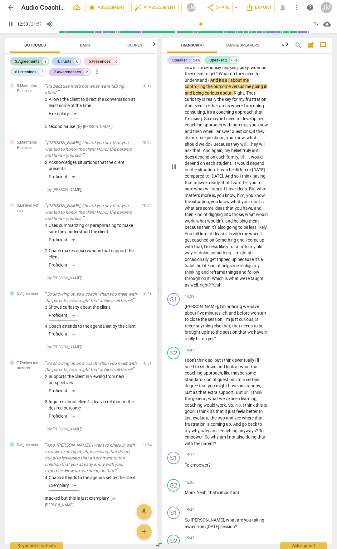
scroll to position [1902, 0]
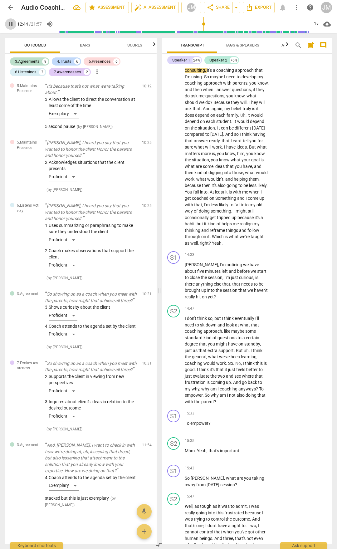
click at [9, 21] on span "pause" at bounding box center [10, 23] width 7 height 7
click at [11, 24] on span "play_arrow" at bounding box center [10, 23] width 7 height 7
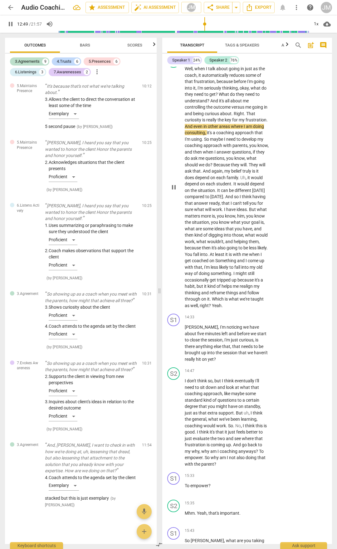
click at [194, 129] on span "And" at bounding box center [189, 126] width 9 height 5
click at [176, 191] on span "pause" at bounding box center [173, 187] width 7 height 7
click at [176, 191] on span "play_arrow" at bounding box center [173, 187] width 7 height 7
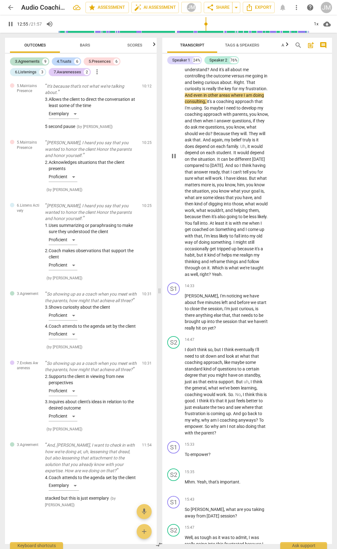
scroll to position [1933, 0]
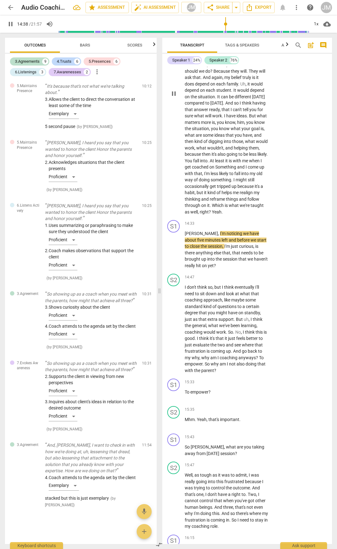
click at [176, 97] on span "pause" at bounding box center [173, 93] width 7 height 7
drag, startPoint x: 186, startPoint y: 315, endPoint x: 209, endPoint y: 326, distance: 25.3
click at [209, 269] on p "[PERSON_NAME] , I'm noticing we have about five minutes left and before we star…" at bounding box center [227, 250] width 84 height 38
click at [231, 227] on div "+" at bounding box center [231, 224] width 6 height 6
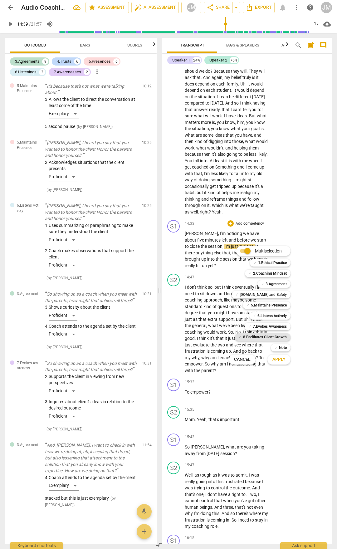
click at [271, 287] on b "8.Facilitates Client Growth" at bounding box center [265, 337] width 44 height 7
click at [279, 287] on span "Apply" at bounding box center [279, 360] width 13 height 6
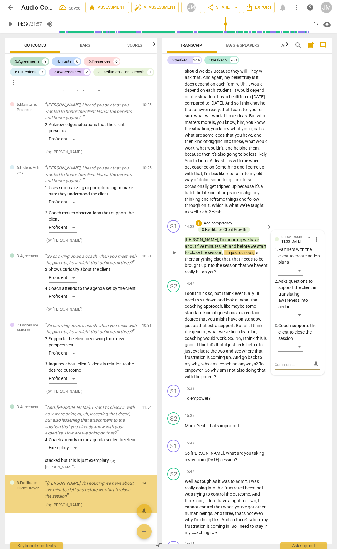
scroll to position [1724, 0]
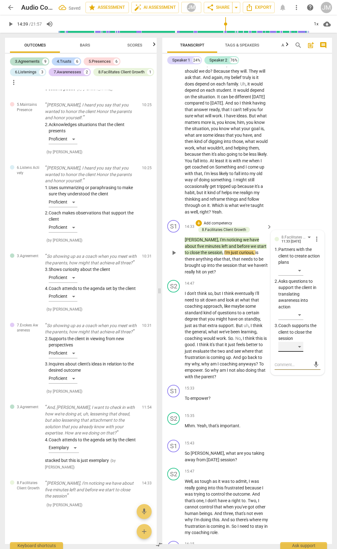
click at [303, 287] on div "​" at bounding box center [291, 347] width 25 height 10
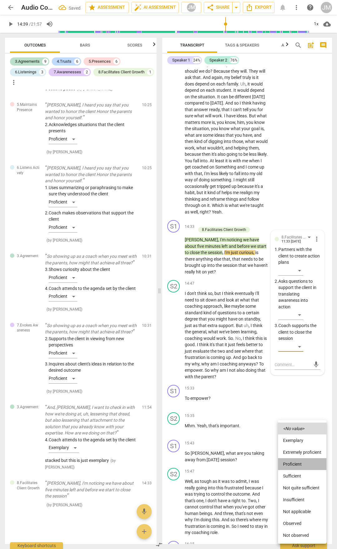
click at [298, 287] on li "Proficient" at bounding box center [302, 465] width 48 height 12
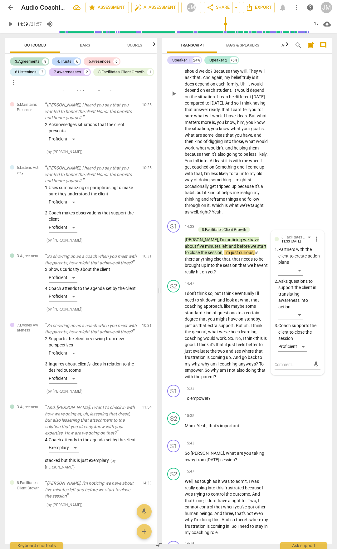
click at [304, 218] on div "S2 play_arrow pause 12:13 + Add competency keyboard_arrow_right Well , when I t…" at bounding box center [247, 88] width 170 height 259
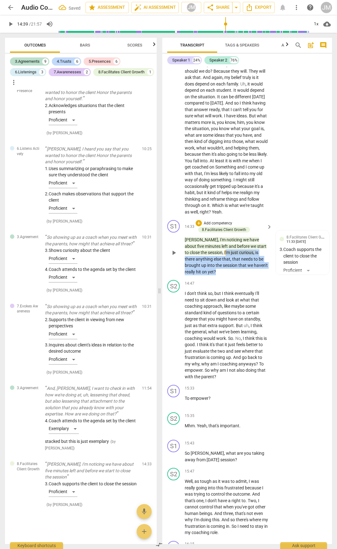
drag, startPoint x: 210, startPoint y: 335, endPoint x: 222, endPoint y: 354, distance: 22.7
click at [221, 275] on p "[PERSON_NAME] , I'm noticing we have about five minutes left and before we star…" at bounding box center [227, 256] width 84 height 38
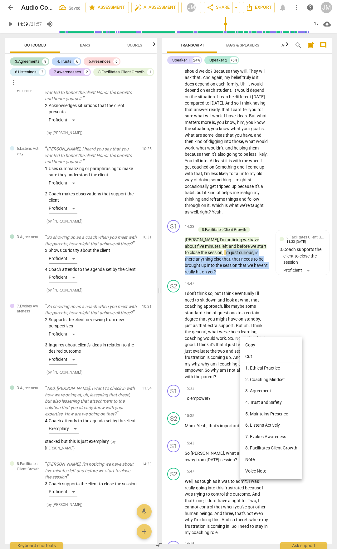
click at [273, 287] on li "3. Agreement" at bounding box center [272, 391] width 62 height 12
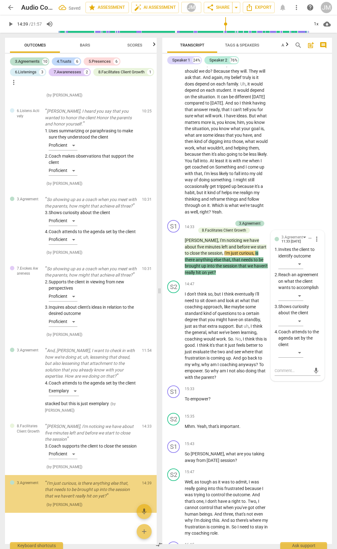
scroll to position [1788, 0]
click at [300, 287] on div "​" at bounding box center [291, 353] width 25 height 10
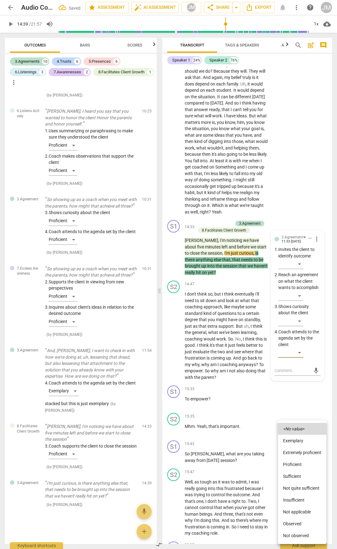
click at [297, 287] on li "Proficient" at bounding box center [302, 465] width 48 height 12
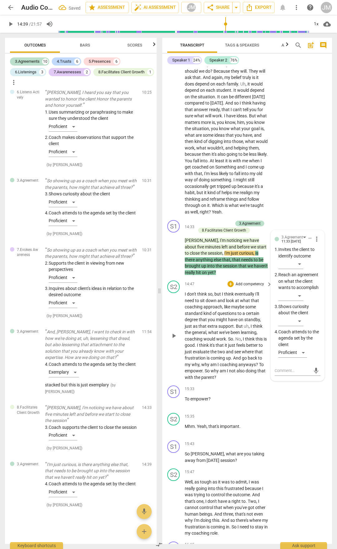
click at [175, 287] on span "play_arrow" at bounding box center [173, 335] width 7 height 7
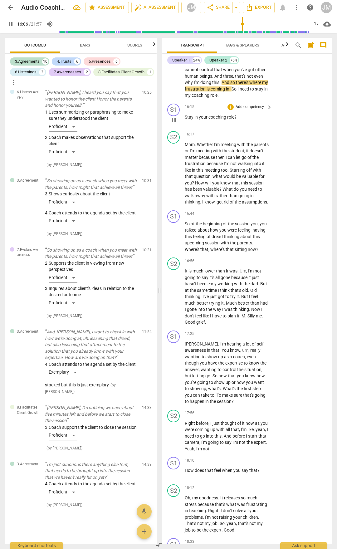
scroll to position [2247, 0]
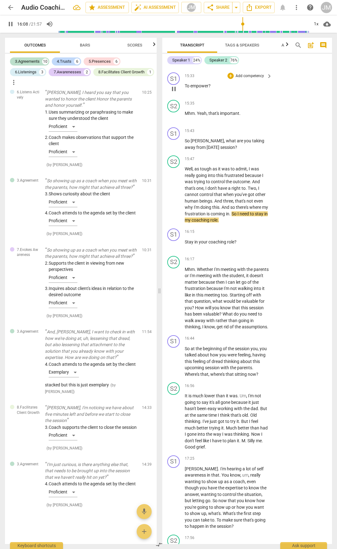
click at [173, 93] on span "pause" at bounding box center [173, 88] width 7 height 7
click at [201, 60] on span "empower" at bounding box center [194, 57] width 18 height 5
drag, startPoint x: 214, startPoint y: 174, endPoint x: 163, endPoint y: 170, distance: 51.4
click at [163, 97] on div "S1 play_arrow pause 15:33 + Add competency keyboard_arrow_right To empower ?" at bounding box center [247, 83] width 170 height 27
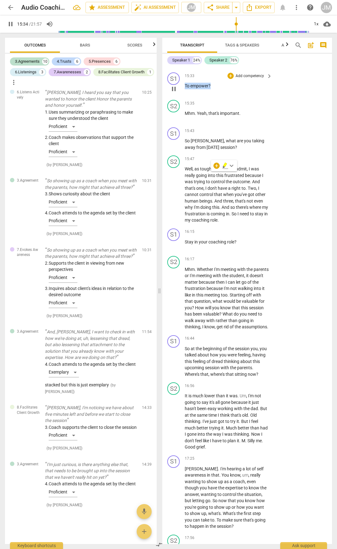
click at [257, 79] on p "Add competency" at bounding box center [250, 76] width 30 height 6
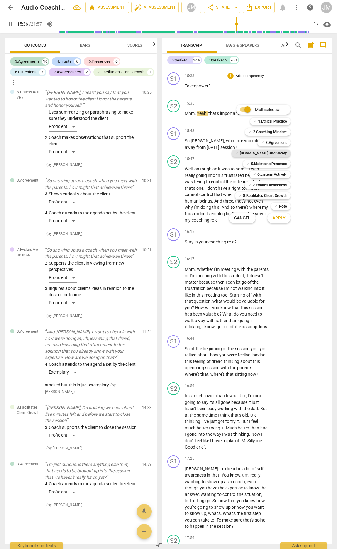
click at [266, 151] on b "[DOMAIN_NAME] and Safety" at bounding box center [263, 153] width 47 height 7
click at [267, 161] on b "5.Maintains Presence" at bounding box center [269, 163] width 36 height 7
click at [279, 221] on span "Apply" at bounding box center [279, 218] width 13 height 6
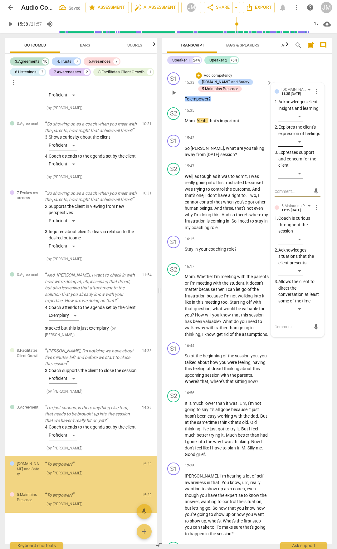
scroll to position [1864, 0]
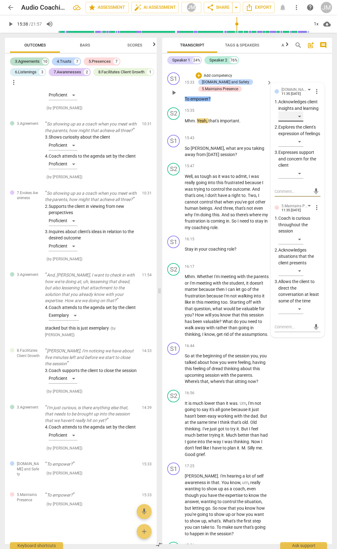
click at [299, 121] on div "​" at bounding box center [291, 117] width 25 height 10
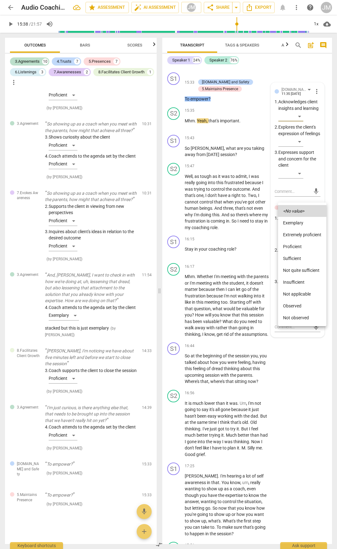
click at [301, 255] on li "Sufficient" at bounding box center [302, 259] width 48 height 12
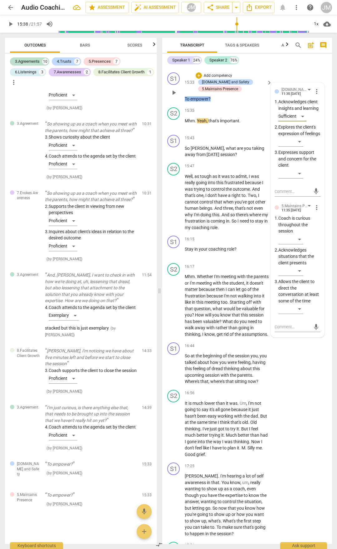
click at [304, 279] on div "​" at bounding box center [300, 272] width 42 height 12
click at [302, 276] on div "​" at bounding box center [291, 271] width 25 height 10
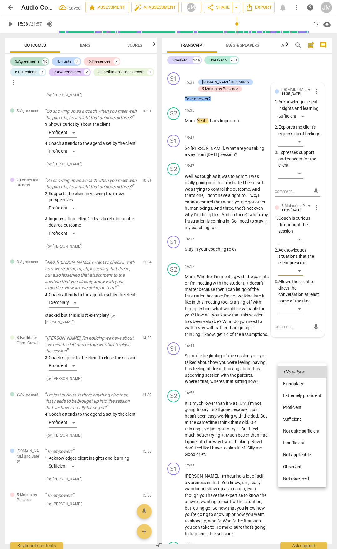
click at [301, 287] on li "Sufficient" at bounding box center [302, 420] width 48 height 12
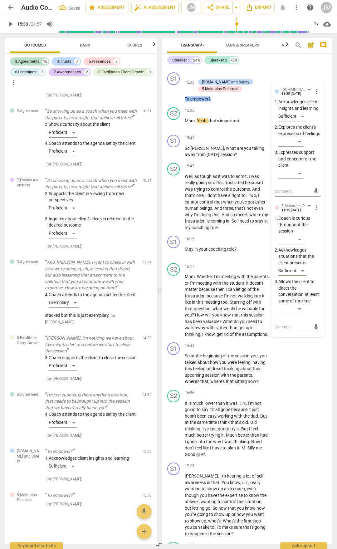
click at [293, 70] on div "S2 play_arrow pause 14:47 + Add competency keyboard_arrow_right I don't think s…" at bounding box center [247, 17] width 170 height 105
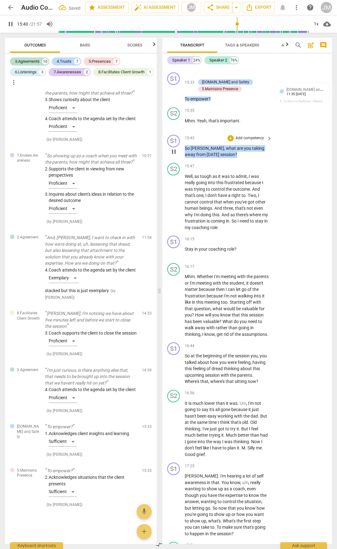
drag, startPoint x: 185, startPoint y: 236, endPoint x: 231, endPoint y: 246, distance: 46.8
click at [228, 249] on div "S1 play_arrow pause 00:05 + Add competency keyboard_arrow_right Hi , [PERSON_NA…" at bounding box center [247, 306] width 170 height 478
click at [231, 141] on div "+" at bounding box center [231, 138] width 6 height 6
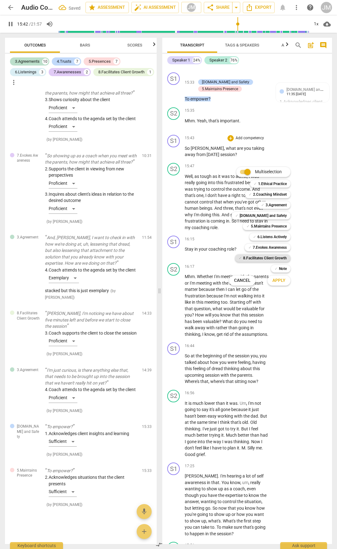
click at [267, 257] on b "8.Facilitates Client Growth" at bounding box center [265, 258] width 44 height 7
click at [279, 285] on button "Apply" at bounding box center [279, 280] width 23 height 11
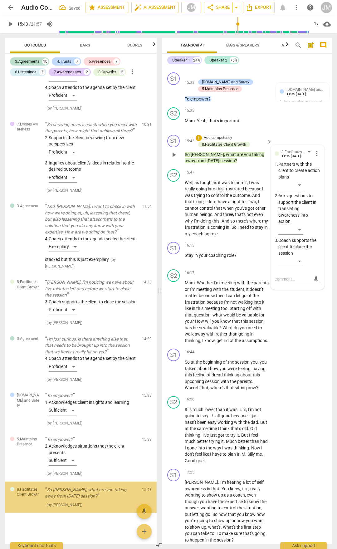
scroll to position [1928, 0]
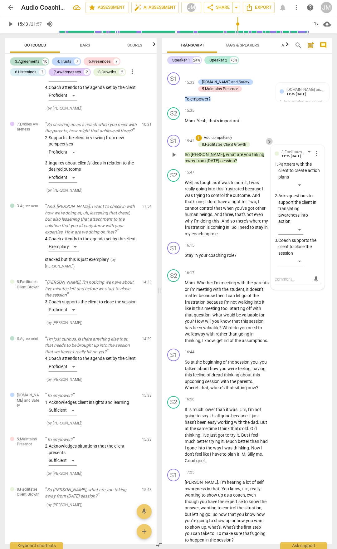
click at [266, 146] on span "keyboard_arrow_right" at bounding box center [269, 141] width 7 height 7
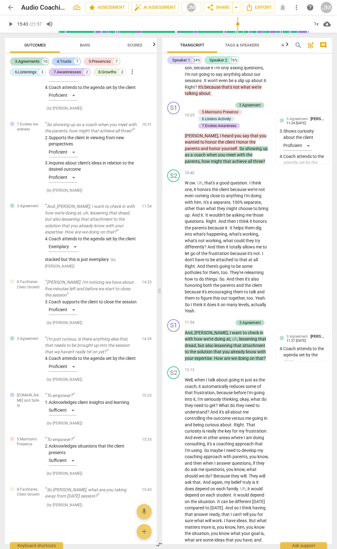
scroll to position [1697, 0]
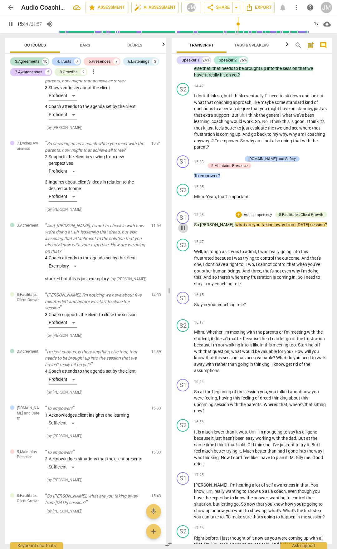
drag, startPoint x: 180, startPoint y: 198, endPoint x: 188, endPoint y: 198, distance: 8.1
click at [181, 224] on span "pause" at bounding box center [183, 227] width 7 height 7
click at [286, 222] on span "from" at bounding box center [291, 224] width 10 height 5
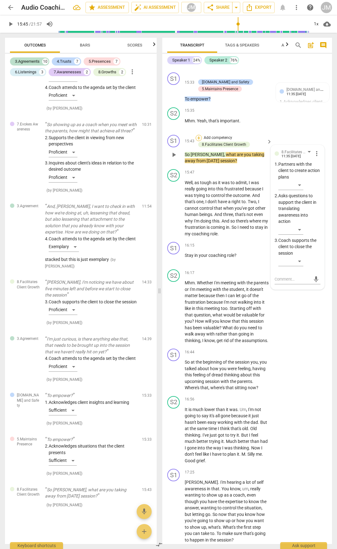
click at [199, 141] on div "+" at bounding box center [199, 138] width 6 height 6
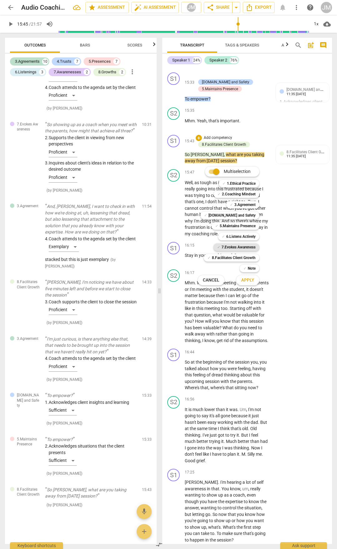
click at [246, 247] on b "7.Evokes Awareness" at bounding box center [239, 247] width 34 height 7
click at [249, 285] on button "Apply" at bounding box center [247, 280] width 23 height 11
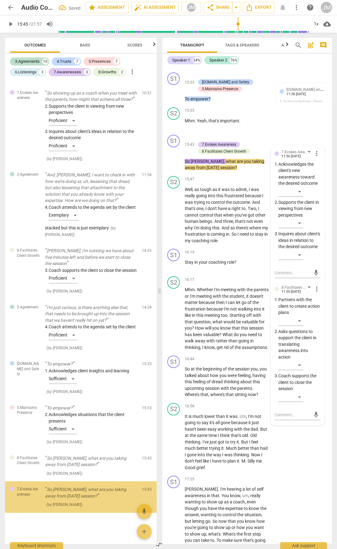
scroll to position [1959, 0]
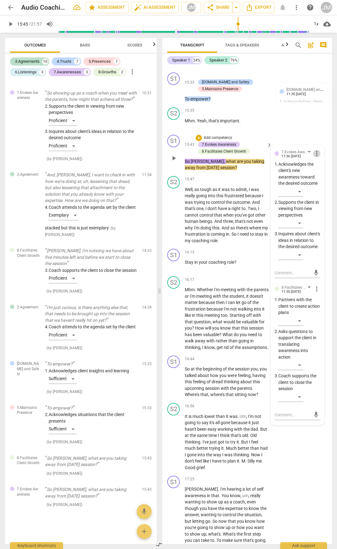
click at [314, 157] on span "more_vert" at bounding box center [316, 153] width 7 height 7
click at [300, 287] on div at bounding box center [168, 274] width 337 height 549
click at [300, 287] on div "​" at bounding box center [291, 365] width 25 height 10
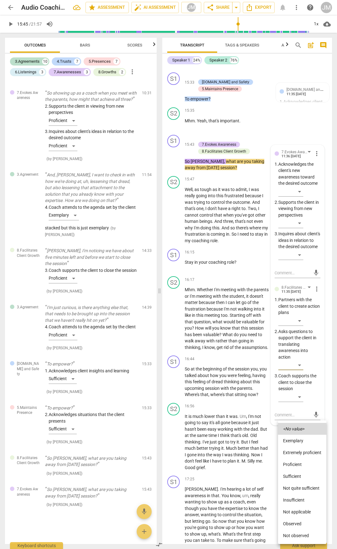
click at [300, 287] on li "Proficient" at bounding box center [302, 465] width 48 height 12
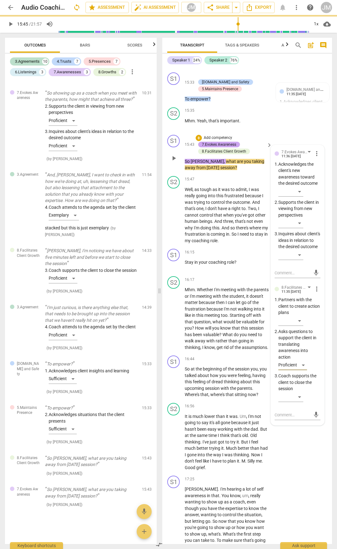
click at [234, 147] on div "7.Evokes Awareness" at bounding box center [219, 145] width 34 height 6
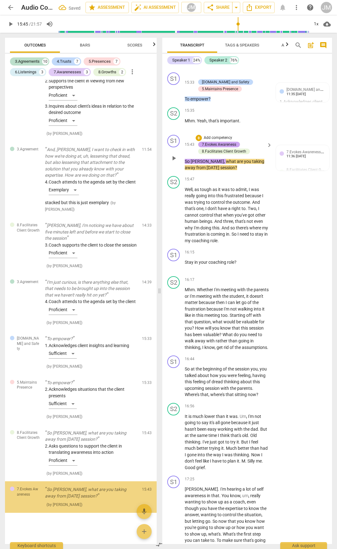
scroll to position [1985, 0]
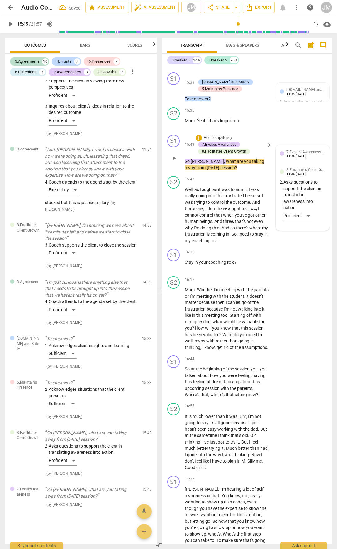
click at [315, 155] on span "7.Evokes Awareness" at bounding box center [306, 152] width 38 height 6
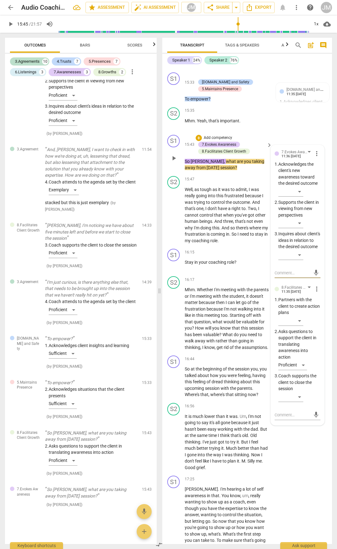
click at [315, 157] on span "more_vert" at bounding box center [316, 153] width 7 height 7
click at [320, 255] on li "Delete" at bounding box center [321, 254] width 22 height 12
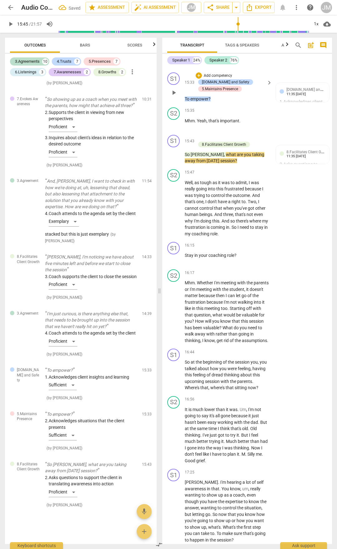
scroll to position [1953, 0]
click at [174, 212] on span "play_arrow" at bounding box center [173, 208] width 7 height 7
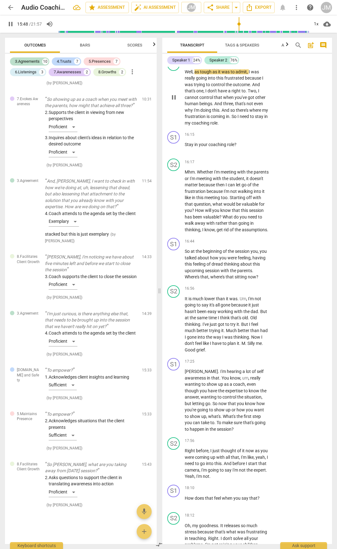
scroll to position [2372, 0]
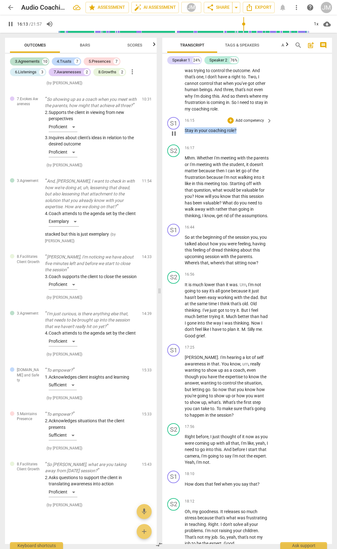
drag, startPoint x: 220, startPoint y: 220, endPoint x: 182, endPoint y: 224, distance: 37.7
click at [182, 142] on div "S1 play_arrow pause 16:15 + Add competency keyboard_arrow_right Stay in your co…" at bounding box center [247, 128] width 170 height 27
click at [229, 124] on div "+ Add competency keyboard_arrow_right" at bounding box center [249, 120] width 47 height 7
click at [231, 124] on div "+" at bounding box center [231, 120] width 6 height 6
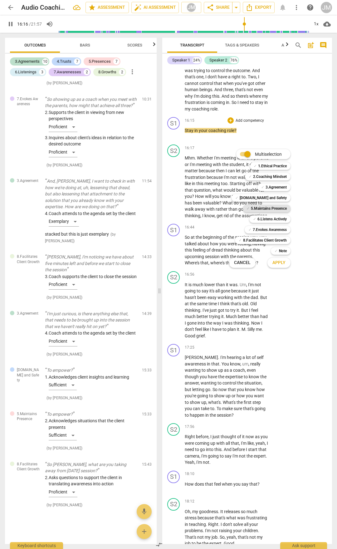
click at [279, 207] on b "5.Maintains Presence" at bounding box center [269, 208] width 36 height 7
drag, startPoint x: 277, startPoint y: 218, endPoint x: 278, endPoint y: 235, distance: 17.2
click at [277, 218] on b "6.Listens Actively" at bounding box center [272, 219] width 29 height 7
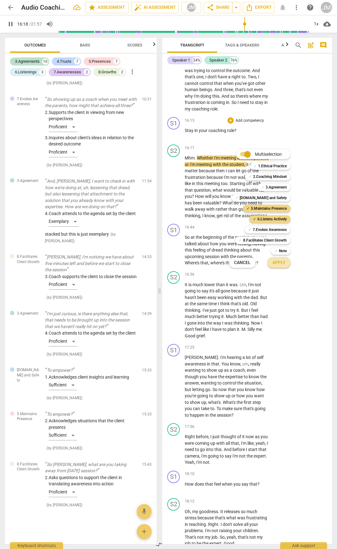
click at [282, 268] on button "Apply" at bounding box center [279, 262] width 23 height 11
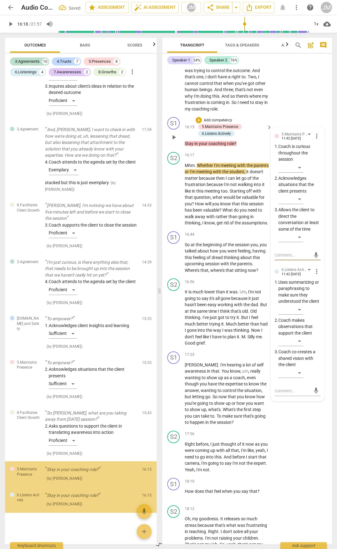
scroll to position [2005, 0]
click at [302, 287] on div "​" at bounding box center [291, 310] width 25 height 10
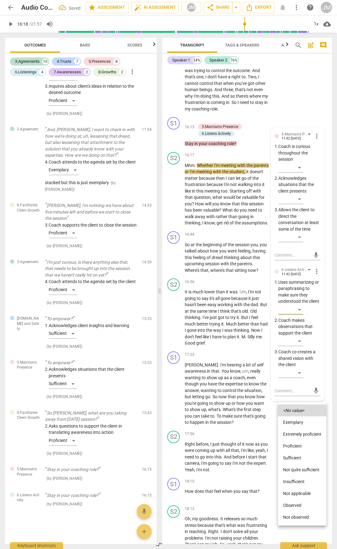
click at [296, 287] on li "Proficient" at bounding box center [302, 446] width 48 height 12
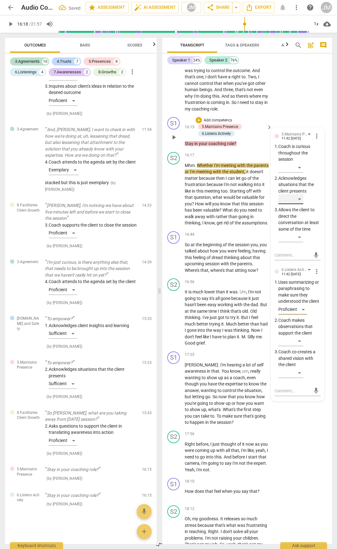
click at [300, 204] on div "​" at bounding box center [291, 199] width 25 height 10
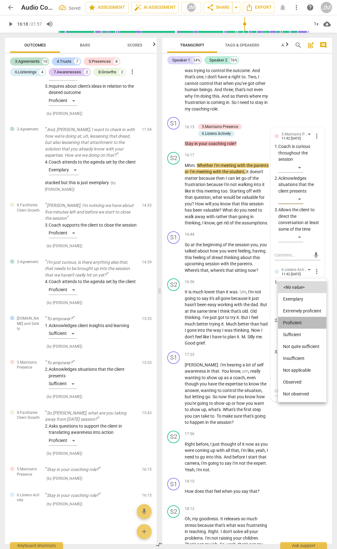
click at [297, 287] on li "Proficient" at bounding box center [302, 323] width 48 height 12
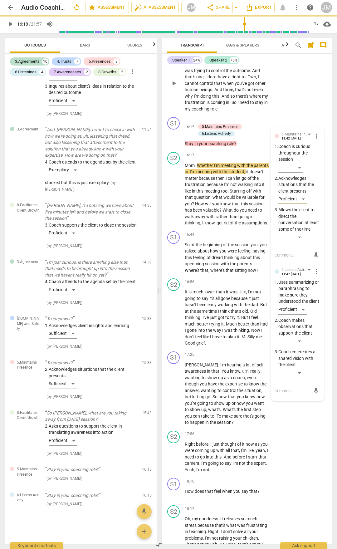
click at [305, 115] on div "S2 play_arrow pause 15:47 + Add competency keyboard_arrow_right Well , as tough…" at bounding box center [247, 78] width 170 height 73
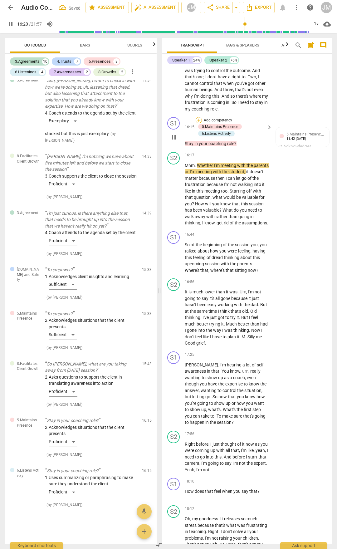
click at [198, 123] on div "+" at bounding box center [199, 120] width 6 height 6
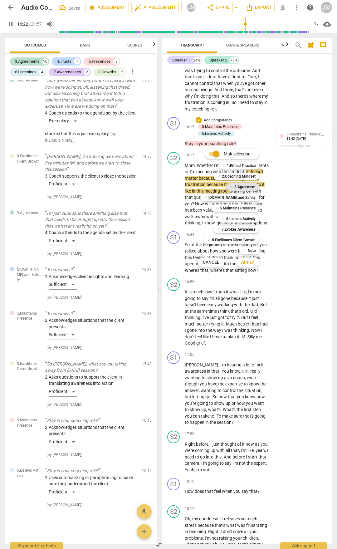
click at [249, 187] on b "3.Agreement" at bounding box center [245, 186] width 21 height 7
click at [253, 260] on span "Apply" at bounding box center [247, 263] width 13 height 6
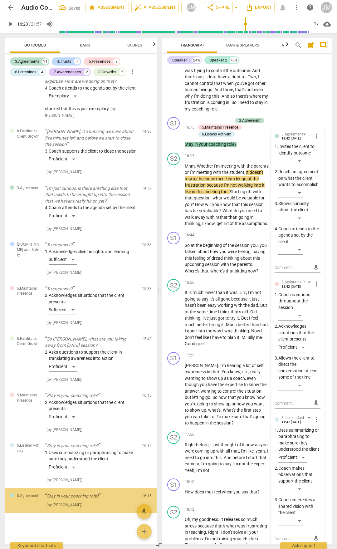
scroll to position [2079, 0]
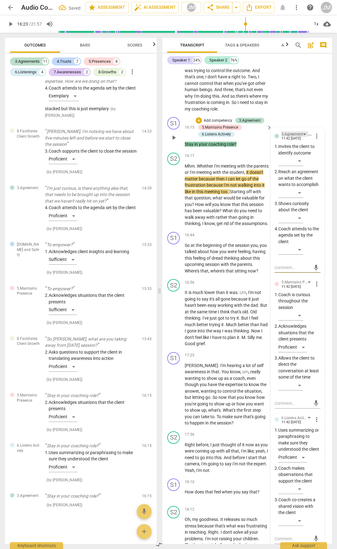
click at [302, 137] on div "3.Agreement" at bounding box center [295, 133] width 27 height 5
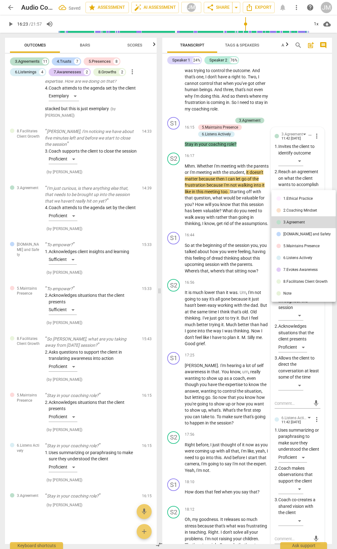
click at [299, 234] on div "[DOMAIN_NAME] and Safety" at bounding box center [307, 234] width 47 height 4
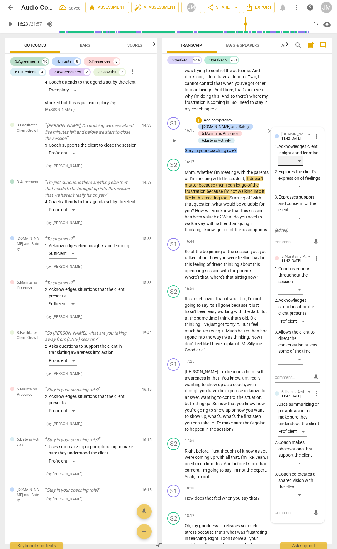
click at [300, 166] on div "​" at bounding box center [291, 161] width 25 height 10
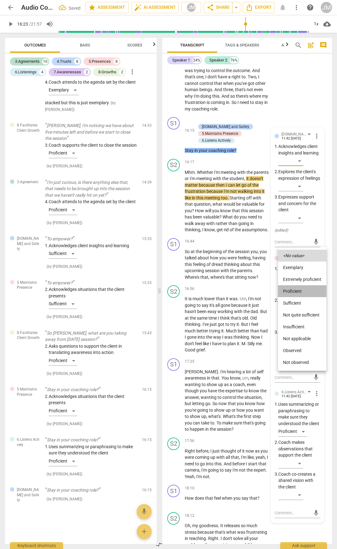
click at [295, 287] on li "Proficient" at bounding box center [302, 291] width 48 height 12
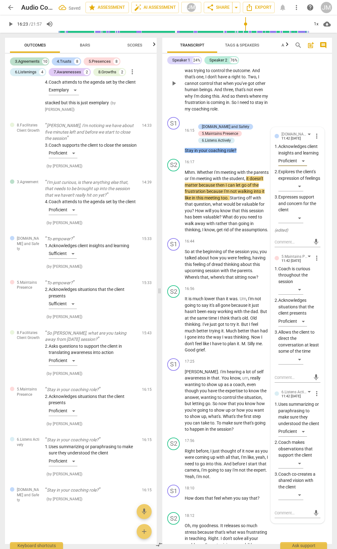
click at [296, 115] on div "S2 play_arrow pause 15:47 + Add competency keyboard_arrow_right Well , as tough…" at bounding box center [247, 78] width 170 height 73
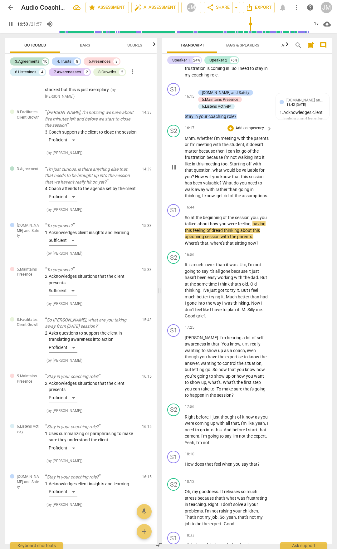
scroll to position [2497, 0]
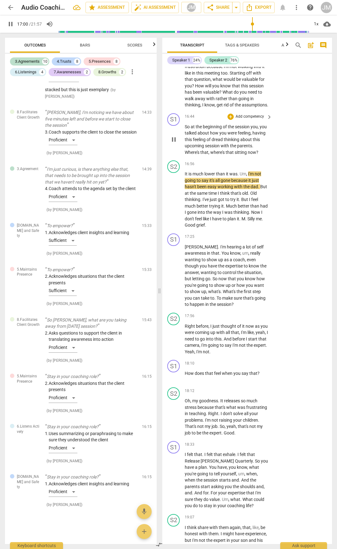
click at [171, 143] on span "pause" at bounding box center [173, 139] width 7 height 7
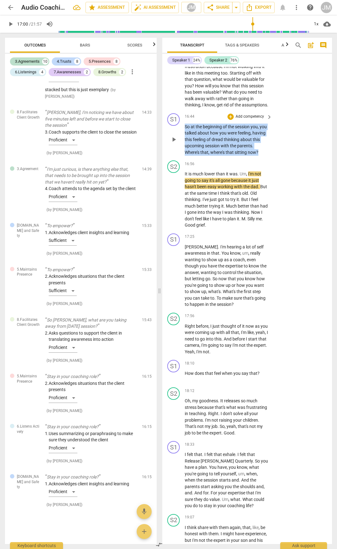
drag, startPoint x: 186, startPoint y: 219, endPoint x: 271, endPoint y: 244, distance: 88.8
click at [271, 156] on div "So at the beginning of the session you , you talked about how you were feeling …" at bounding box center [229, 140] width 88 height 32
click at [231, 120] on div "+" at bounding box center [231, 117] width 6 height 6
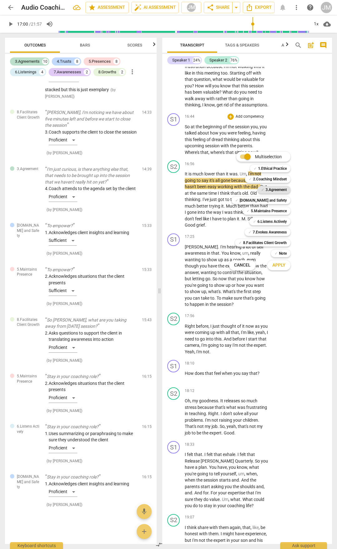
click at [274, 191] on b "3.Agreement" at bounding box center [276, 189] width 21 height 7
click at [275, 200] on b "[DOMAIN_NAME] and Safety" at bounding box center [263, 200] width 47 height 7
click at [279, 221] on b "6.Listens Actively" at bounding box center [272, 221] width 29 height 7
click at [275, 210] on b "5.Maintains Presence" at bounding box center [269, 210] width 36 height 7
click at [279, 267] on span "Apply" at bounding box center [279, 265] width 13 height 6
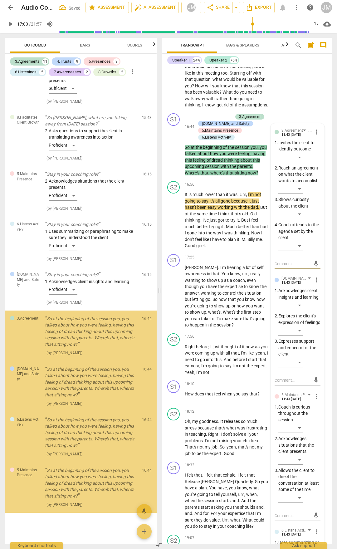
scroll to position [2300, 0]
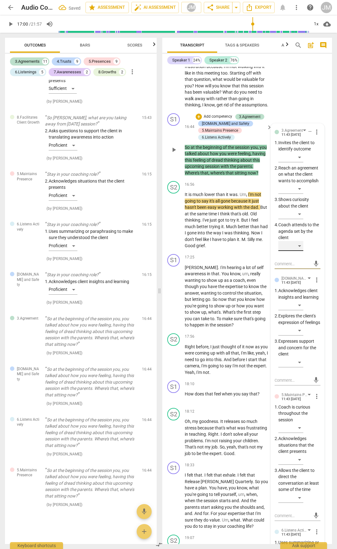
click at [299, 251] on div "​" at bounding box center [291, 246] width 25 height 10
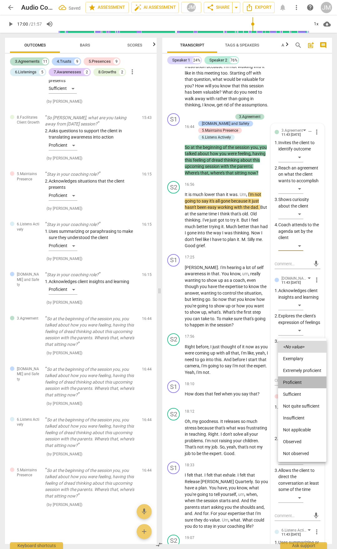
click at [299, 287] on li "Proficient" at bounding box center [302, 383] width 48 height 12
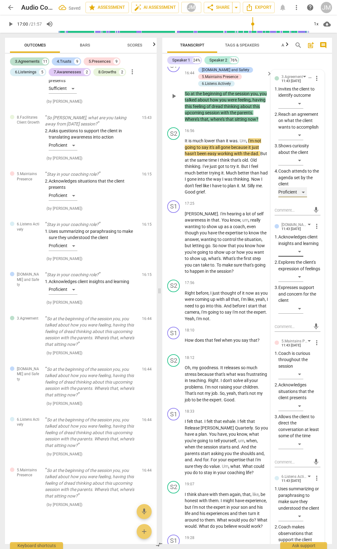
scroll to position [2559, 0]
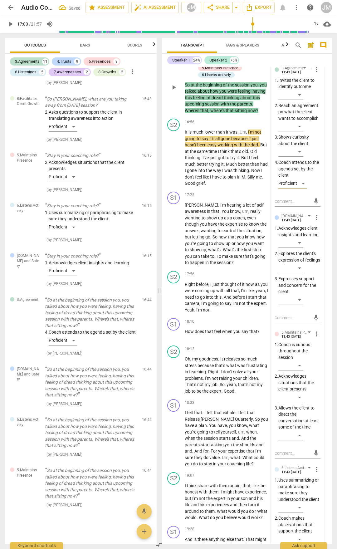
click at [313, 221] on span "more_vert" at bounding box center [316, 217] width 7 height 7
click at [315, 287] on li "Delete" at bounding box center [321, 331] width 22 height 12
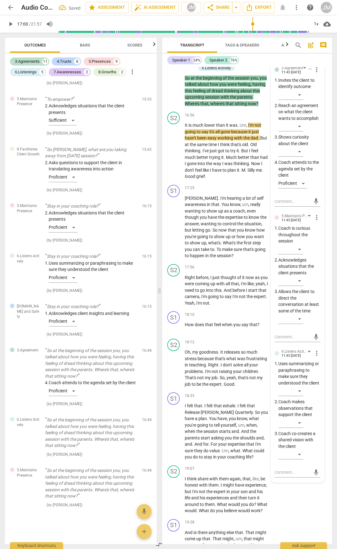
scroll to position [2275, 0]
click at [300, 245] on p "Coach is curious throughout the session" at bounding box center [300, 234] width 42 height 19
click at [300, 255] on div "​" at bounding box center [291, 250] width 25 height 10
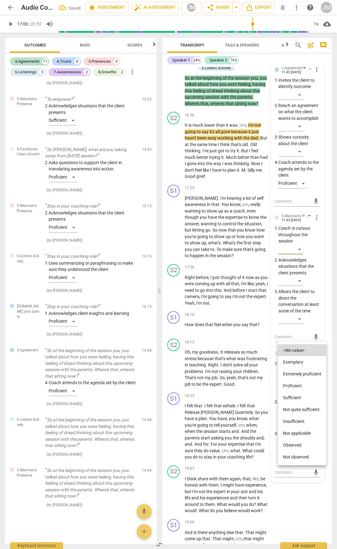
click at [300, 287] on li "Proficient" at bounding box center [302, 386] width 48 height 12
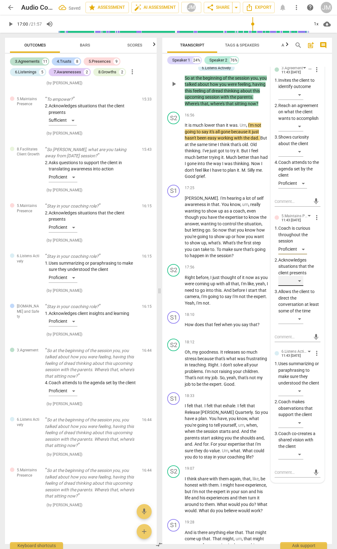
click at [300, 286] on div "​" at bounding box center [291, 281] width 25 height 10
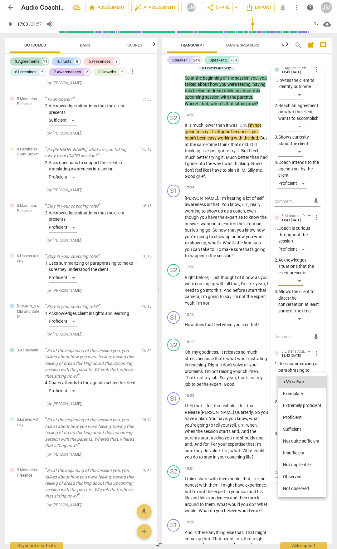
click at [297, 287] on li "Proficient" at bounding box center [302, 418] width 48 height 12
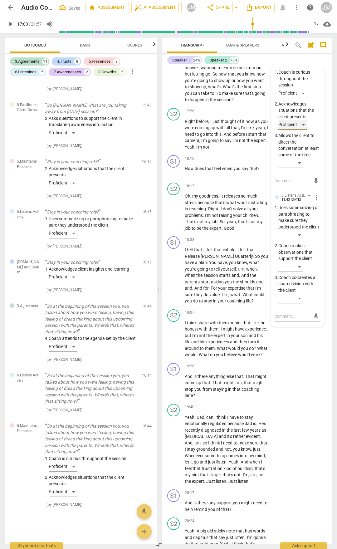
scroll to position [2300, 0]
click at [301, 287] on div "​" at bounding box center [291, 299] width 25 height 10
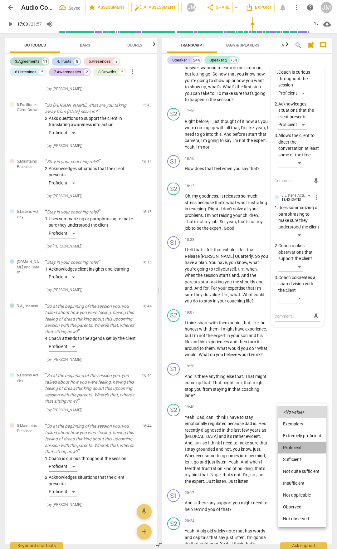
click at [301, 287] on li "Proficient" at bounding box center [302, 448] width 48 height 12
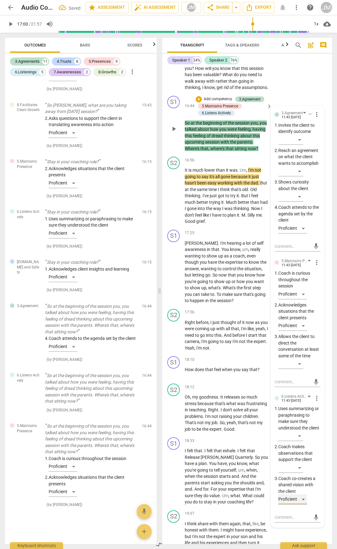
scroll to position [2434, 0]
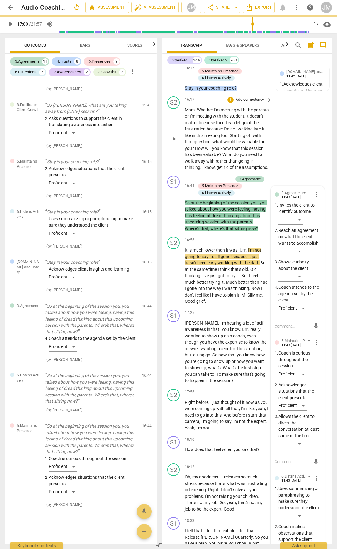
click at [302, 173] on div "S2 play_arrow pause 16:17 + Add competency keyboard_arrow_right Mhm . Whether I…" at bounding box center [247, 133] width 170 height 79
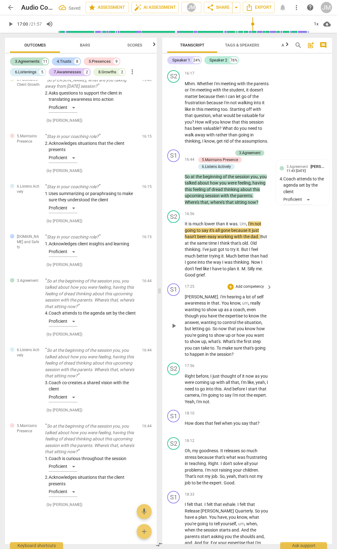
scroll to position [2497, 0]
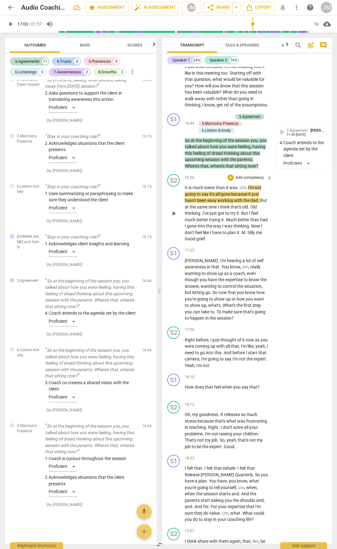
click at [176, 217] on span "play_arrow" at bounding box center [173, 213] width 7 height 7
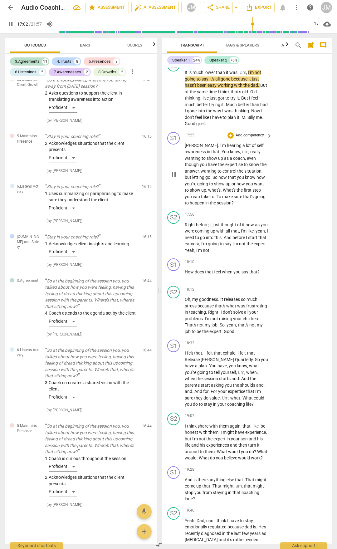
scroll to position [2621, 0]
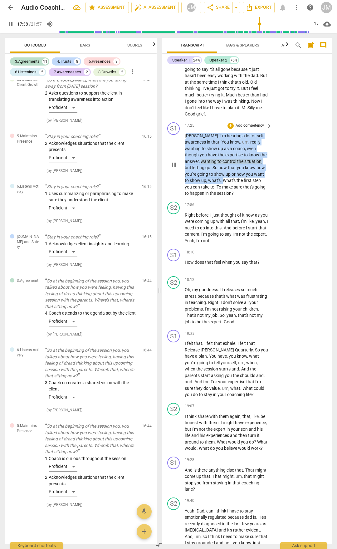
drag, startPoint x: 186, startPoint y: 236, endPoint x: 200, endPoint y: 280, distance: 46.7
click at [200, 197] on p "[PERSON_NAME] . I'm hearing a lot of self awareness in that . You know , um , r…" at bounding box center [227, 165] width 84 height 64
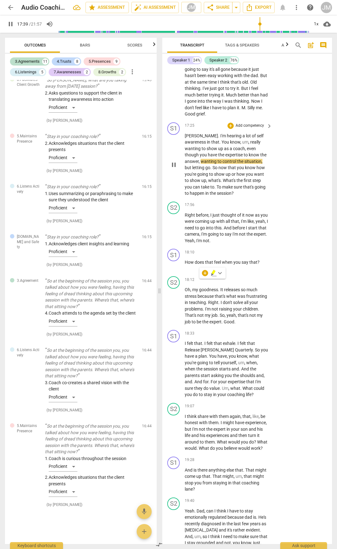
click at [232, 199] on div "S1 play_arrow pause 17:25 + Add competency keyboard_arrow_right [PERSON_NAME] .…" at bounding box center [247, 159] width 170 height 79
click at [186, 138] on span "[PERSON_NAME]" at bounding box center [201, 135] width 33 height 5
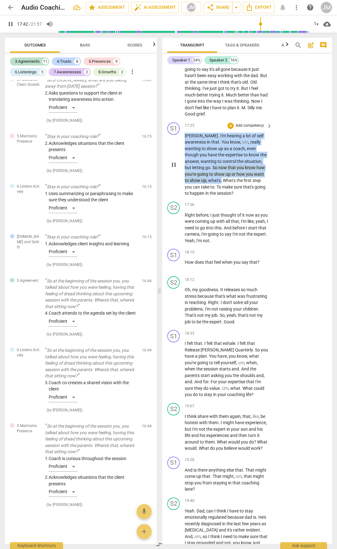
drag, startPoint x: 186, startPoint y: 236, endPoint x: 198, endPoint y: 280, distance: 45.2
click at [198, 197] on p "[PERSON_NAME] . I'm hearing a lot of self awareness in that . You know , um , r…" at bounding box center [227, 165] width 84 height 64
click at [231, 129] on div "+" at bounding box center [231, 126] width 6 height 6
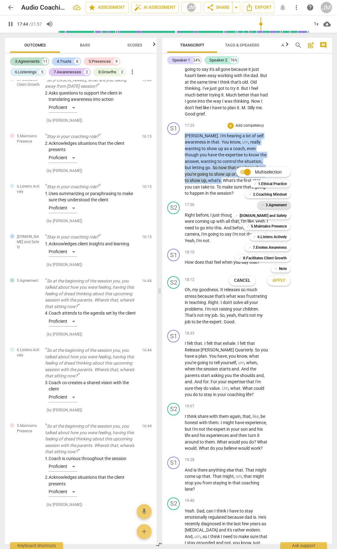
click at [273, 204] on b "3.Agreement" at bounding box center [276, 204] width 21 height 7
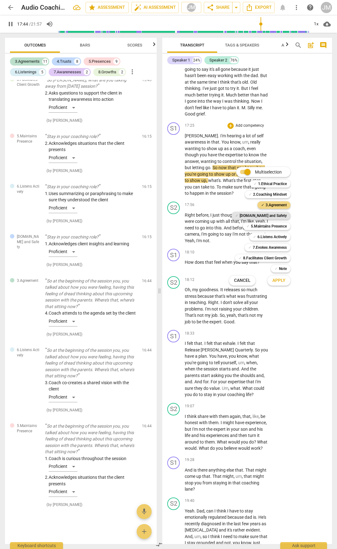
click at [273, 214] on b "[DOMAIN_NAME] and Safety" at bounding box center [263, 215] width 47 height 7
click at [272, 226] on b "5.Maintains Presence" at bounding box center [269, 226] width 36 height 7
click at [277, 234] on b "6.Listens Actively" at bounding box center [272, 236] width 29 height 7
click at [280, 285] on button "Apply" at bounding box center [279, 280] width 23 height 11
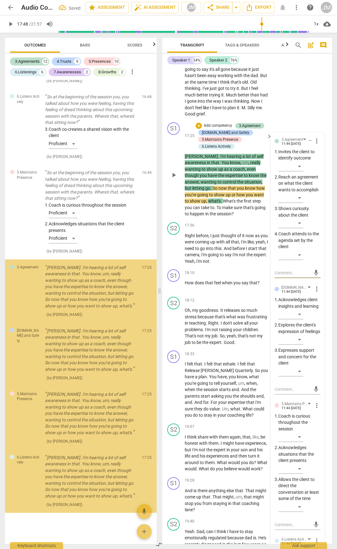
scroll to position [2598, 0]
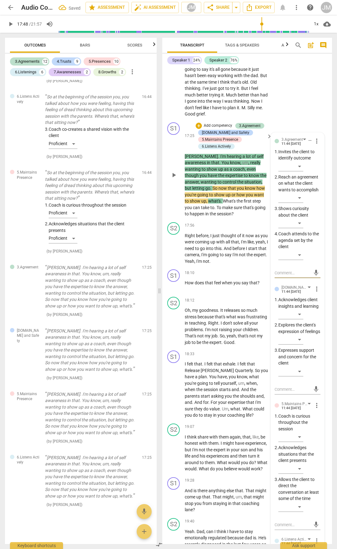
click at [314, 145] on span "more_vert" at bounding box center [316, 140] width 7 height 7
click at [319, 255] on li "Delete" at bounding box center [321, 254] width 22 height 12
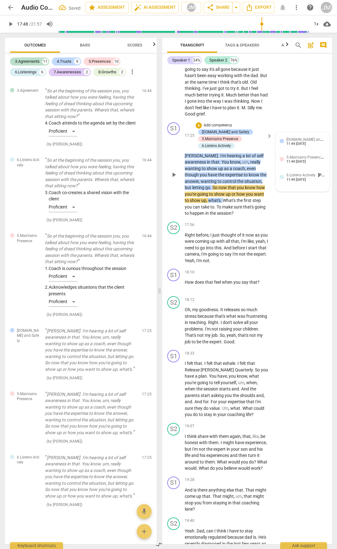
scroll to position [2534, 0]
click at [313, 142] on span "[DOMAIN_NAME] and Safety" at bounding box center [310, 139] width 47 height 6
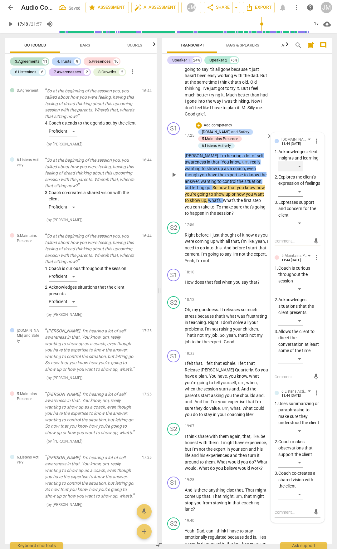
click at [298, 171] on div "​" at bounding box center [291, 166] width 25 height 10
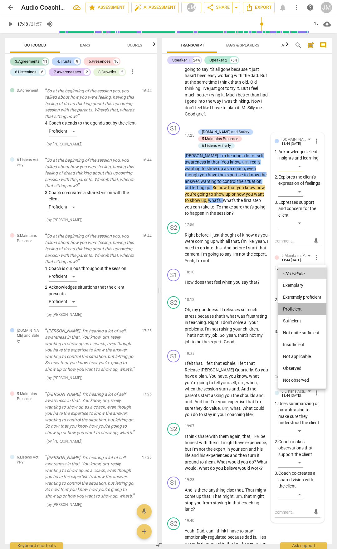
click at [300, 287] on li "Proficient" at bounding box center [302, 309] width 48 height 12
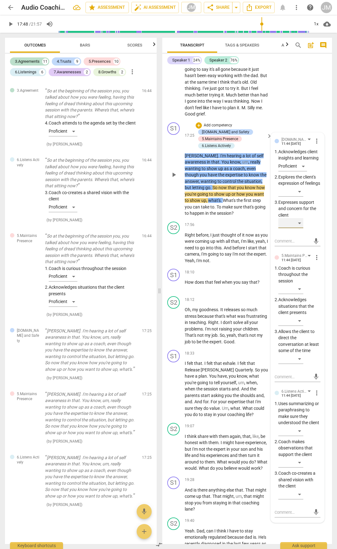
click at [300, 228] on div "​" at bounding box center [291, 223] width 25 height 10
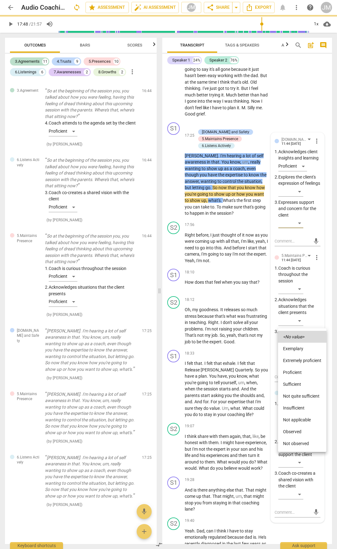
click at [298, 287] on li "Proficient" at bounding box center [302, 373] width 48 height 12
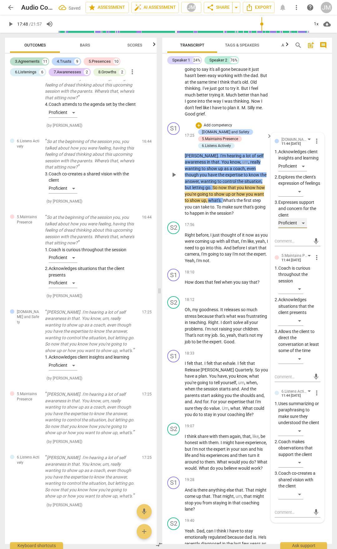
scroll to position [2553, 0]
click at [299, 287] on div "​" at bounding box center [291, 321] width 25 height 10
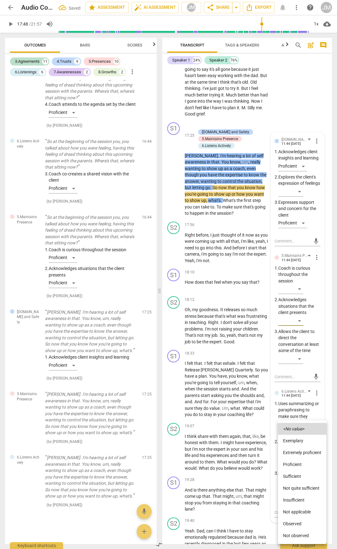
click at [298, 287] on li "Proficient" at bounding box center [302, 465] width 48 height 12
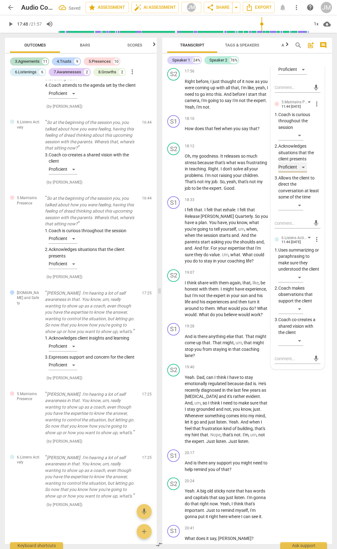
scroll to position [2809, 0]
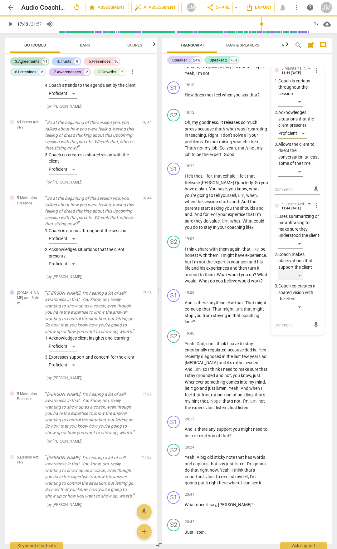
click at [300, 280] on div "​" at bounding box center [291, 275] width 25 height 10
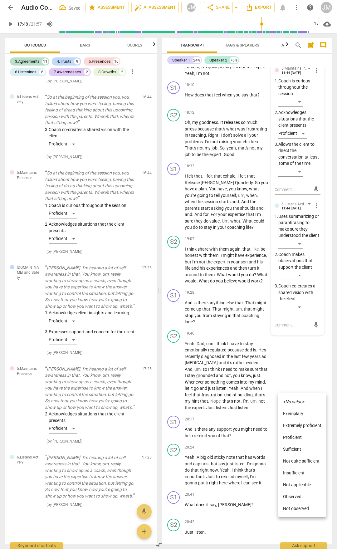
scroll to position [2598, 0]
click at [298, 287] on li "Proficient" at bounding box center [302, 438] width 48 height 12
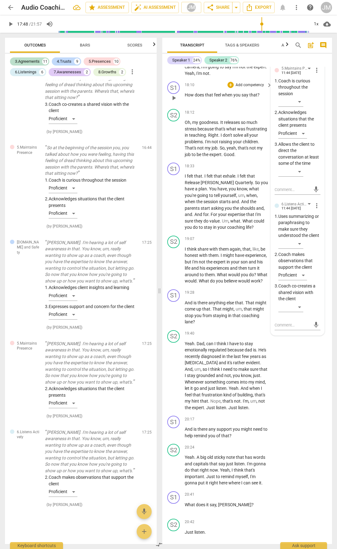
click at [172, 102] on span "play_arrow" at bounding box center [173, 97] width 7 height 7
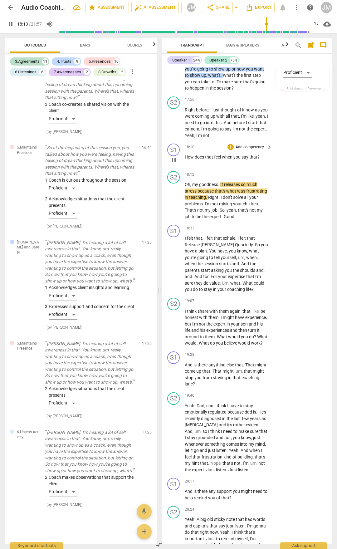
scroll to position [2746, 0]
click at [173, 127] on span "pause" at bounding box center [173, 122] width 7 height 7
drag, startPoint x: 201, startPoint y: 175, endPoint x: 218, endPoint y: 191, distance: 24.5
click at [218, 92] on p "[PERSON_NAME] . I'm hearing a lot of self awareness in that . You know , um , r…" at bounding box center [227, 60] width 84 height 64
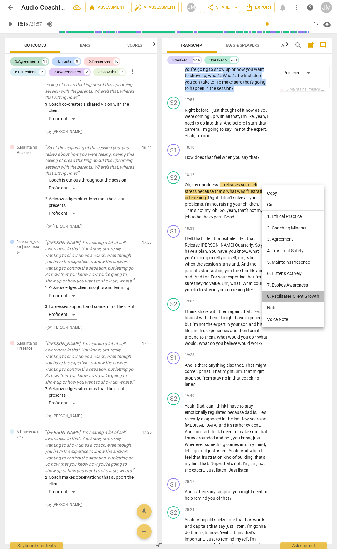
click at [288, 287] on li "8. Facilitates Client Growth" at bounding box center [293, 297] width 62 height 12
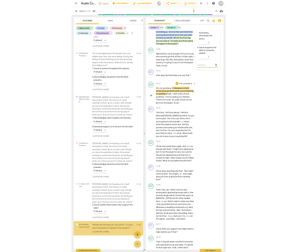
scroll to position [2661, 0]
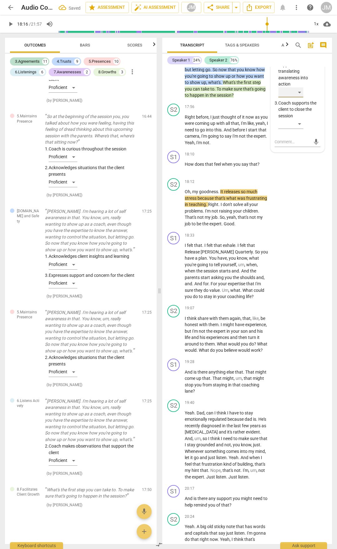
click at [303, 97] on div "​" at bounding box center [291, 92] width 25 height 10
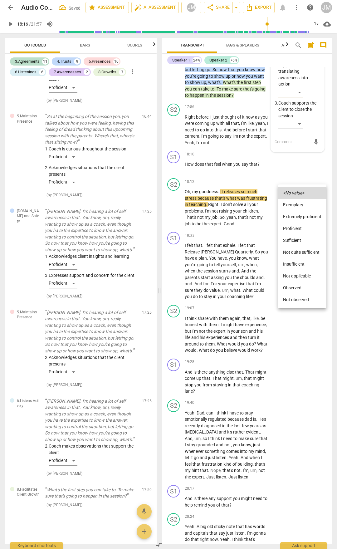
click at [295, 212] on li "Extremely proficient" at bounding box center [302, 217] width 48 height 12
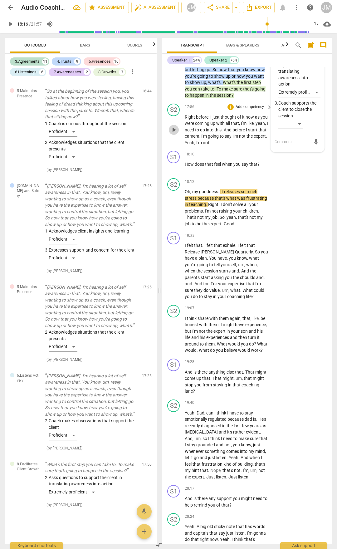
click at [173, 134] on span "play_arrow" at bounding box center [173, 129] width 7 height 7
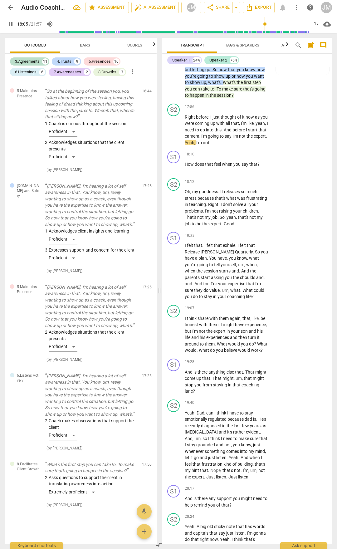
click at [174, 57] on span "pause" at bounding box center [173, 53] width 7 height 7
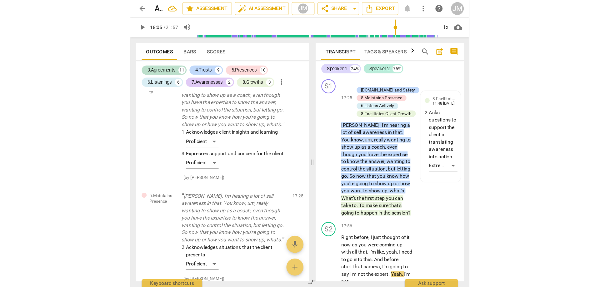
scroll to position [1779, 0]
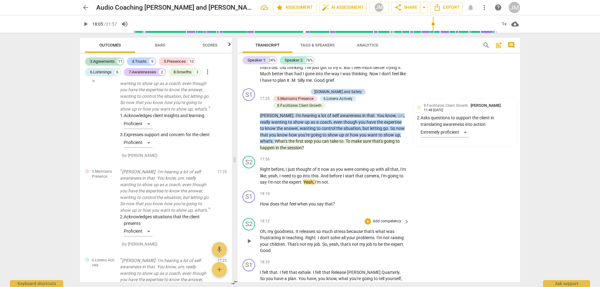
click at [249, 237] on span "play_arrow" at bounding box center [248, 240] width 7 height 7
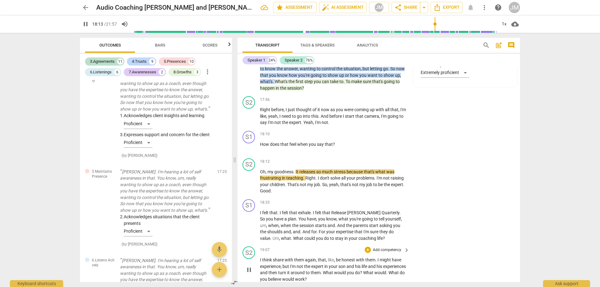
scroll to position [1842, 0]
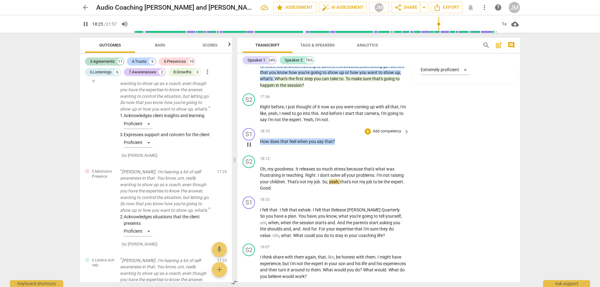
drag, startPoint x: 341, startPoint y: 130, endPoint x: 247, endPoint y: 132, distance: 94.7
click at [247, 132] on div "S1 play_arrow pause 18:10 + Add competency keyboard_arrow_right How does that f…" at bounding box center [378, 139] width 282 height 27
click at [372, 129] on p "Add competency" at bounding box center [387, 132] width 30 height 6
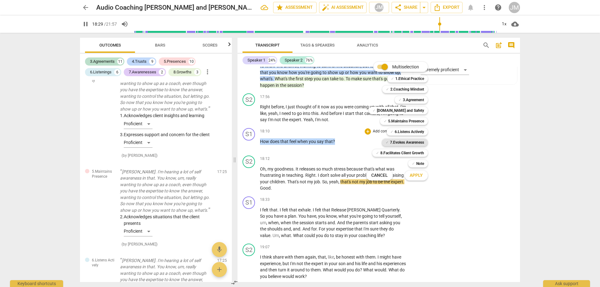
click at [410, 141] on b "7.Evokes Awareness" at bounding box center [407, 142] width 34 height 7
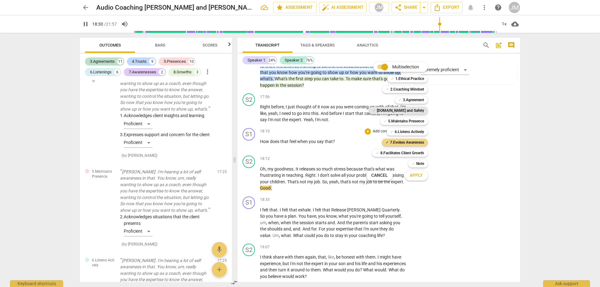
click at [421, 110] on b "[DOMAIN_NAME] and Safety" at bounding box center [400, 110] width 47 height 7
click at [421, 176] on span "Apply" at bounding box center [415, 175] width 13 height 6
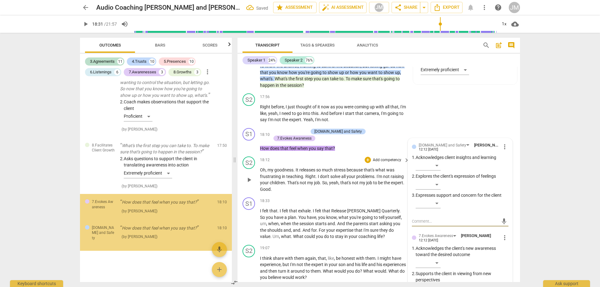
scroll to position [3000, 0]
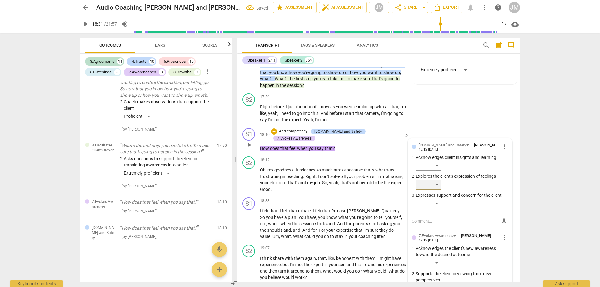
click at [438, 180] on div "​" at bounding box center [427, 185] width 25 height 10
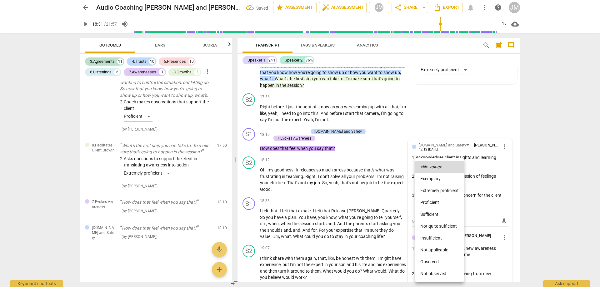
click at [439, 176] on li "Exemplary" at bounding box center [439, 179] width 48 height 12
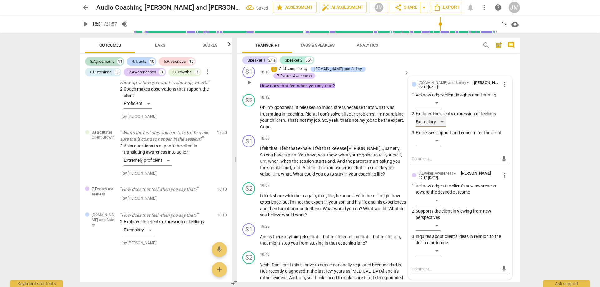
scroll to position [1842, 0]
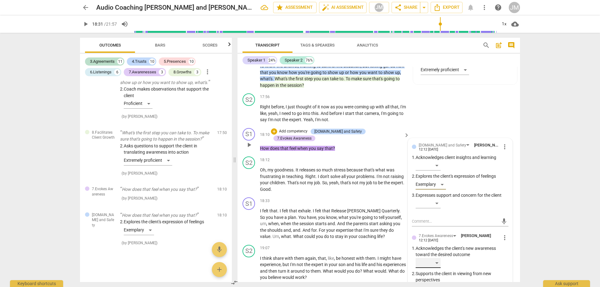
click at [436, 258] on div "​" at bounding box center [427, 263] width 25 height 10
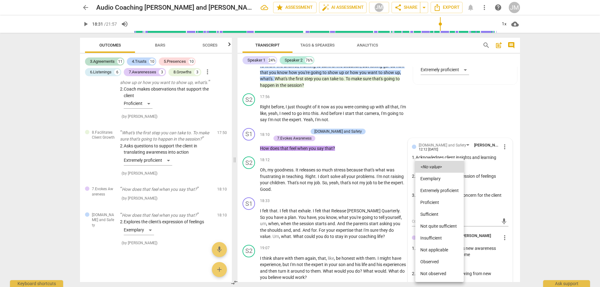
click at [438, 204] on li "Proficient" at bounding box center [439, 202] width 48 height 12
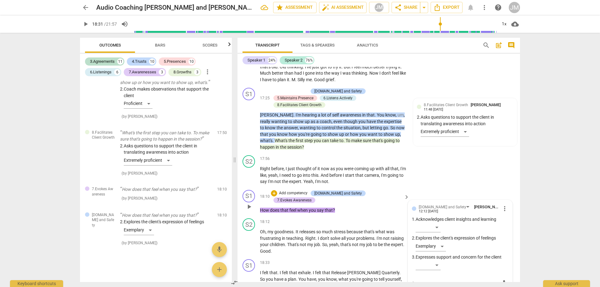
scroll to position [1779, 0]
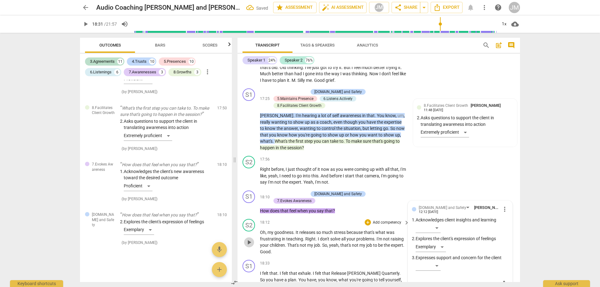
drag, startPoint x: 252, startPoint y: 229, endPoint x: 276, endPoint y: 227, distance: 24.4
click at [252, 239] on span "play_arrow" at bounding box center [248, 242] width 7 height 7
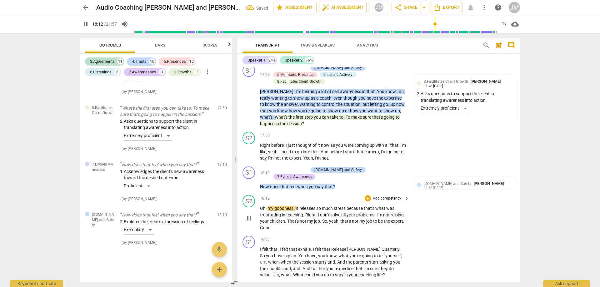
scroll to position [1842, 0]
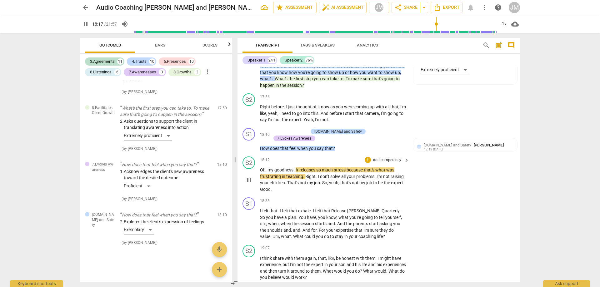
click at [253, 176] on span "pause" at bounding box center [248, 179] width 7 height 7
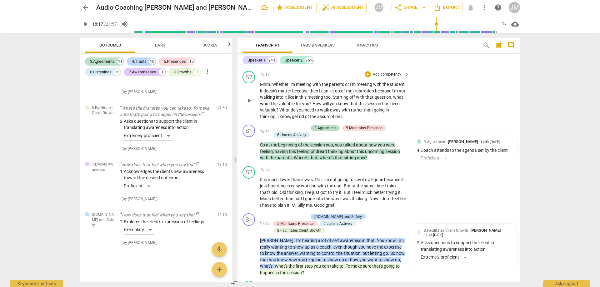
drag, startPoint x: 517, startPoint y: 214, endPoint x: 510, endPoint y: 81, distance: 132.9
click at [510, 73] on div "S1 play_arrow pause 00:05 + Add competency keyboard_arrow_right Hi , [PERSON_NA…" at bounding box center [378, 174] width 282 height 215
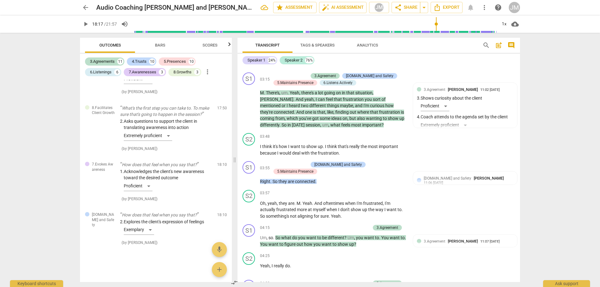
scroll to position [0, 0]
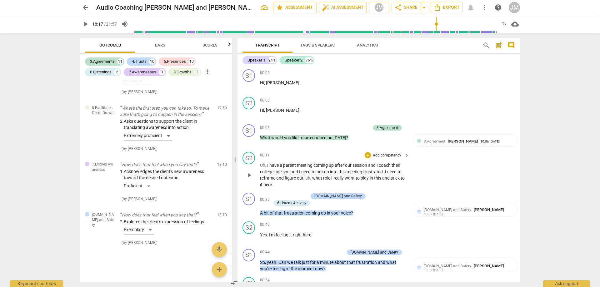
click at [334, 159] on div "00:11 + Add competency keyboard_arrow_right Uh , I have a parent meeting coming…" at bounding box center [335, 170] width 150 height 36
click at [250, 178] on span "play_arrow" at bounding box center [248, 174] width 7 height 7
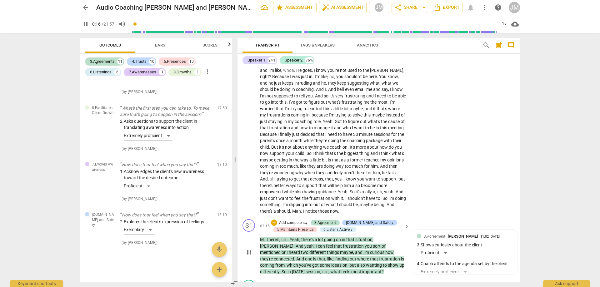
scroll to position [187, 0]
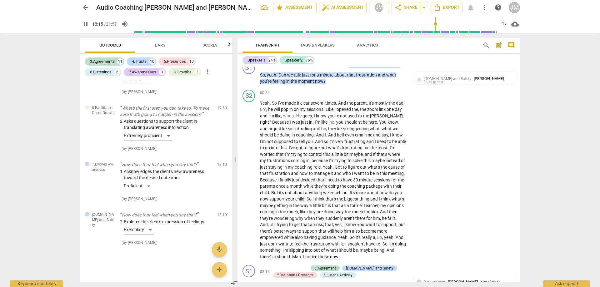
click at [435, 24] on input "range" at bounding box center [315, 24] width 364 height 20
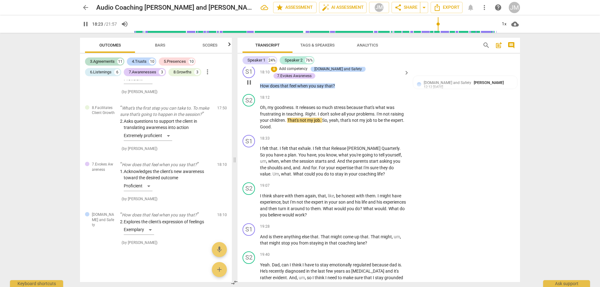
scroll to position [1904, 0]
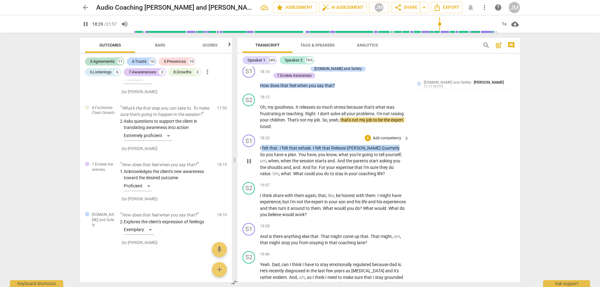
drag, startPoint x: 261, startPoint y: 135, endPoint x: 376, endPoint y: 136, distance: 114.6
click at [376, 145] on p "I felt that . I felt that exhale . I felt that Release [PERSON_NAME] Quarterly …" at bounding box center [333, 161] width 146 height 32
click at [367, 135] on div "+" at bounding box center [367, 138] width 6 height 6
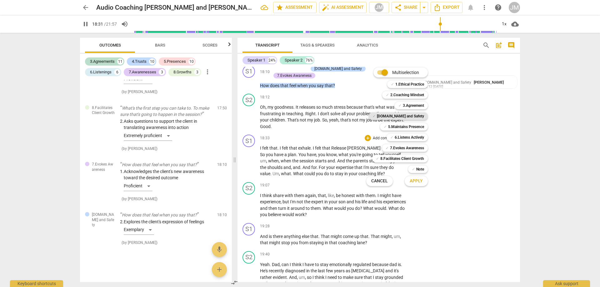
click at [405, 116] on b "[DOMAIN_NAME] and Safety" at bounding box center [400, 115] width 47 height 7
click at [417, 182] on span "Apply" at bounding box center [415, 181] width 13 height 6
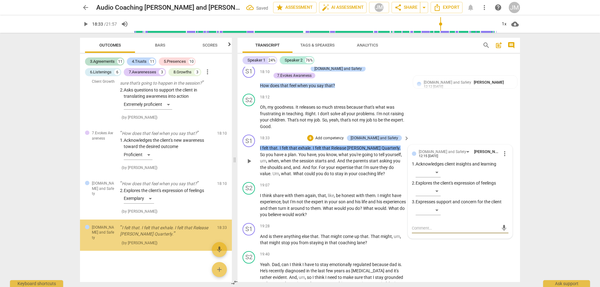
scroll to position [3074, 0]
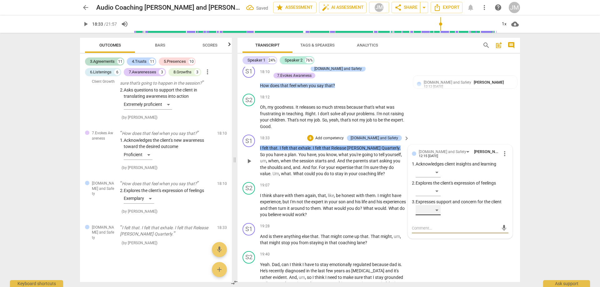
click at [436, 205] on div "​" at bounding box center [427, 210] width 25 height 10
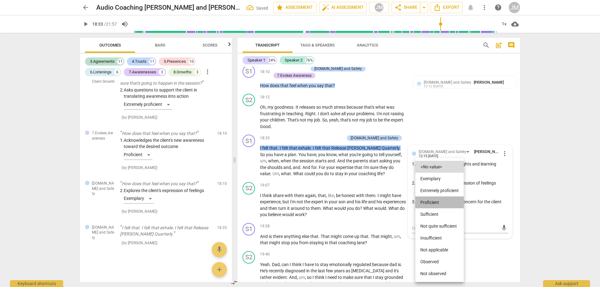
click at [438, 199] on li "Proficient" at bounding box center [439, 202] width 48 height 12
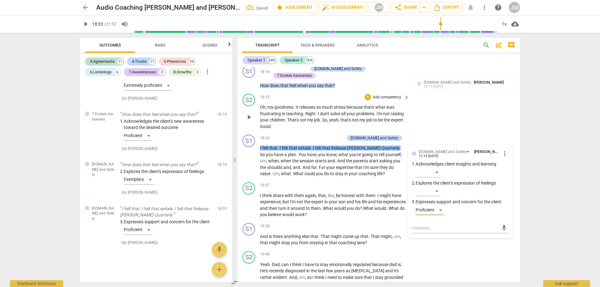
click at [447, 106] on div "S2 play_arrow pause 18:12 + Add competency keyboard_arrow_right Oh , my goodnes…" at bounding box center [378, 111] width 282 height 41
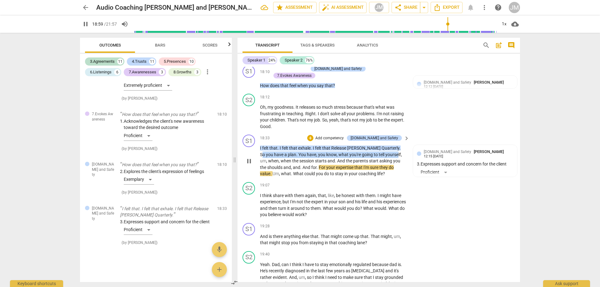
drag, startPoint x: 379, startPoint y: 137, endPoint x: 370, endPoint y: 143, distance: 10.6
click at [370, 145] on p "I felt that . I felt that exhale . I felt that Release [PERSON_NAME] Quarterly …" at bounding box center [333, 161] width 146 height 32
click at [379, 136] on div "+" at bounding box center [378, 135] width 6 height 6
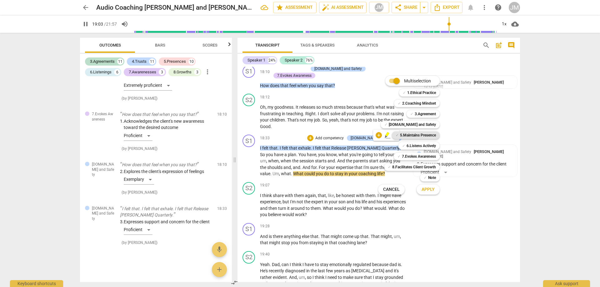
click at [414, 134] on b "5.Maintains Presence" at bounding box center [418, 134] width 36 height 7
click at [429, 192] on span "Apply" at bounding box center [427, 189] width 13 height 6
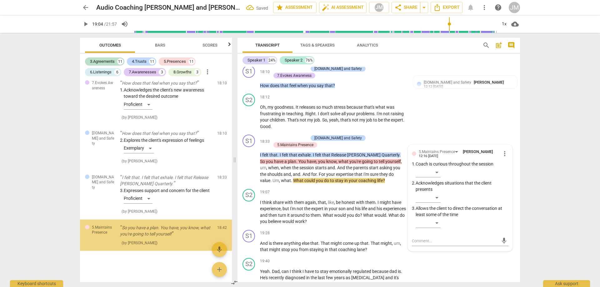
scroll to position [3131, 0]
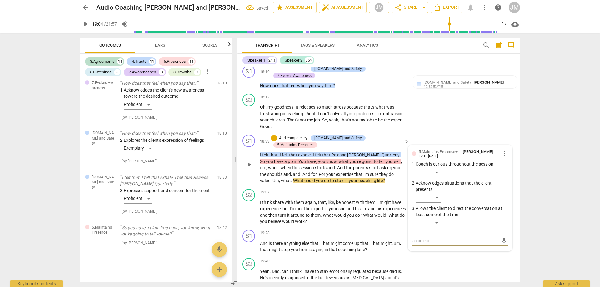
click at [501, 150] on span "more_vert" at bounding box center [504, 153] width 7 height 7
click at [454, 141] on div at bounding box center [300, 143] width 600 height 287
click at [454, 149] on div "5.Maintains Presence" at bounding box center [440, 151] width 42 height 5
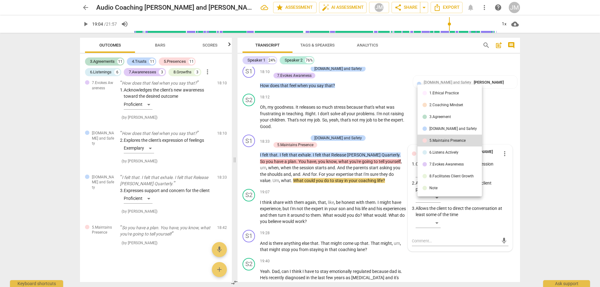
click at [452, 115] on li "3.Agreement" at bounding box center [449, 117] width 64 height 12
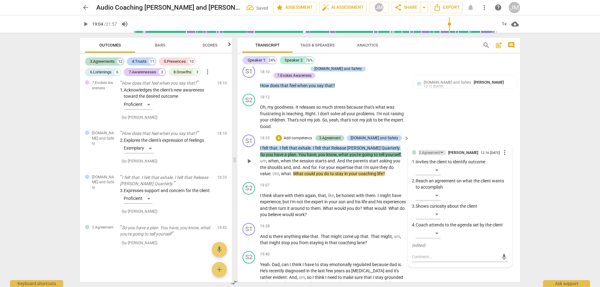
click at [440, 150] on div "3.Agreement" at bounding box center [432, 152] width 27 height 5
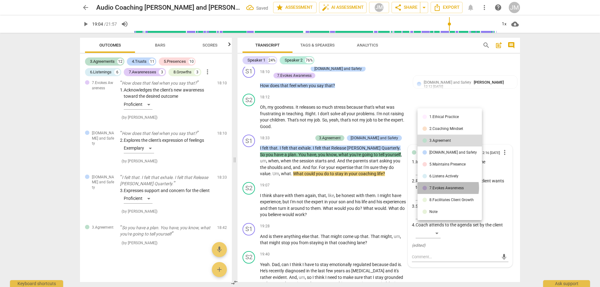
click at [443, 188] on div "7.Evokes Awareness" at bounding box center [446, 188] width 34 height 4
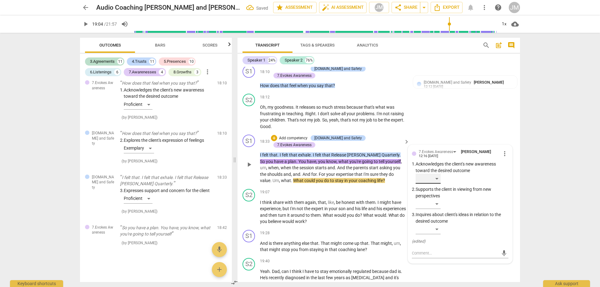
click at [437, 174] on div "​" at bounding box center [427, 179] width 25 height 10
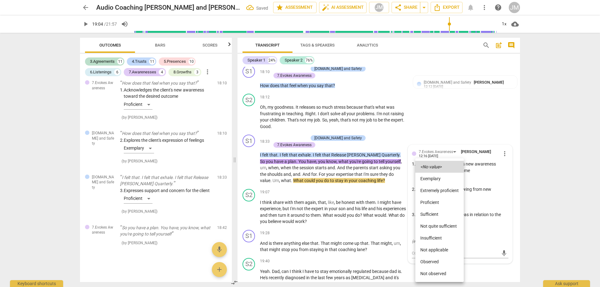
click at [438, 201] on li "Proficient" at bounding box center [439, 202] width 48 height 12
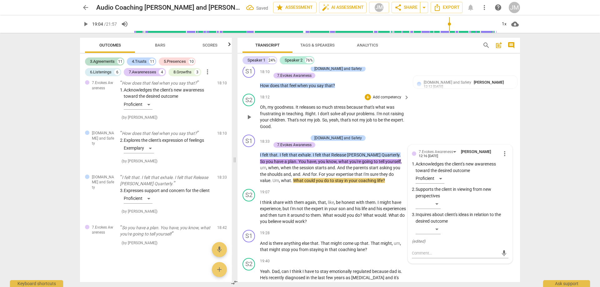
click at [448, 110] on div "S2 play_arrow pause 18:12 + Add competency keyboard_arrow_right Oh , my goodnes…" at bounding box center [378, 111] width 282 height 41
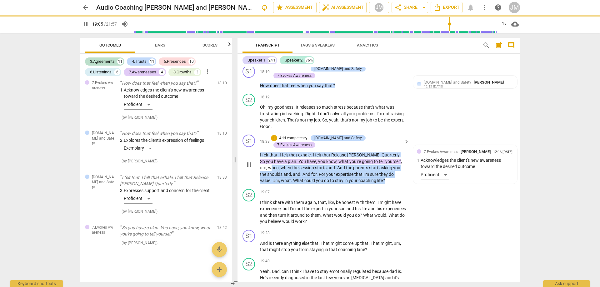
drag, startPoint x: 386, startPoint y: 145, endPoint x: 390, endPoint y: 165, distance: 20.2
click at [390, 165] on p "I felt that . I felt that exhale . I felt that Release [PERSON_NAME] Quarterly …" at bounding box center [333, 168] width 146 height 32
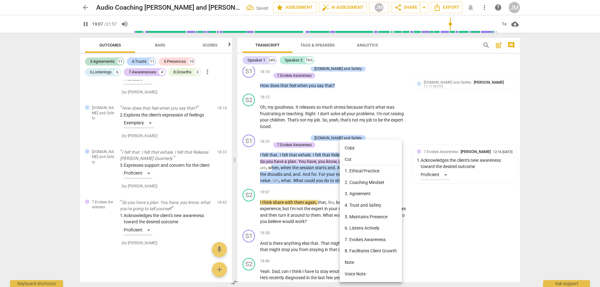
click at [375, 247] on li "8. Facilitates Client Growth" at bounding box center [371, 251] width 62 height 12
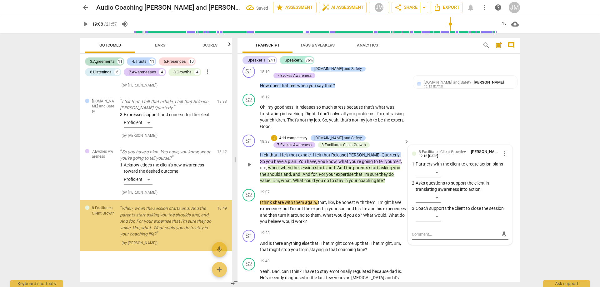
scroll to position [3206, 0]
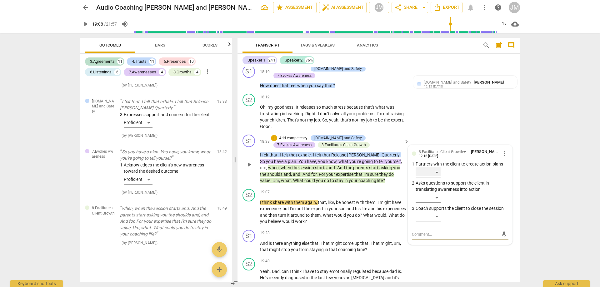
click at [433, 167] on div "​" at bounding box center [427, 172] width 25 height 10
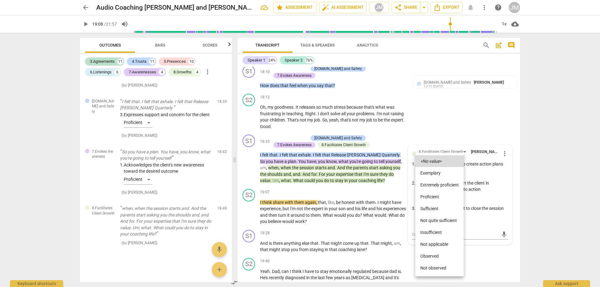
click at [439, 184] on li "Extremely proficient" at bounding box center [439, 185] width 48 height 12
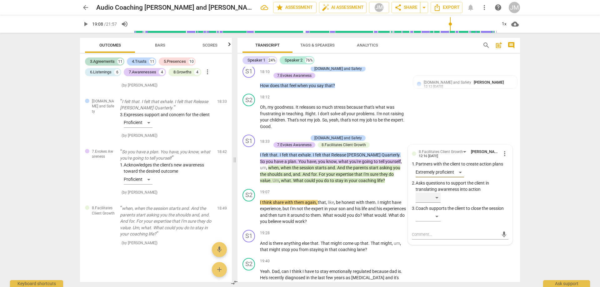
click at [439, 193] on div "​" at bounding box center [427, 198] width 25 height 10
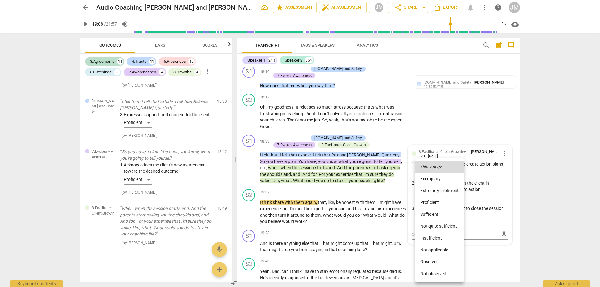
click at [442, 191] on li "Extremely proficient" at bounding box center [439, 191] width 48 height 12
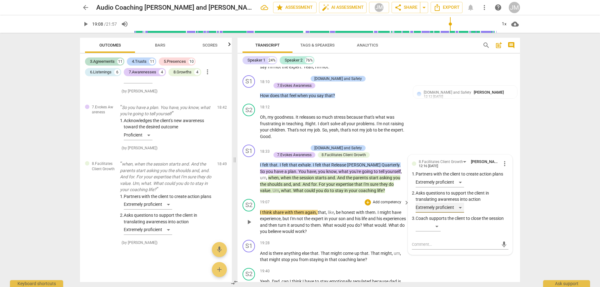
scroll to position [1904, 0]
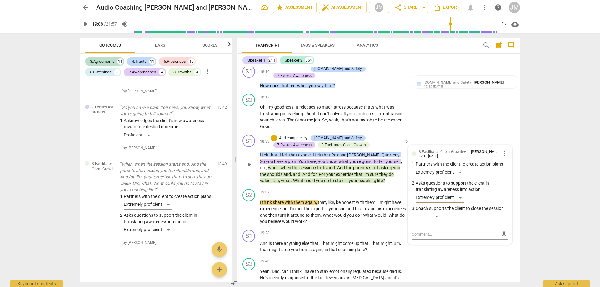
click at [245, 161] on span "play_arrow" at bounding box center [248, 164] width 7 height 7
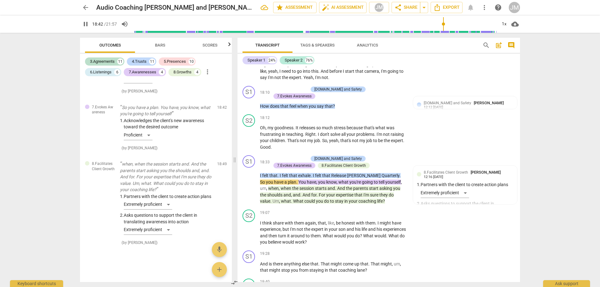
scroll to position [1880, 0]
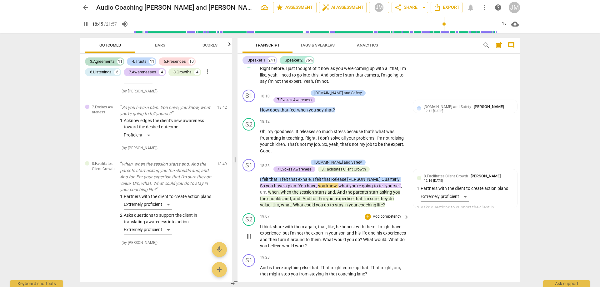
click at [266, 224] on span "think" at bounding box center [267, 226] width 11 height 5
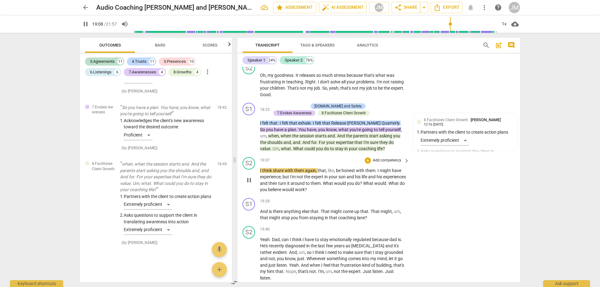
scroll to position [1974, 0]
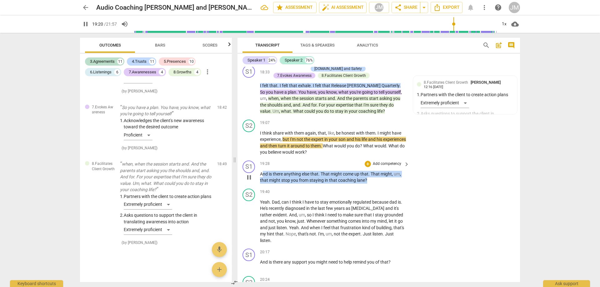
drag, startPoint x: 262, startPoint y: 163, endPoint x: 410, endPoint y: 168, distance: 148.1
click at [409, 168] on div "S1 play_arrow pause 19:28 + Add competency keyboard_arrow_right And is there an…" at bounding box center [378, 172] width 282 height 28
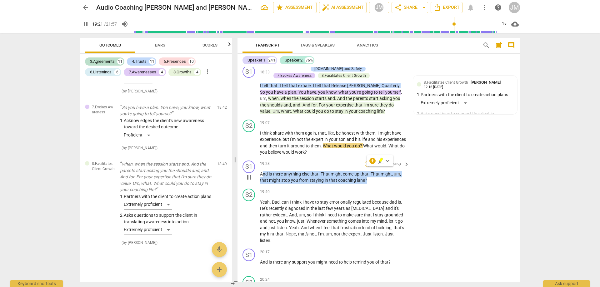
click at [366, 161] on div "+" at bounding box center [367, 164] width 6 height 6
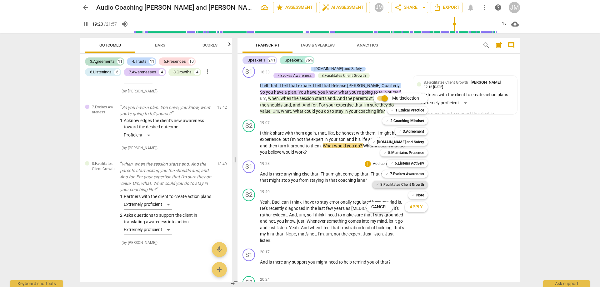
click at [396, 183] on b "8.Facilitates Client Growth" at bounding box center [402, 184] width 44 height 7
click at [416, 207] on span "Apply" at bounding box center [415, 207] width 13 height 6
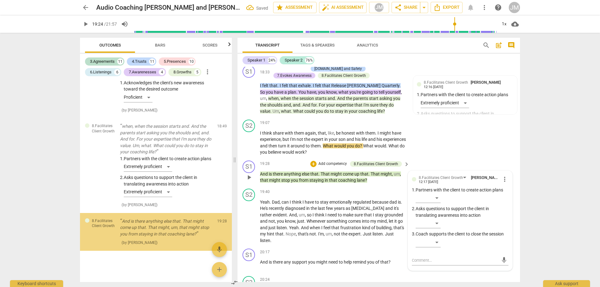
scroll to position [3295, 0]
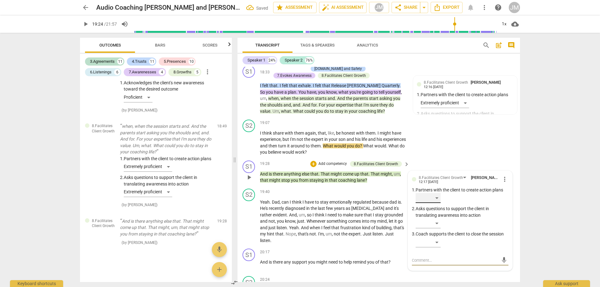
click at [436, 193] on div "​" at bounding box center [427, 198] width 25 height 10
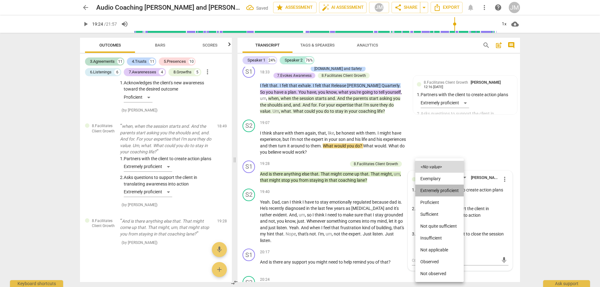
click at [439, 191] on li "Extremely proficient" at bounding box center [439, 191] width 48 height 12
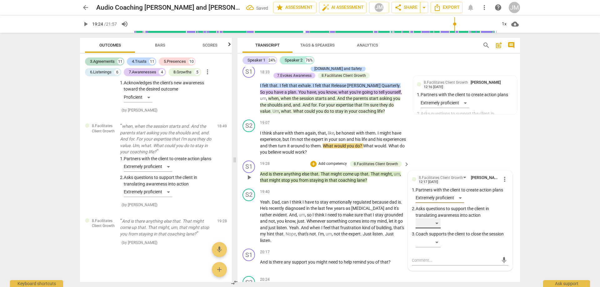
click at [435, 218] on div "​" at bounding box center [427, 223] width 25 height 10
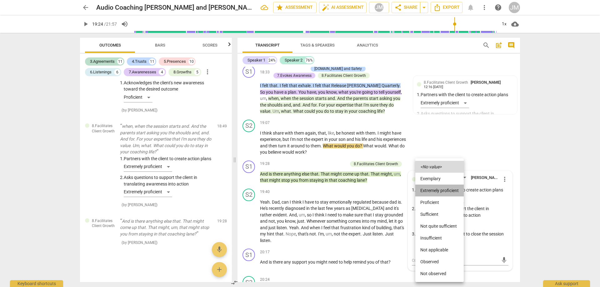
click at [436, 193] on li "Extremely proficient" at bounding box center [439, 191] width 48 height 12
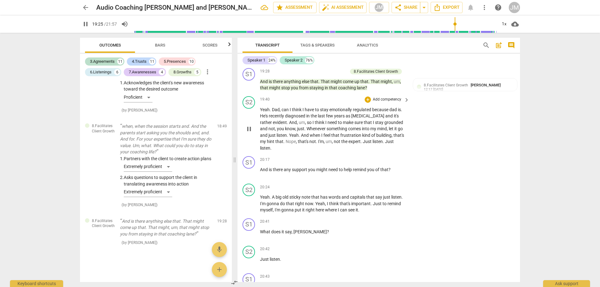
scroll to position [2067, 0]
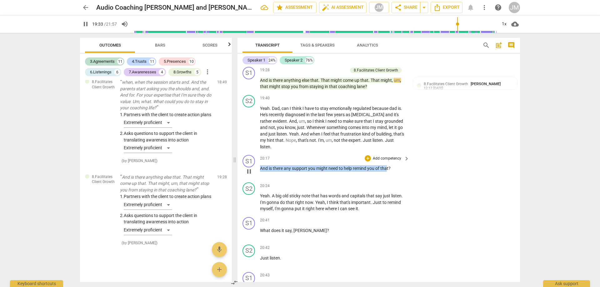
drag, startPoint x: 321, startPoint y: 151, endPoint x: 250, endPoint y: 152, distance: 71.2
click at [249, 152] on div "S1 play_arrow pause 20:17 + Add competency keyboard_arrow_right And is there an…" at bounding box center [378, 165] width 282 height 27
click at [367, 155] on div "+" at bounding box center [367, 158] width 6 height 6
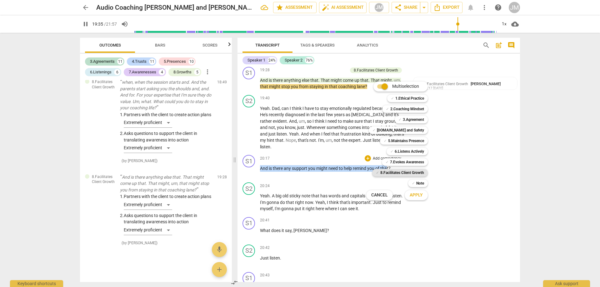
click at [412, 171] on b "8.Facilitates Client Growth" at bounding box center [402, 172] width 44 height 7
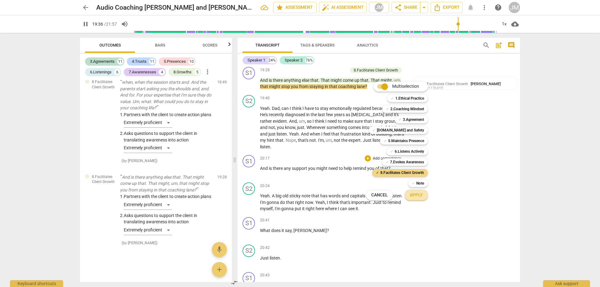
click at [417, 199] on button "Apply" at bounding box center [415, 195] width 23 height 11
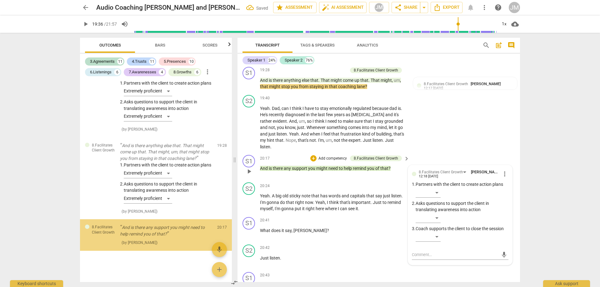
scroll to position [3377, 0]
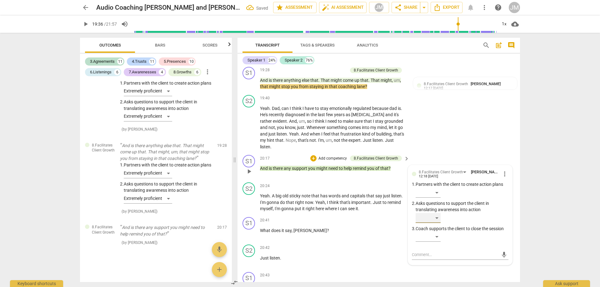
click at [435, 213] on div "​" at bounding box center [427, 218] width 25 height 10
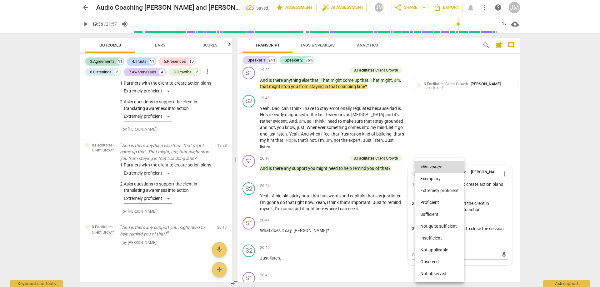
click at [442, 191] on li "Extremely proficient" at bounding box center [439, 191] width 48 height 12
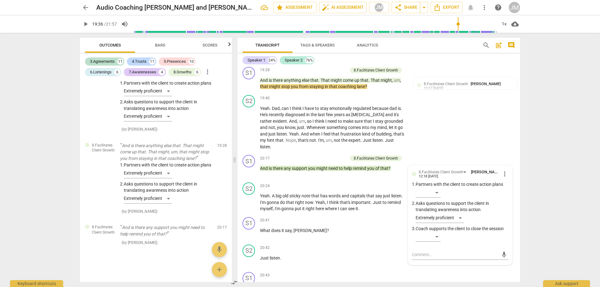
click at [459, 118] on div "S2 play_arrow pause 19:40 + Add competency keyboard_arrow_right Yeah . Dad , ca…" at bounding box center [378, 122] width 282 height 60
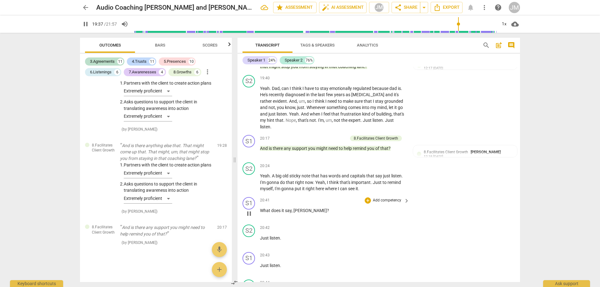
scroll to position [2099, 0]
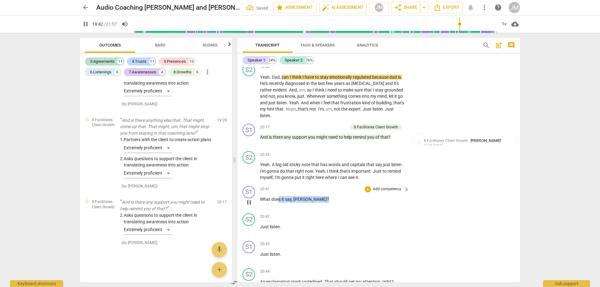
click at [255, 183] on div "S1 play_arrow pause 20:41 + Add competency keyboard_arrow_right What does it sa…" at bounding box center [378, 196] width 282 height 27
click at [365, 186] on div "+" at bounding box center [367, 189] width 6 height 6
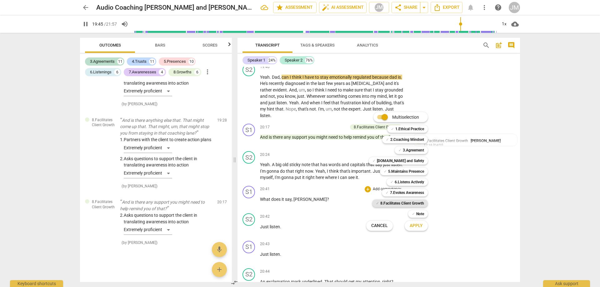
click at [402, 203] on b "8.Facilitates Client Growth" at bounding box center [402, 203] width 44 height 7
click at [416, 226] on span "Apply" at bounding box center [415, 226] width 13 height 6
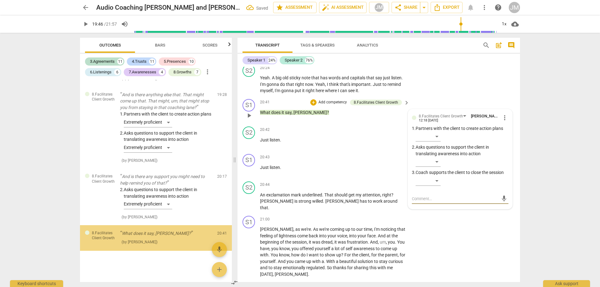
scroll to position [2192, 0]
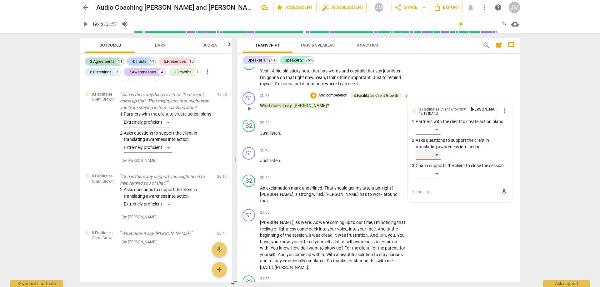
click at [433, 150] on div "​" at bounding box center [427, 155] width 25 height 10
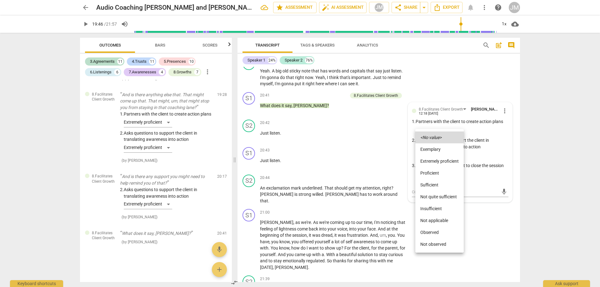
click at [438, 171] on li "Proficient" at bounding box center [439, 173] width 48 height 12
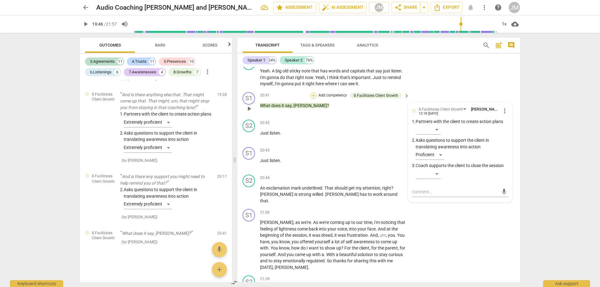
click at [311, 92] on div "+" at bounding box center [313, 95] width 6 height 6
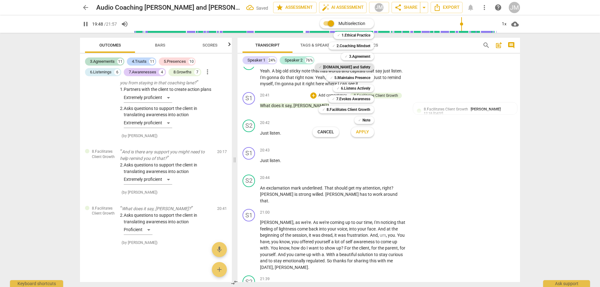
scroll to position [2101, 0]
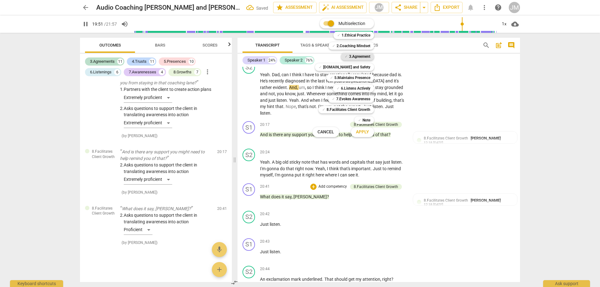
click at [354, 57] on b "3.Agreement" at bounding box center [359, 56] width 21 height 7
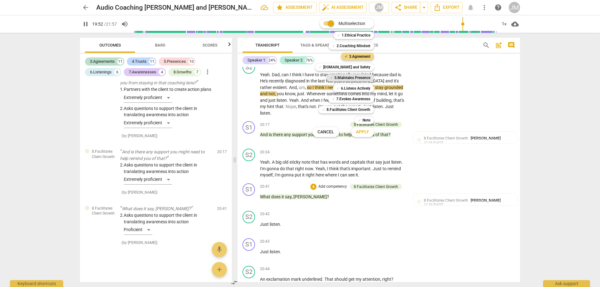
click at [361, 78] on b "5.Maintains Presence" at bounding box center [352, 77] width 36 height 7
click at [365, 130] on span "Apply" at bounding box center [362, 132] width 13 height 6
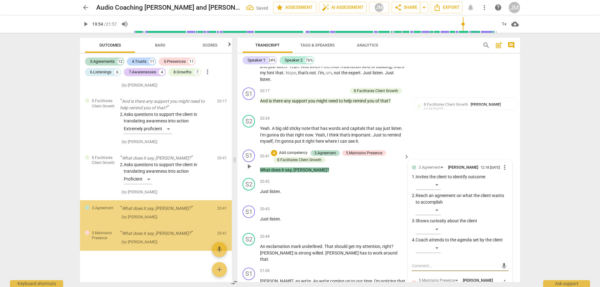
scroll to position [2168, 0]
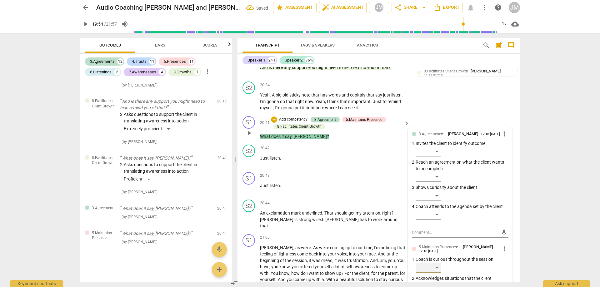
click at [439, 263] on div "​" at bounding box center [427, 268] width 25 height 10
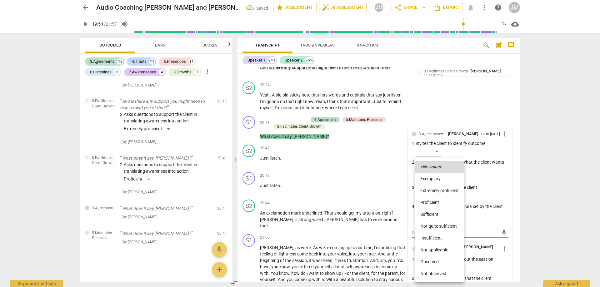
click at [442, 191] on li "Extremely proficient" at bounding box center [439, 191] width 48 height 12
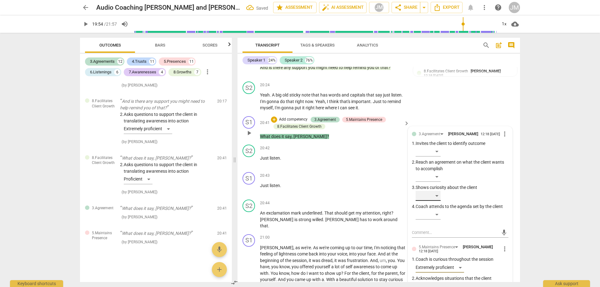
click at [438, 191] on div "​" at bounding box center [427, 196] width 25 height 10
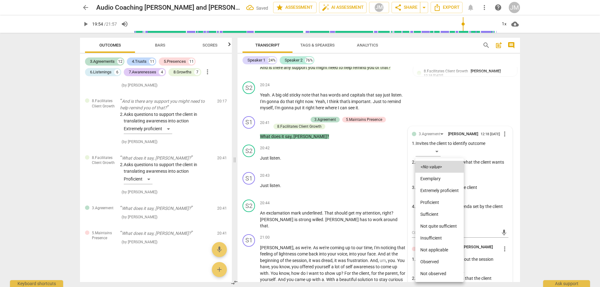
click at [437, 192] on li "Extremely proficient" at bounding box center [439, 191] width 48 height 12
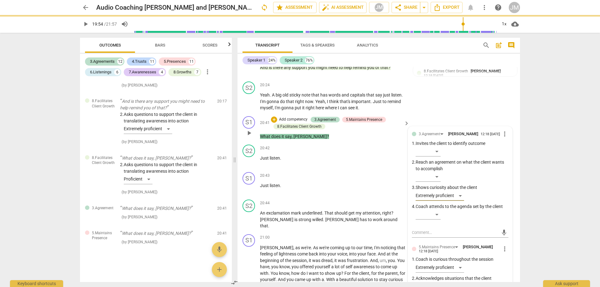
click at [453, 114] on div "S1 play_arrow pause 20:41 + Add competency 3.Agreement 5.Maintains Presence 8.F…" at bounding box center [378, 128] width 282 height 29
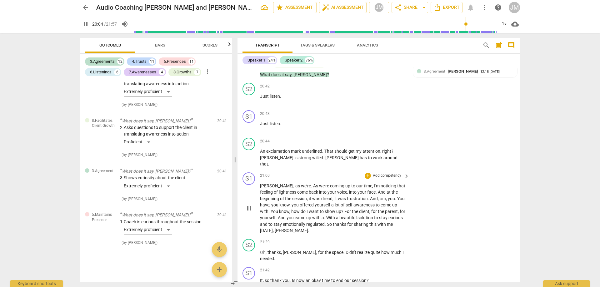
scroll to position [2231, 0]
click at [267, 148] on span "exclamation" at bounding box center [278, 150] width 25 height 5
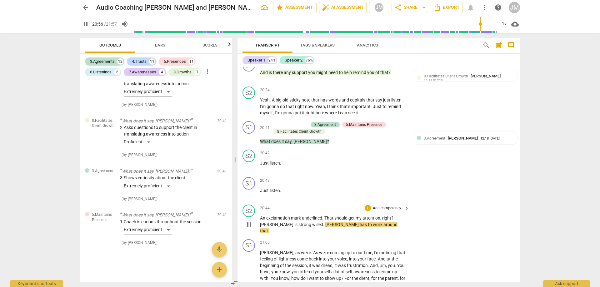
scroll to position [2199, 0]
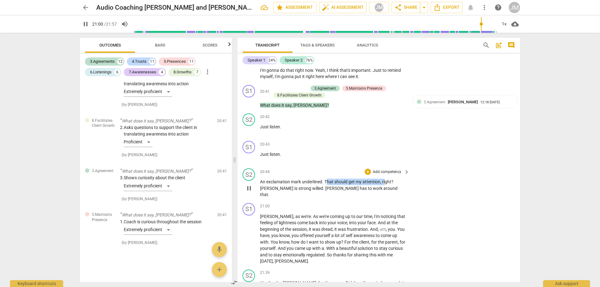
drag, startPoint x: 385, startPoint y: 164, endPoint x: 328, endPoint y: 167, distance: 56.9
click at [328, 179] on p "An exclamation [PERSON_NAME] underlined . That should get my attention , right …" at bounding box center [333, 188] width 146 height 19
click at [369, 169] on div "+" at bounding box center [367, 172] width 6 height 6
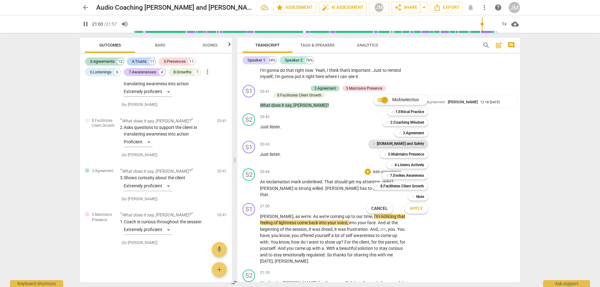
click at [402, 144] on b "[DOMAIN_NAME] and Safety" at bounding box center [400, 143] width 47 height 7
click at [416, 210] on span "Apply" at bounding box center [415, 209] width 13 height 6
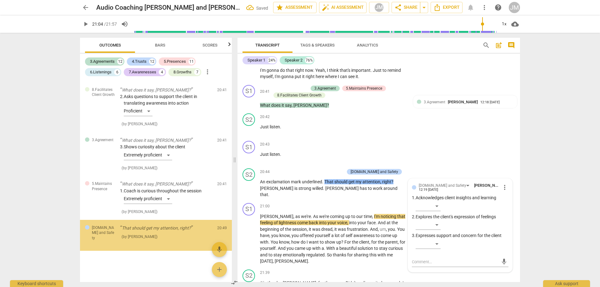
scroll to position [3566, 0]
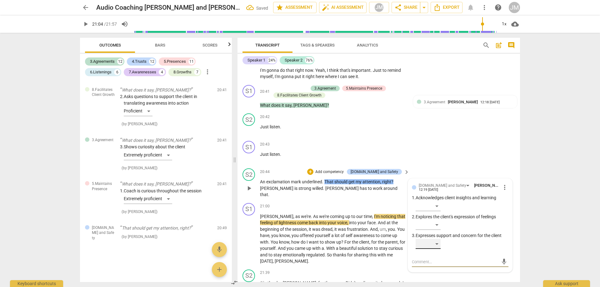
click at [438, 239] on div "​" at bounding box center [427, 244] width 25 height 10
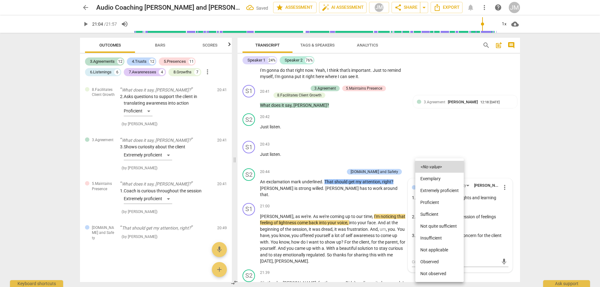
click at [438, 201] on li "Proficient" at bounding box center [439, 202] width 48 height 12
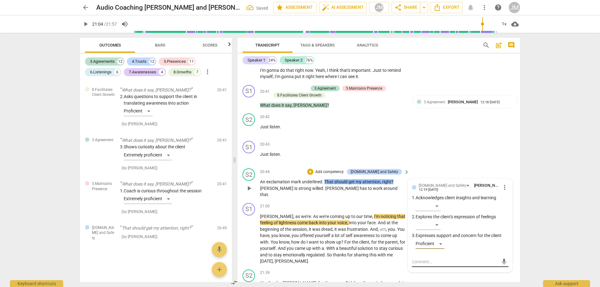
click at [434, 257] on div "mic" at bounding box center [460, 262] width 97 height 10
click at [437, 259] on textarea at bounding box center [455, 262] width 87 height 6
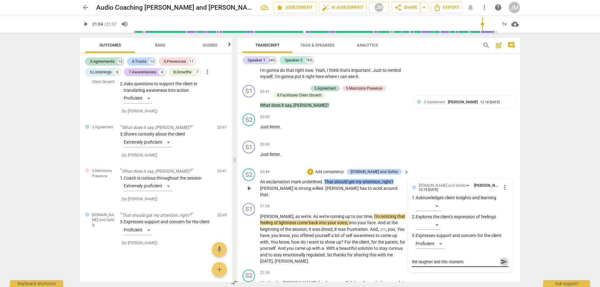
click at [502, 258] on span "send" at bounding box center [503, 261] width 7 height 7
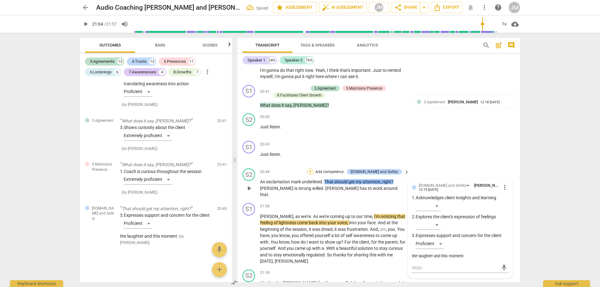
click at [313, 169] on div "+" at bounding box center [310, 172] width 6 height 6
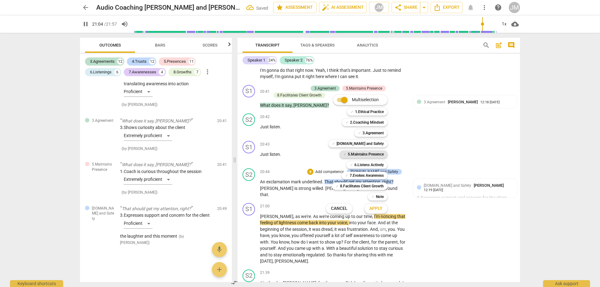
click at [369, 152] on b "5.Maintains Presence" at bounding box center [366, 154] width 36 height 7
click at [378, 213] on button "Apply" at bounding box center [375, 208] width 23 height 11
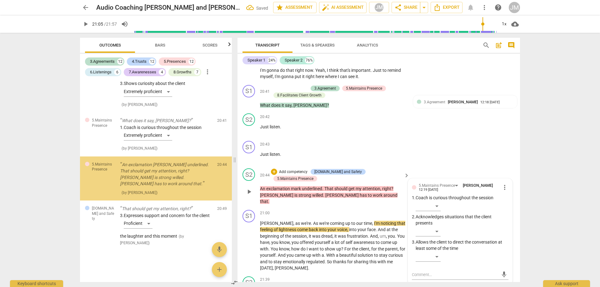
scroll to position [3628, 0]
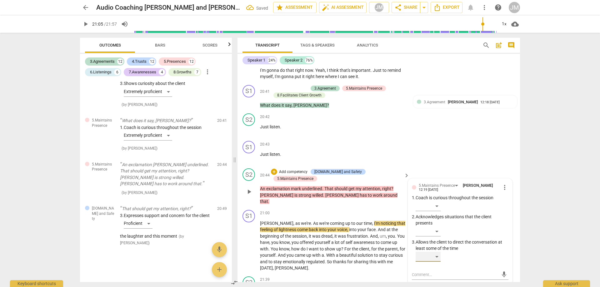
click at [438, 252] on div "​" at bounding box center [427, 257] width 25 height 10
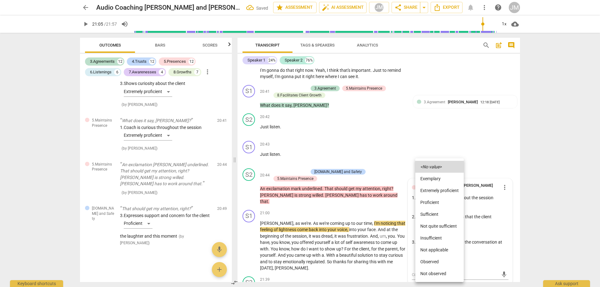
click at [436, 205] on li "Proficient" at bounding box center [439, 202] width 48 height 12
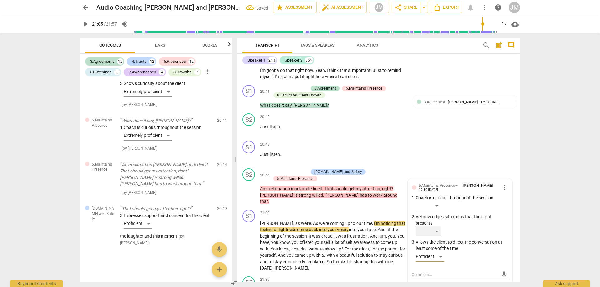
click at [437, 226] on div "​" at bounding box center [427, 231] width 25 height 10
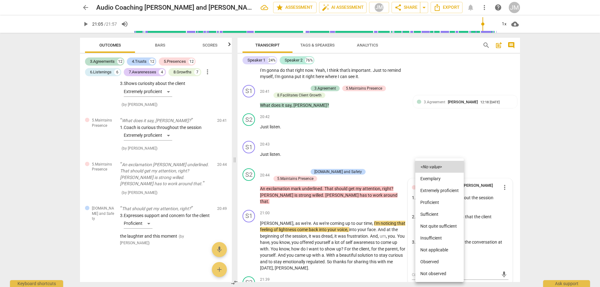
click at [436, 200] on li "Proficient" at bounding box center [439, 202] width 48 height 12
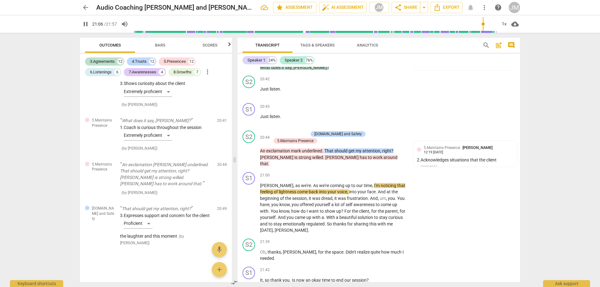
scroll to position [2287, 0]
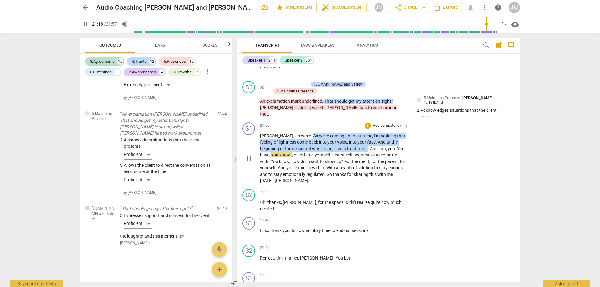
drag, startPoint x: 288, startPoint y: 103, endPoint x: 348, endPoint y: 116, distance: 61.3
click at [348, 133] on p "[PERSON_NAME] , as we're . As we're coming up to our time , I'm noticing that f…" at bounding box center [333, 158] width 146 height 51
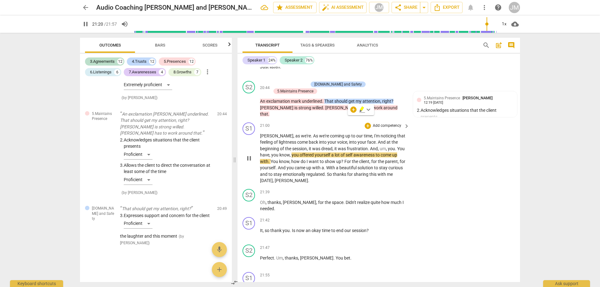
click at [302, 122] on div "21:00 + Add competency keyboard_arrow_right [PERSON_NAME] , as we're . As we're…" at bounding box center [335, 153] width 150 height 62
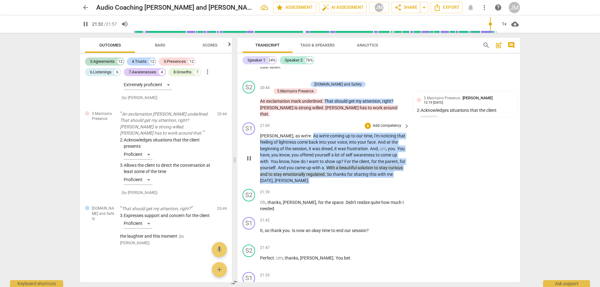
drag, startPoint x: 290, startPoint y: 105, endPoint x: 405, endPoint y: 146, distance: 123.0
click at [405, 146] on div "[PERSON_NAME] , as we're . As we're coming up to our time , I'm noticing that f…" at bounding box center [335, 158] width 150 height 51
click at [368, 123] on div "+" at bounding box center [367, 126] width 6 height 6
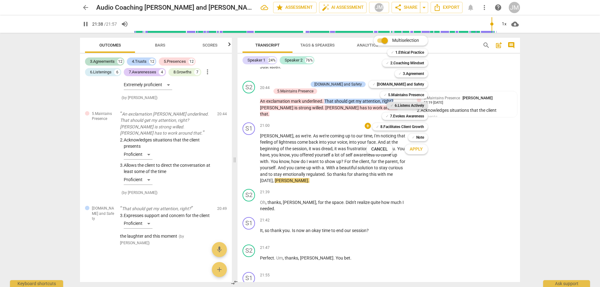
click at [408, 105] on b "6.Listens Actively" at bounding box center [408, 105] width 29 height 7
click at [409, 113] on b "7.Evokes Awareness" at bounding box center [407, 115] width 34 height 7
click at [413, 85] on b "[DOMAIN_NAME] and Safety" at bounding box center [400, 84] width 47 height 7
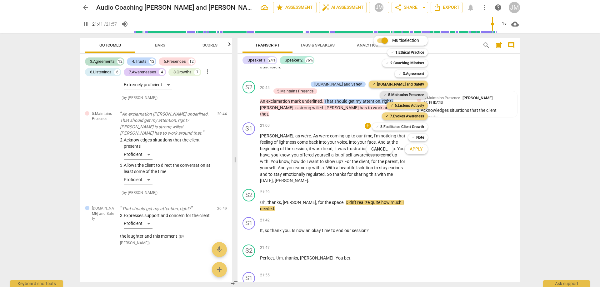
click at [411, 93] on b "5.Maintains Presence" at bounding box center [406, 94] width 36 height 7
click at [419, 151] on span "Apply" at bounding box center [415, 149] width 13 height 6
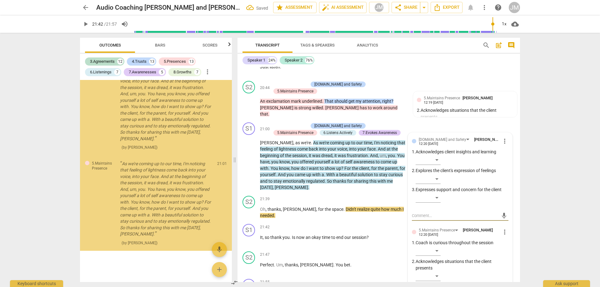
scroll to position [4060, 0]
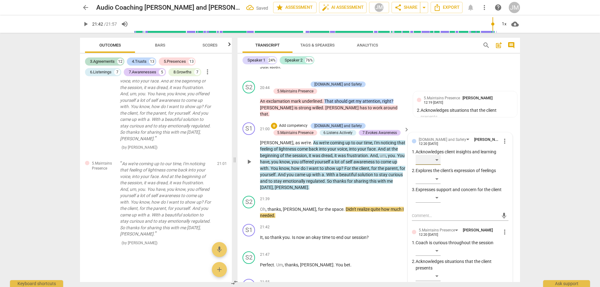
click at [439, 155] on div "​" at bounding box center [427, 160] width 25 height 10
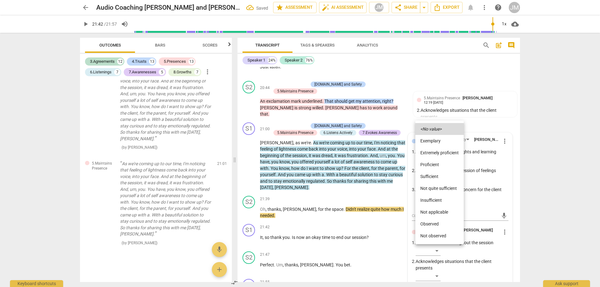
click at [442, 148] on li "Extremely proficient" at bounding box center [439, 153] width 48 height 12
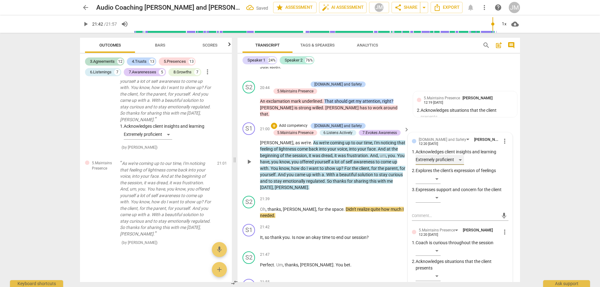
click at [459, 155] on div "Extremely proficient" at bounding box center [439, 160] width 48 height 10
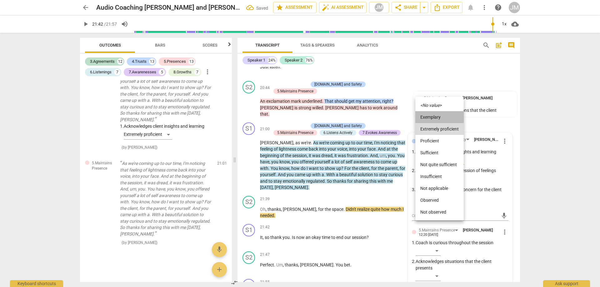
click at [446, 117] on li "Exemplary" at bounding box center [439, 117] width 48 height 12
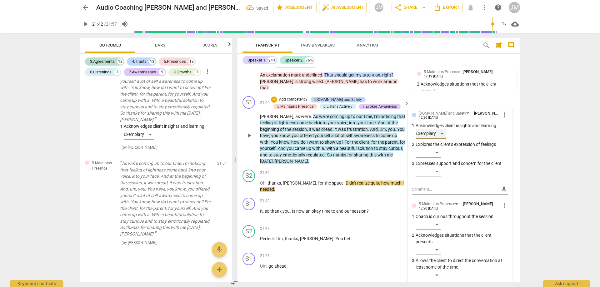
scroll to position [2349, 0]
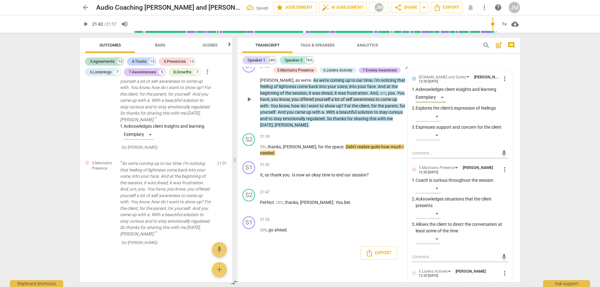
click at [506, 166] on span "more_vert" at bounding box center [504, 169] width 7 height 7
click at [502, 149] on li "Delete" at bounding box center [509, 150] width 22 height 12
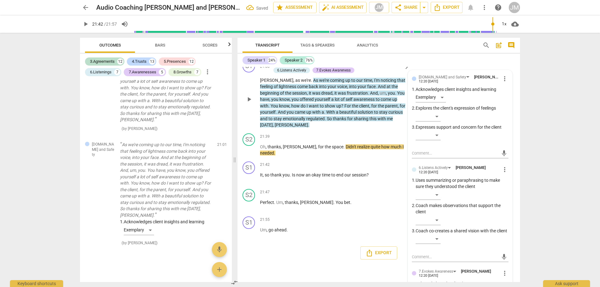
scroll to position [3984, 0]
click at [441, 190] on div "​" at bounding box center [461, 196] width 93 height 12
click at [437, 190] on div "​" at bounding box center [427, 195] width 25 height 10
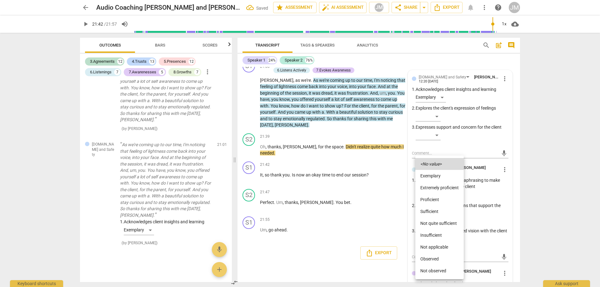
click at [435, 185] on li "Extremely proficient" at bounding box center [439, 188] width 48 height 12
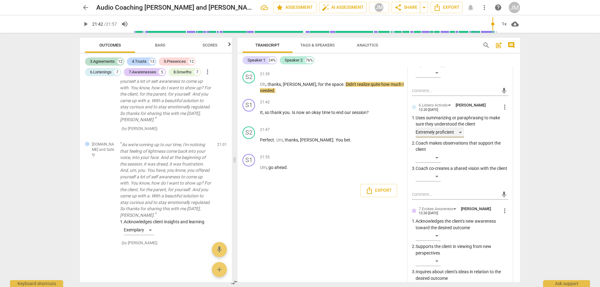
scroll to position [2420, 0]
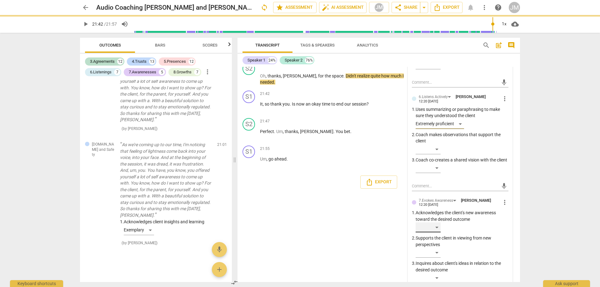
click at [437, 222] on div "​" at bounding box center [427, 227] width 25 height 10
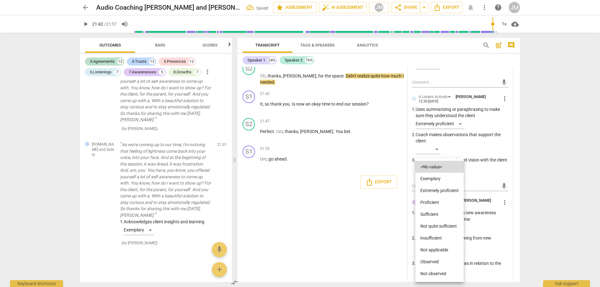
scroll to position [4009, 0]
click at [436, 179] on li "Exemplary" at bounding box center [439, 179] width 48 height 12
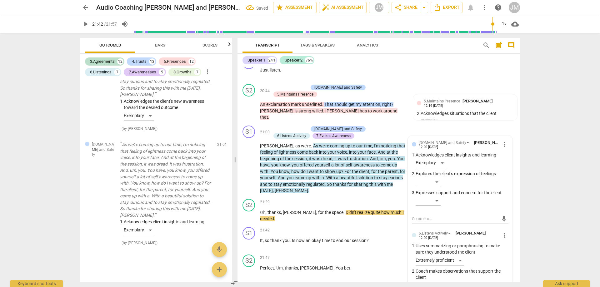
scroll to position [2358, 0]
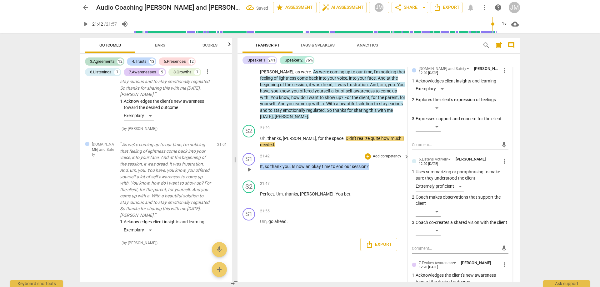
drag, startPoint x: 369, startPoint y: 131, endPoint x: 248, endPoint y: 129, distance: 120.6
click at [248, 151] on div "S1 play_arrow pause 21:42 + Add competency keyboard_arrow_right It , so thank y…" at bounding box center [378, 164] width 282 height 27
click at [366, 153] on div "+" at bounding box center [367, 156] width 6 height 6
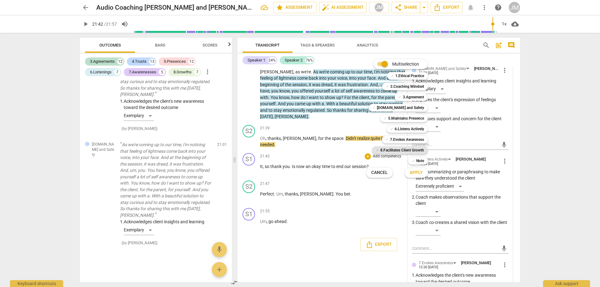
click at [390, 147] on b "8.Facilitates Client Growth" at bounding box center [402, 149] width 44 height 7
click at [421, 172] on span "Apply" at bounding box center [415, 173] width 13 height 6
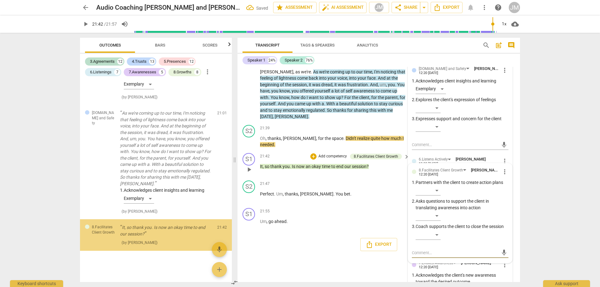
scroll to position [4066, 0]
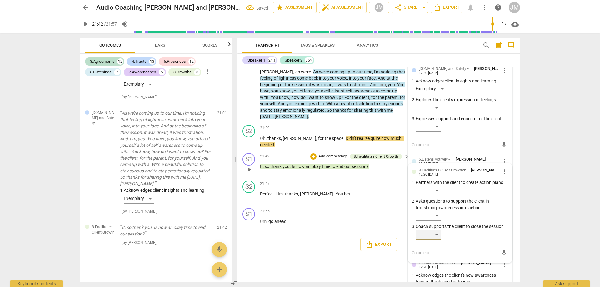
click at [433, 230] on div "​" at bounding box center [427, 235] width 25 height 10
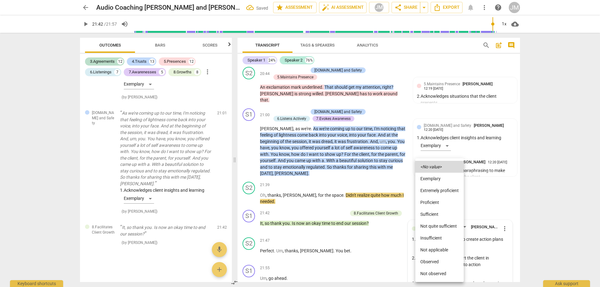
click at [435, 202] on li "Proficient" at bounding box center [439, 202] width 48 height 12
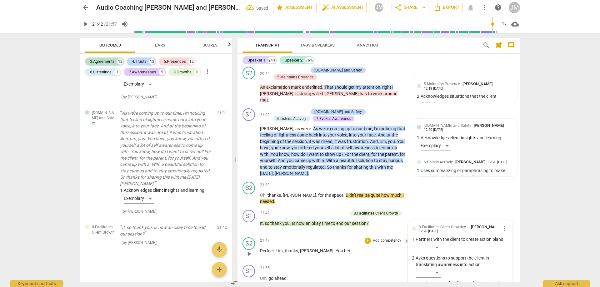
click at [344, 237] on div "21:47 + Add competency keyboard_arrow_right Perfect . Um , thanks , [PERSON_NAM…" at bounding box center [335, 248] width 150 height 22
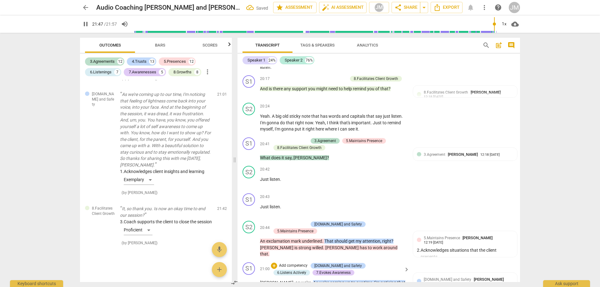
scroll to position [2044, 0]
